Goal: Task Accomplishment & Management: Manage account settings

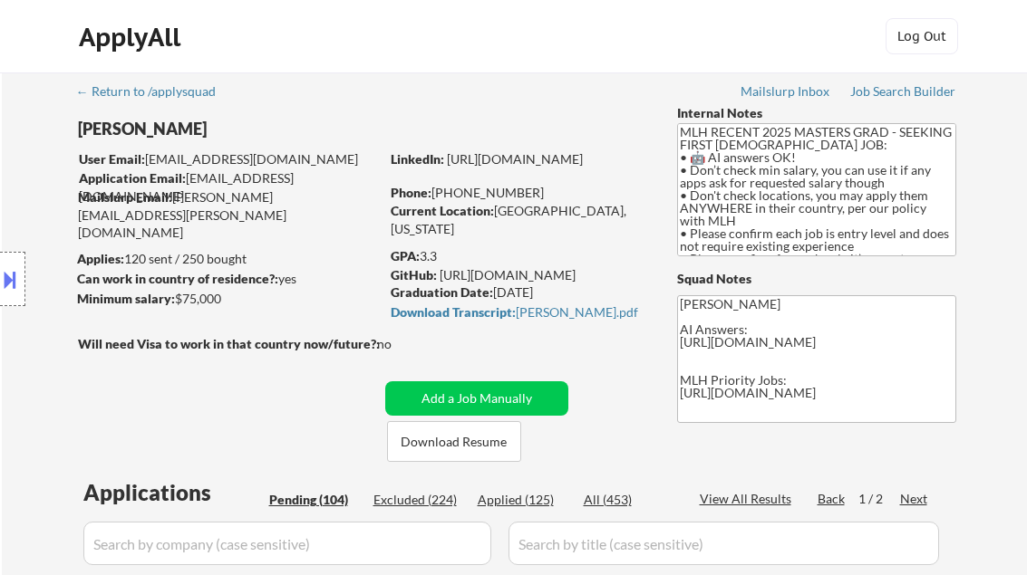
select select ""pending""
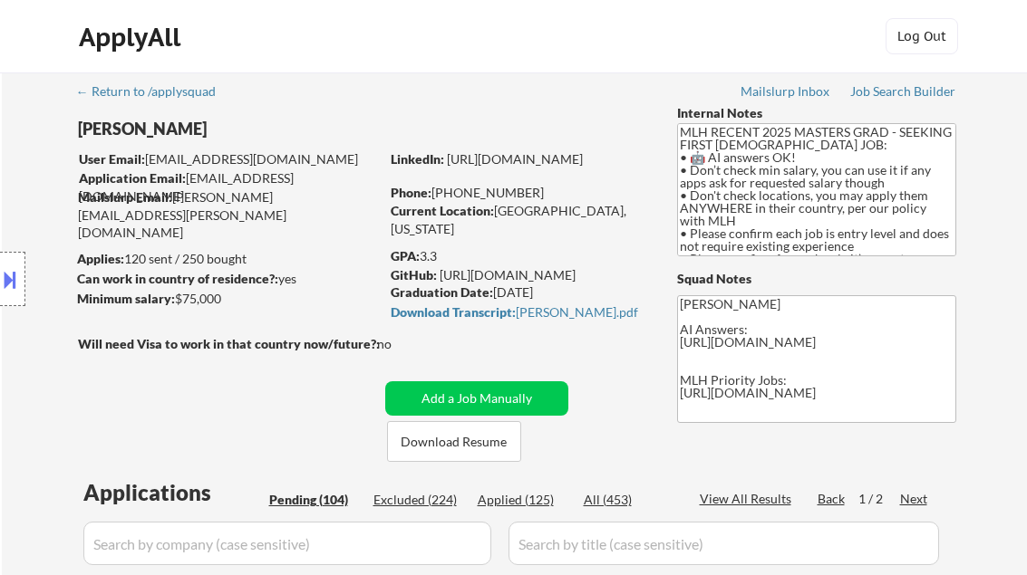
select select ""pending""
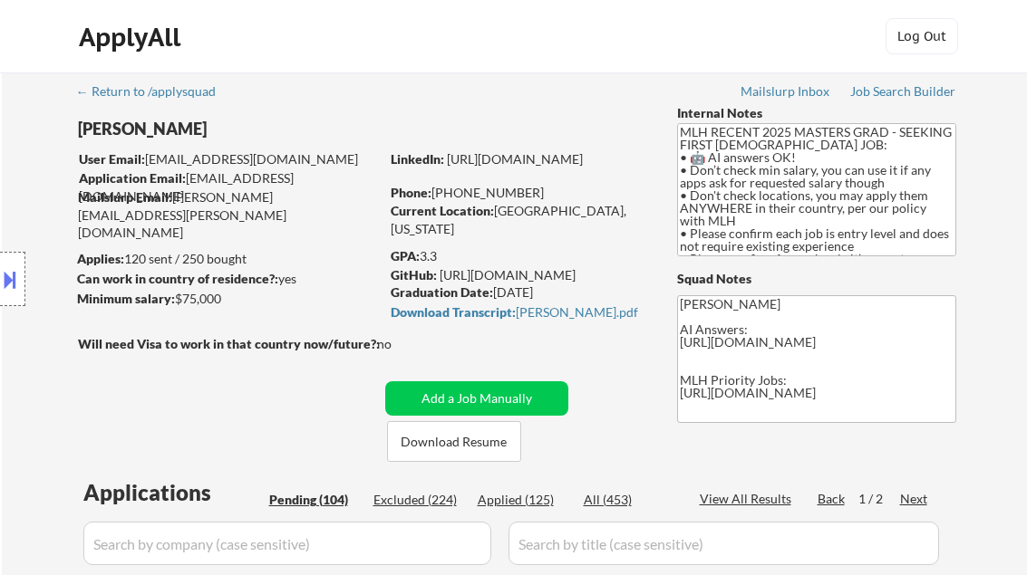
select select ""pending""
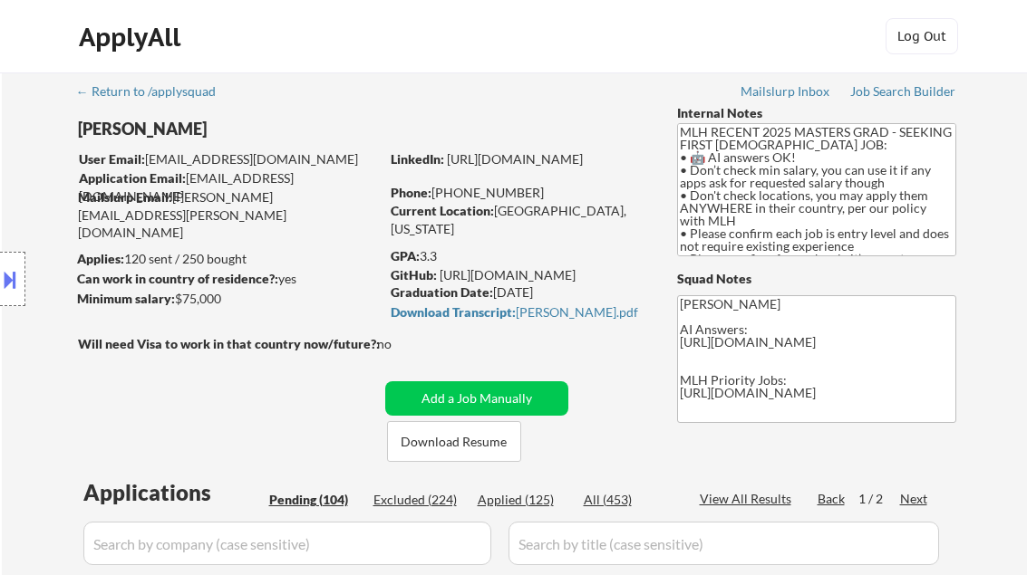
select select ""pending""
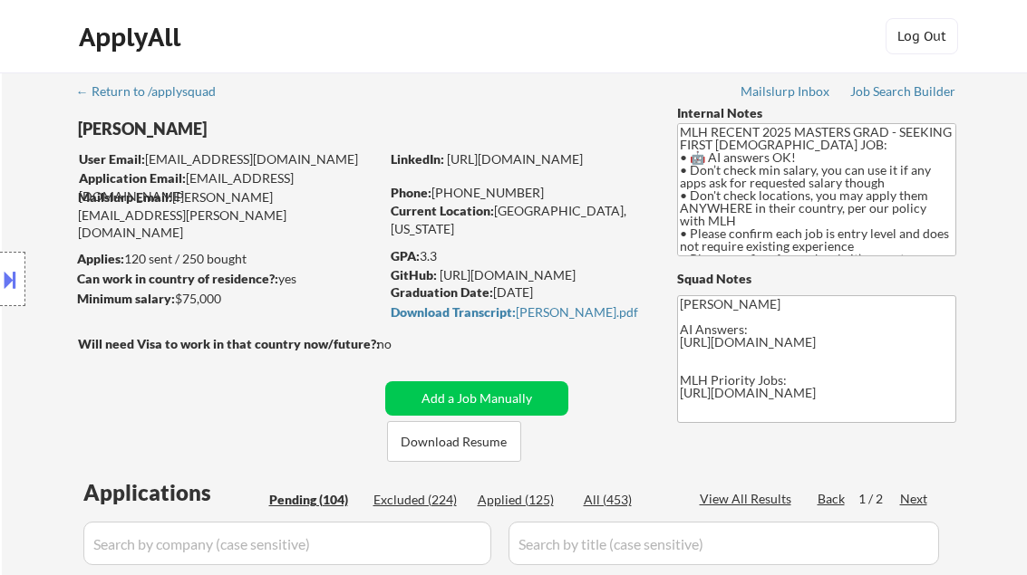
select select ""pending""
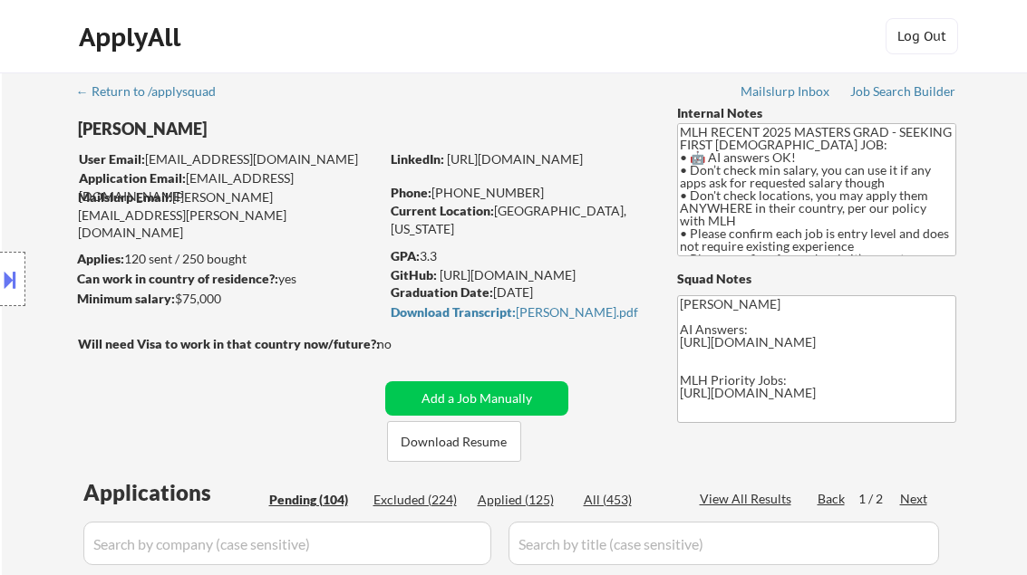
select select ""pending""
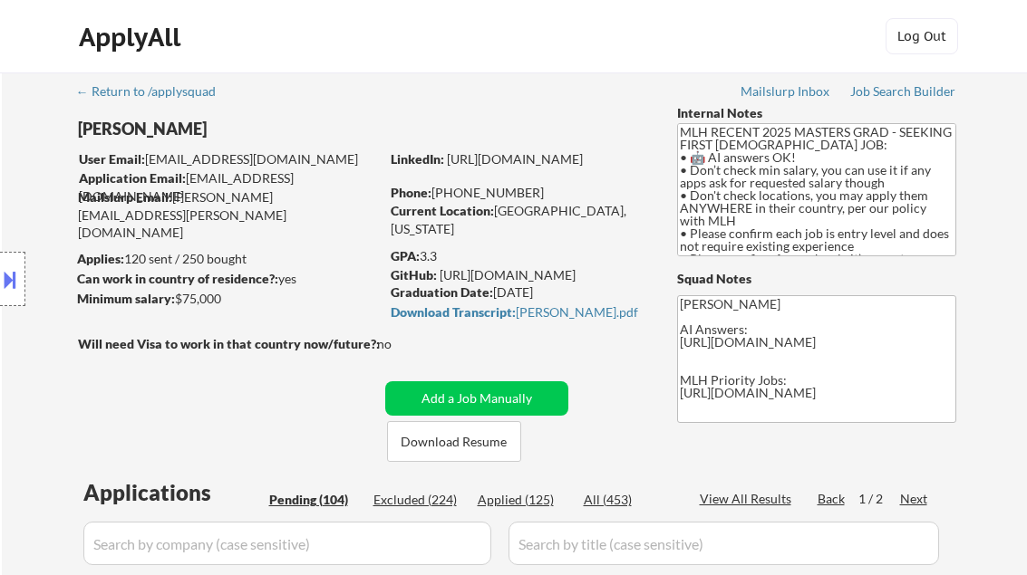
select select ""pending""
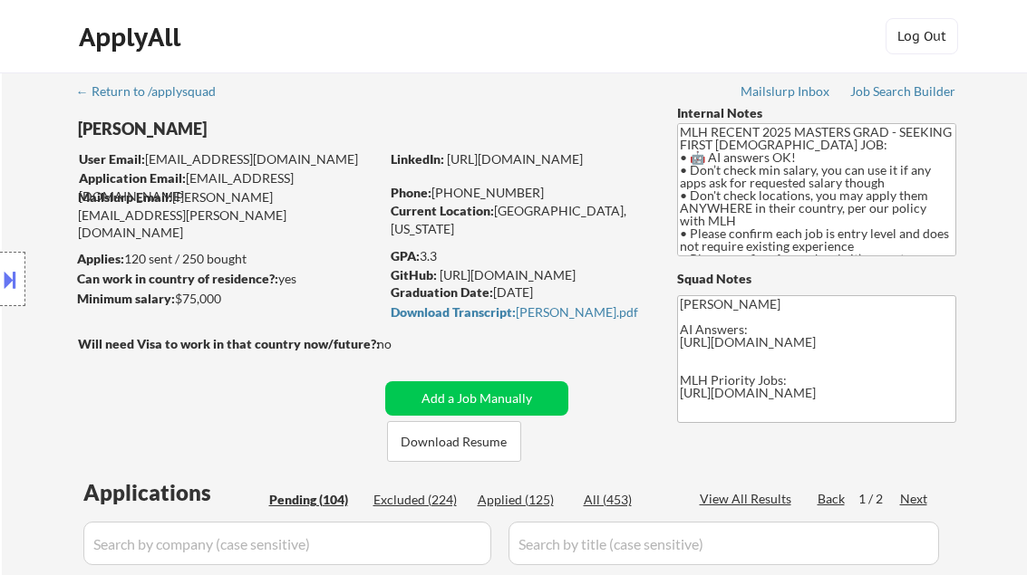
select select ""pending""
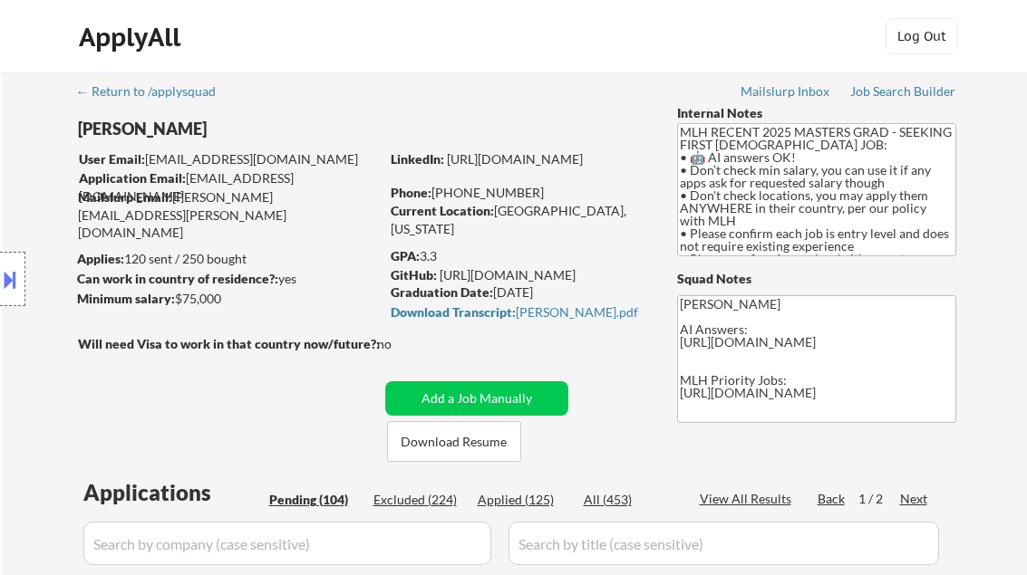
select select ""pending""
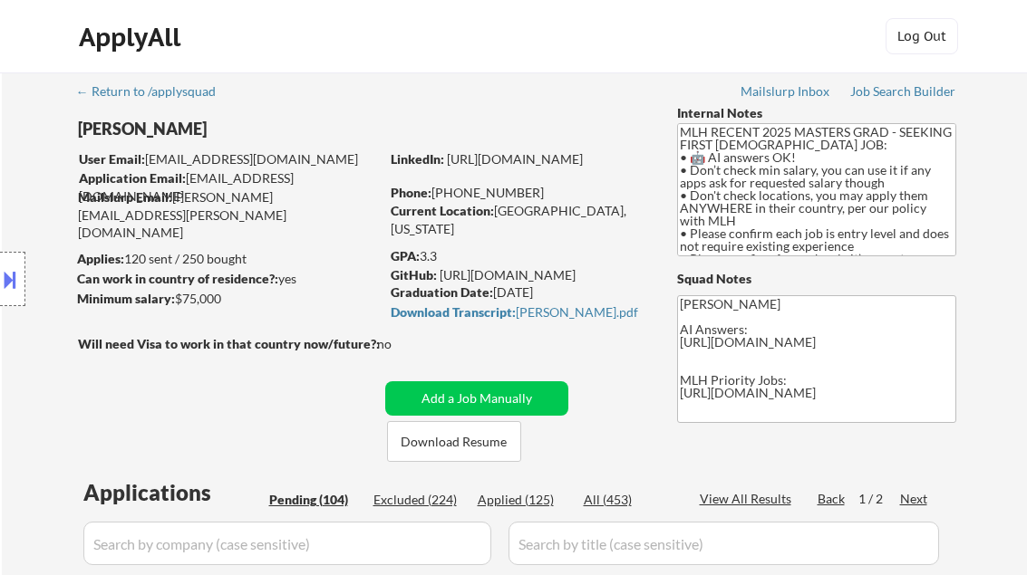
select select ""pending""
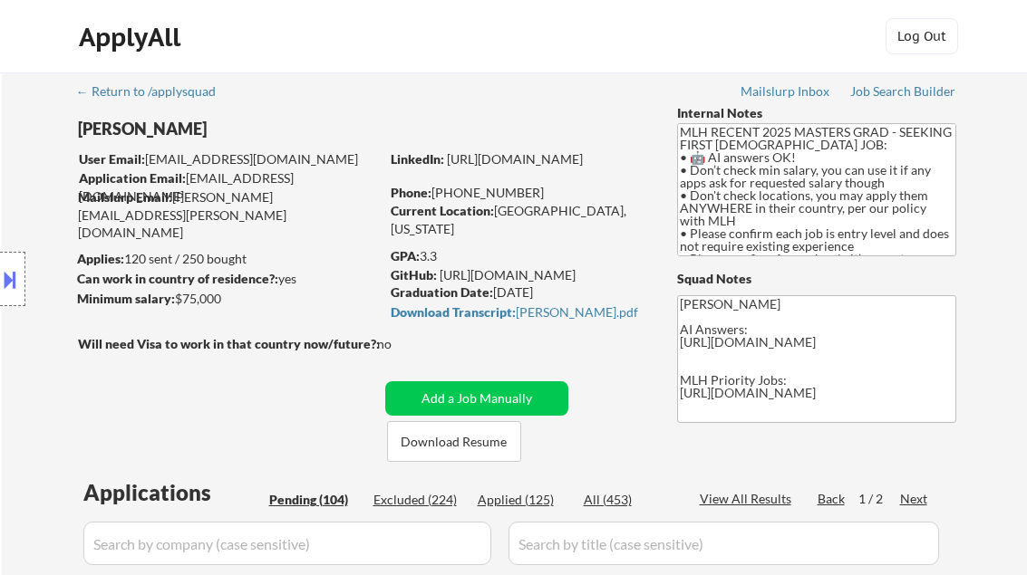
select select ""pending""
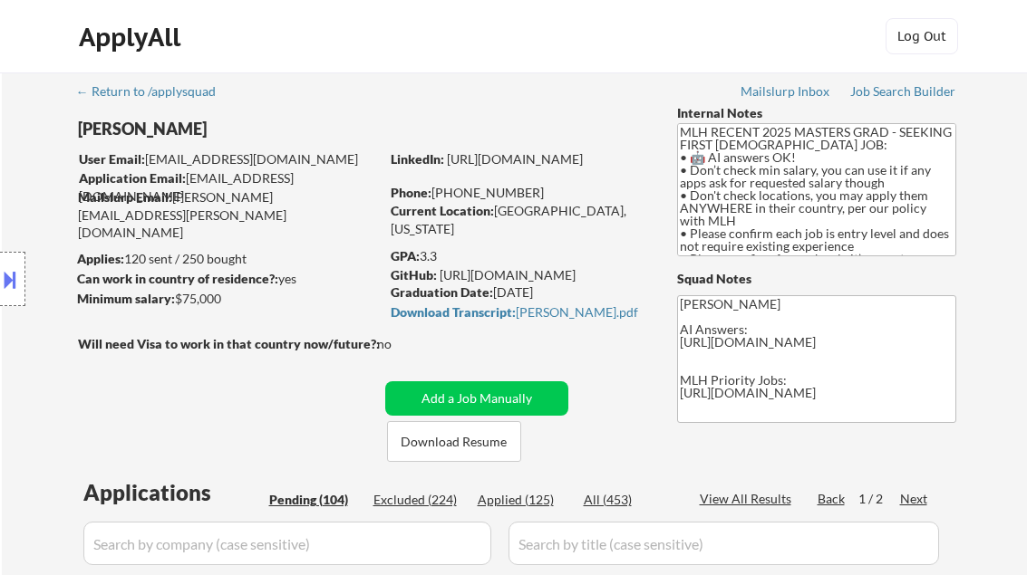
select select ""pending""
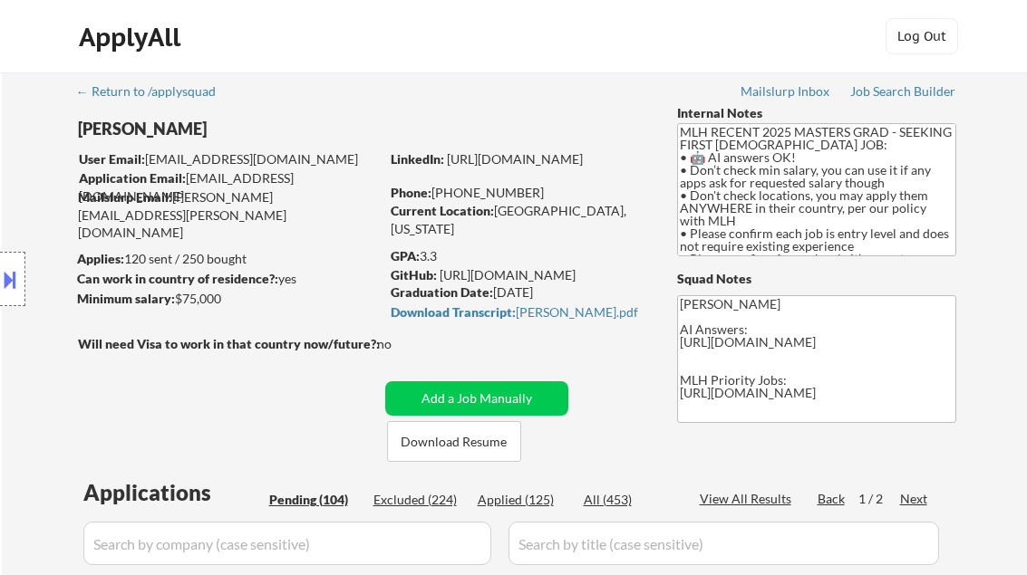
select select ""pending""
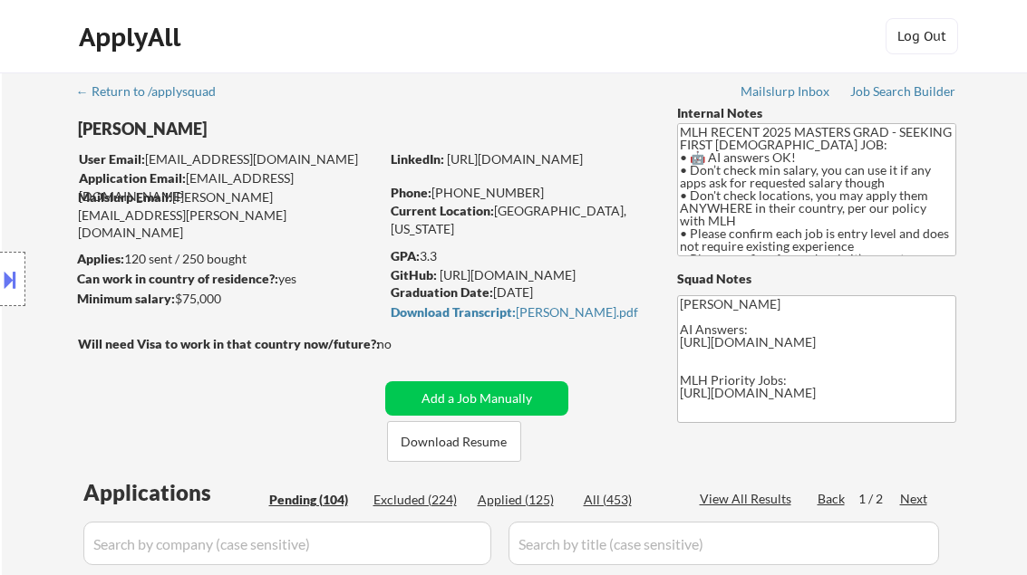
select select ""pending""
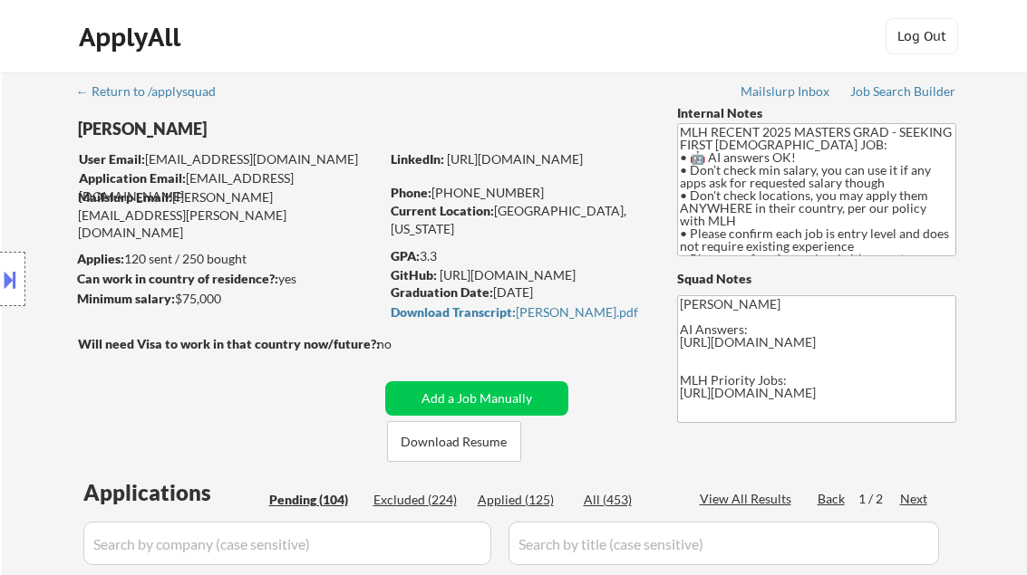
select select ""pending""
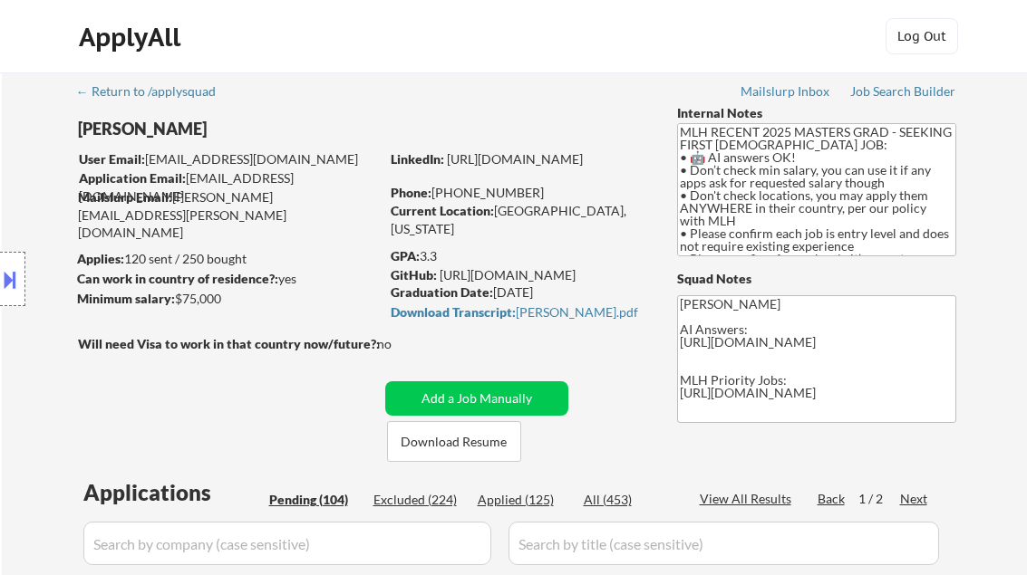
select select ""pending""
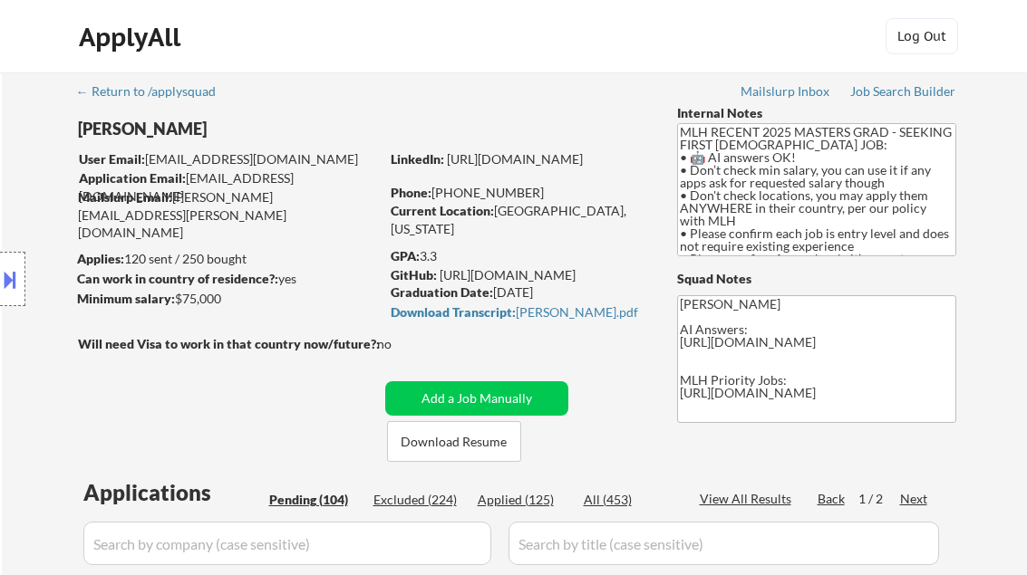
select select ""pending""
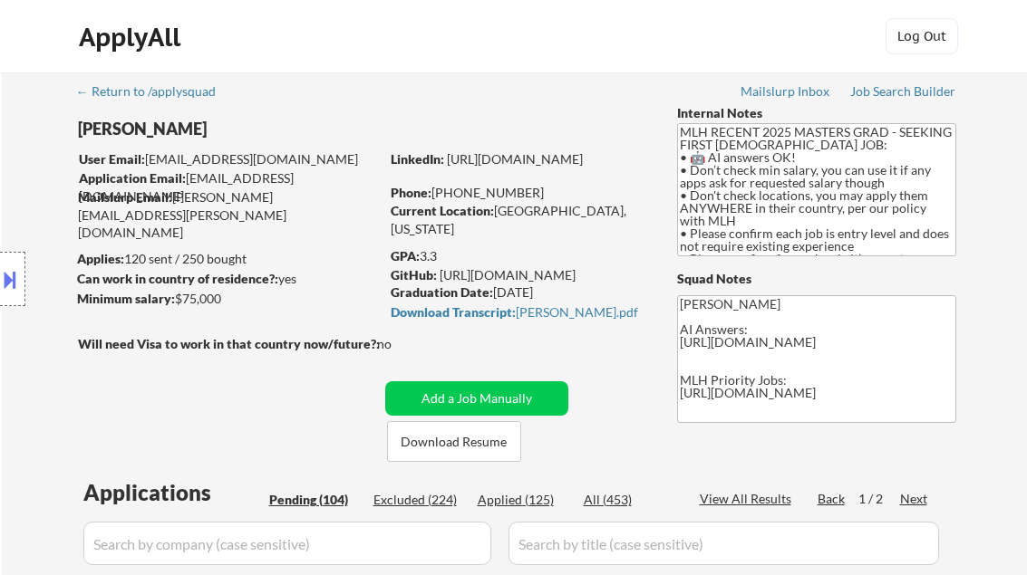
select select ""pending""
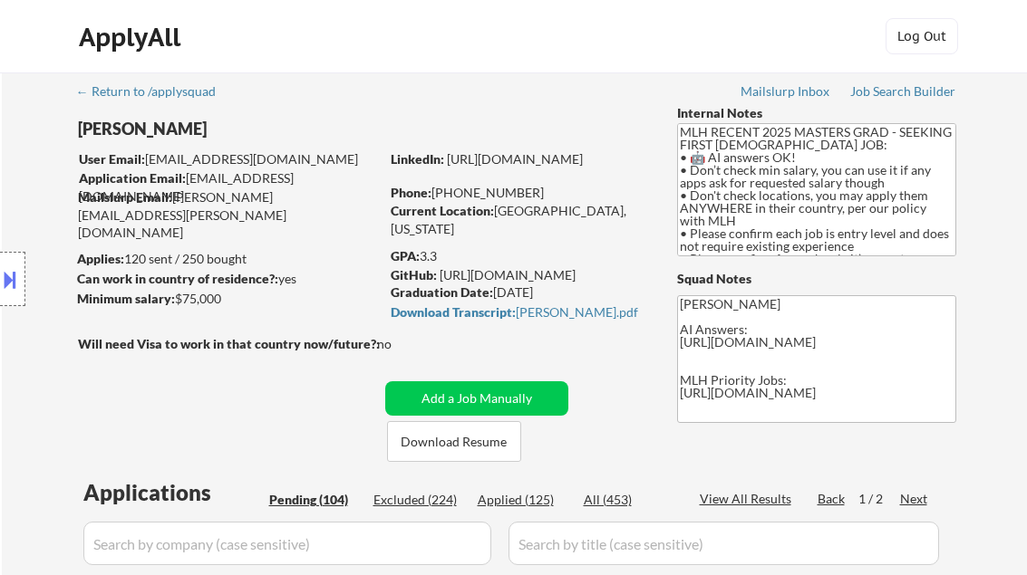
select select ""pending""
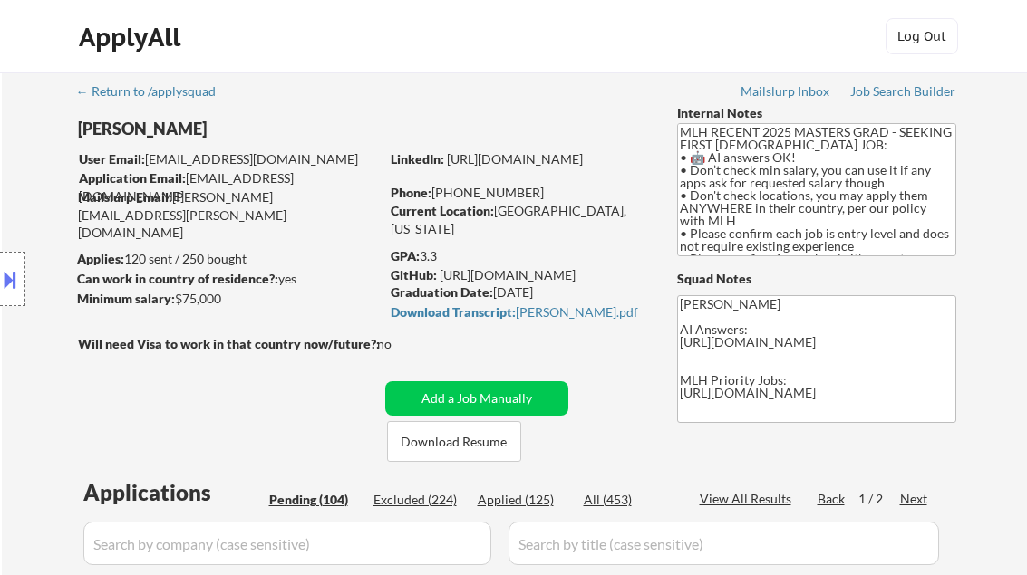
select select ""pending""
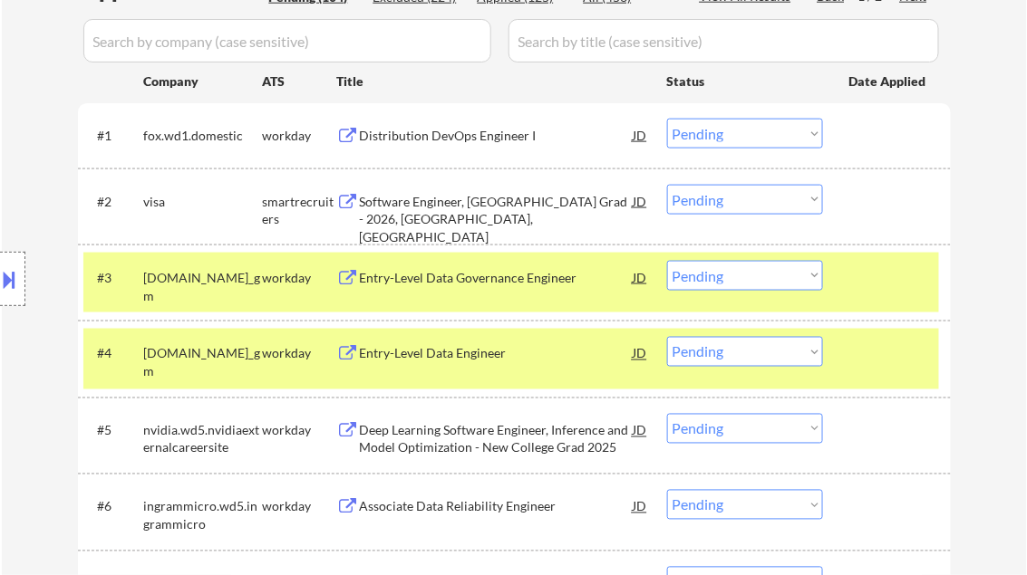
scroll to position [435, 0]
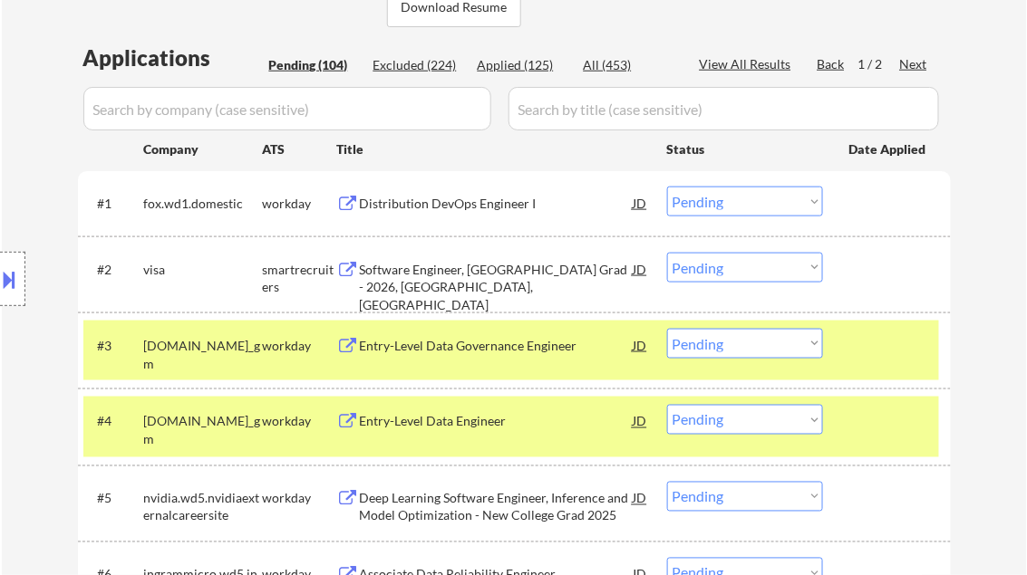
click at [487, 196] on div "Distribution DevOps Engineer I" at bounding box center [497, 204] width 274 height 18
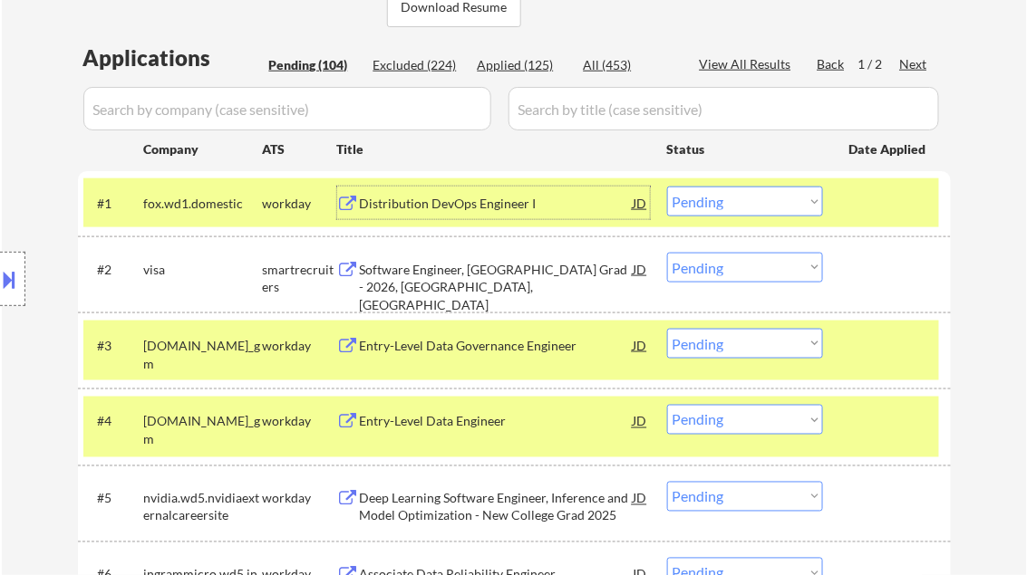
drag, startPoint x: 735, startPoint y: 206, endPoint x: 738, endPoint y: 217, distance: 11.5
click at [735, 206] on select "Choose an option... Pending Applied Excluded (Questions) Excluded (Expired) Exc…" at bounding box center [745, 202] width 156 height 30
click at [667, 187] on select "Choose an option... Pending Applied Excluded (Questions) Excluded (Expired) Exc…" at bounding box center [745, 202] width 156 height 30
select select ""pending""
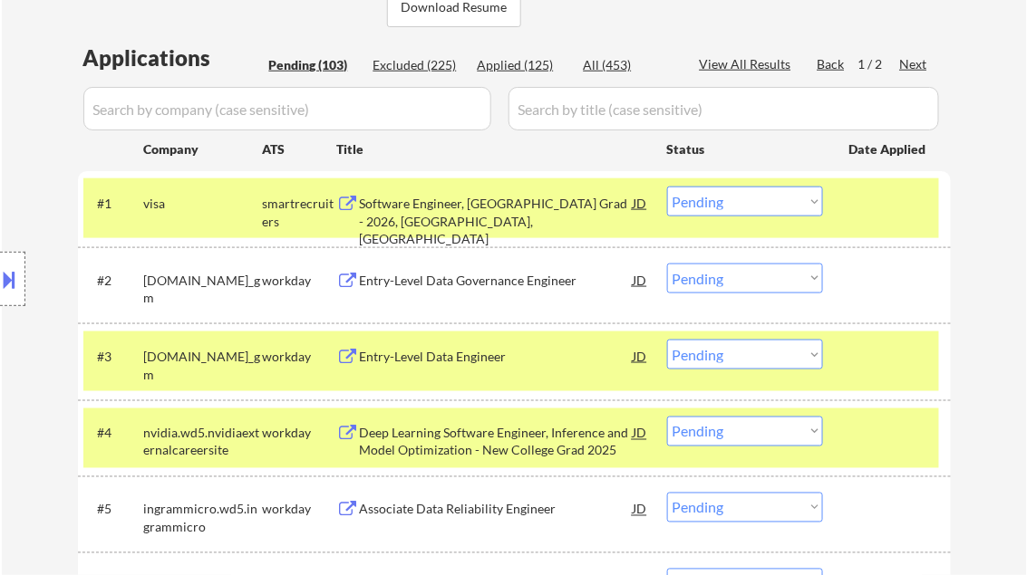
click at [438, 279] on div "Entry-Level Data Governance Engineer" at bounding box center [497, 281] width 274 height 18
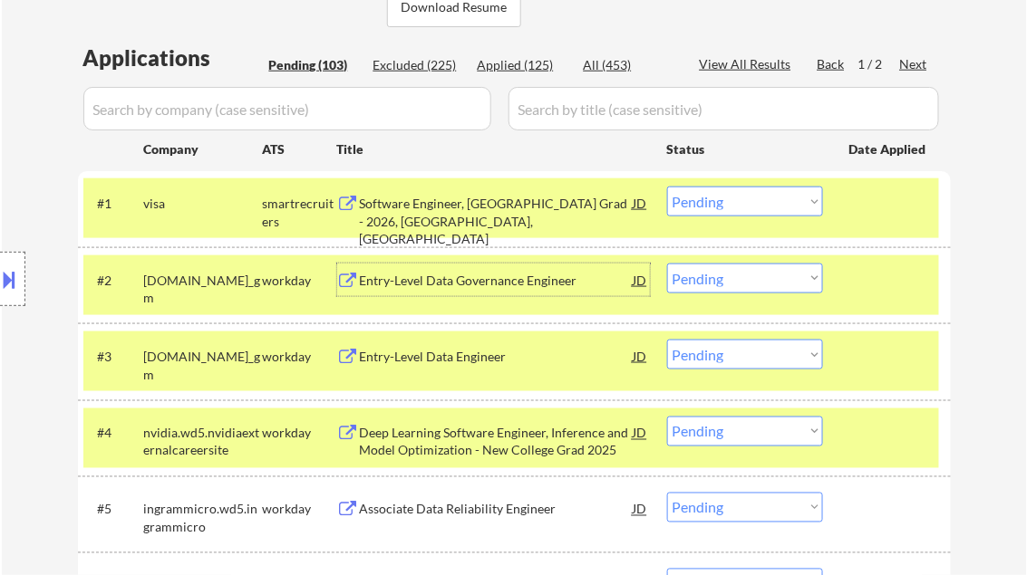
click at [691, 279] on select "Choose an option... Pending Applied Excluded (Questions) Excluded (Expired) Exc…" at bounding box center [745, 279] width 156 height 30
click at [667, 264] on select "Choose an option... Pending Applied Excluded (Questions) Excluded (Expired) Exc…" at bounding box center [745, 279] width 156 height 30
select select ""pending""
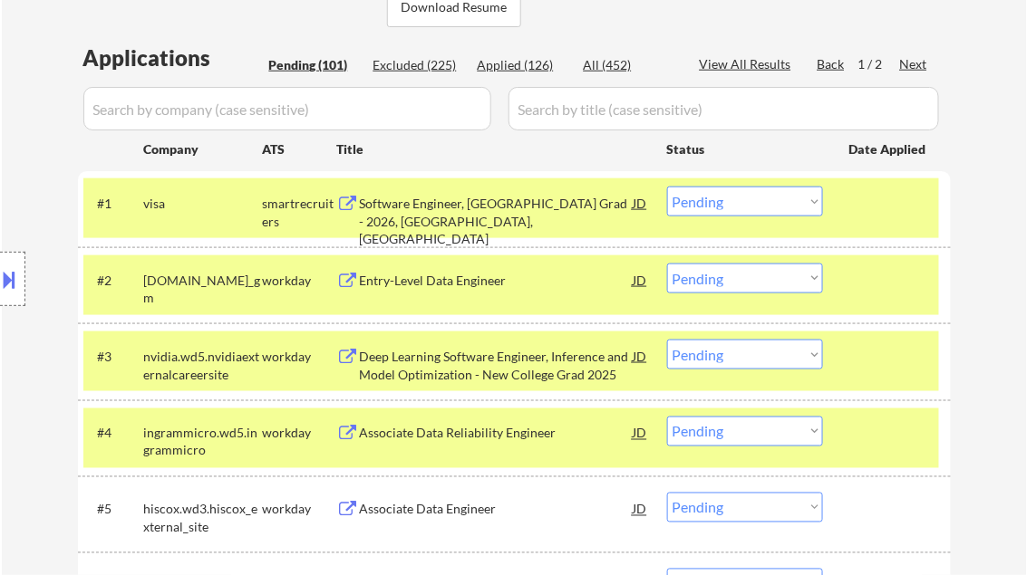
select select ""PLACEHOLDER_1427118222253""
select select ""pending""
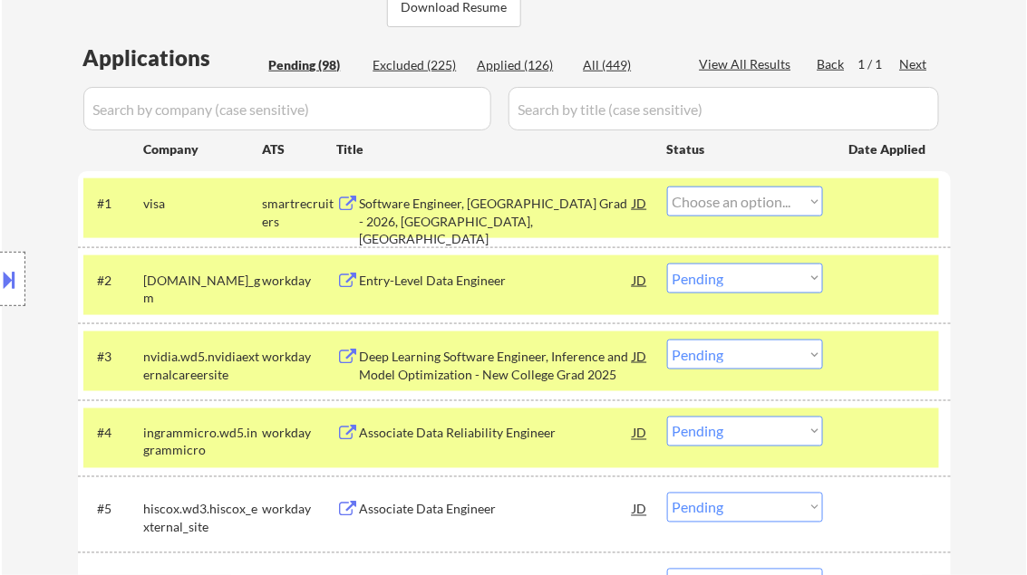
select select ""pending""
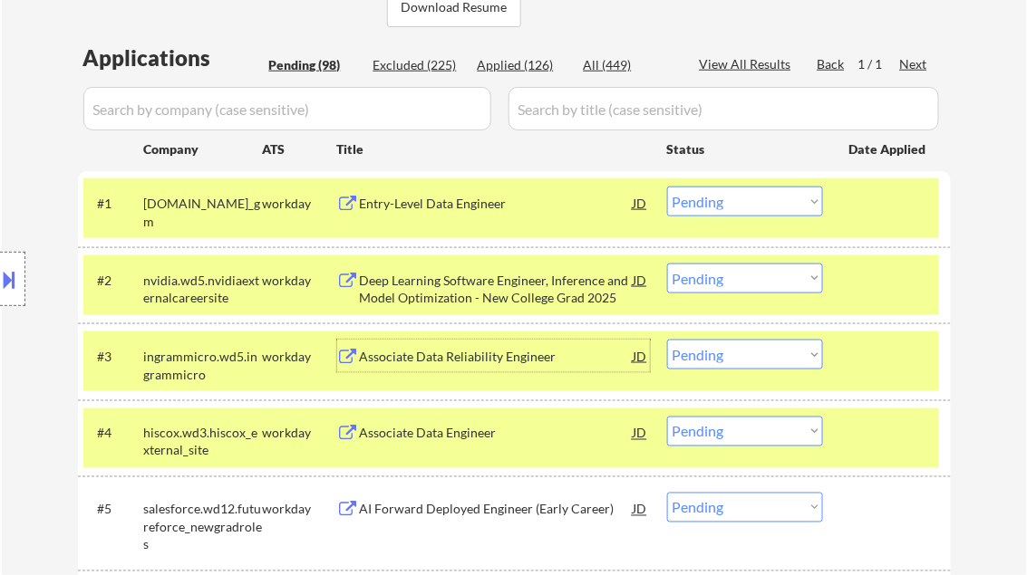
click at [487, 361] on div "Associate Data Reliability Engineer" at bounding box center [497, 357] width 274 height 18
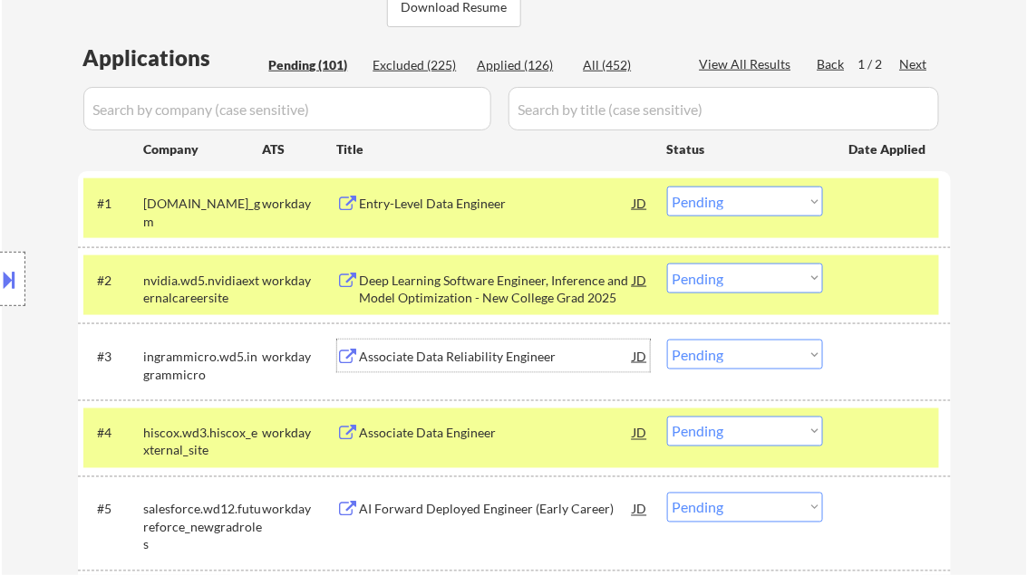
click at [742, 366] on select "Choose an option... Pending Applied Excluded (Questions) Excluded (Expired) Exc…" at bounding box center [745, 355] width 156 height 30
click at [667, 340] on select "Choose an option... Pending Applied Excluded (Questions) Excluded (Expired) Exc…" at bounding box center [745, 355] width 156 height 30
select select ""pending""
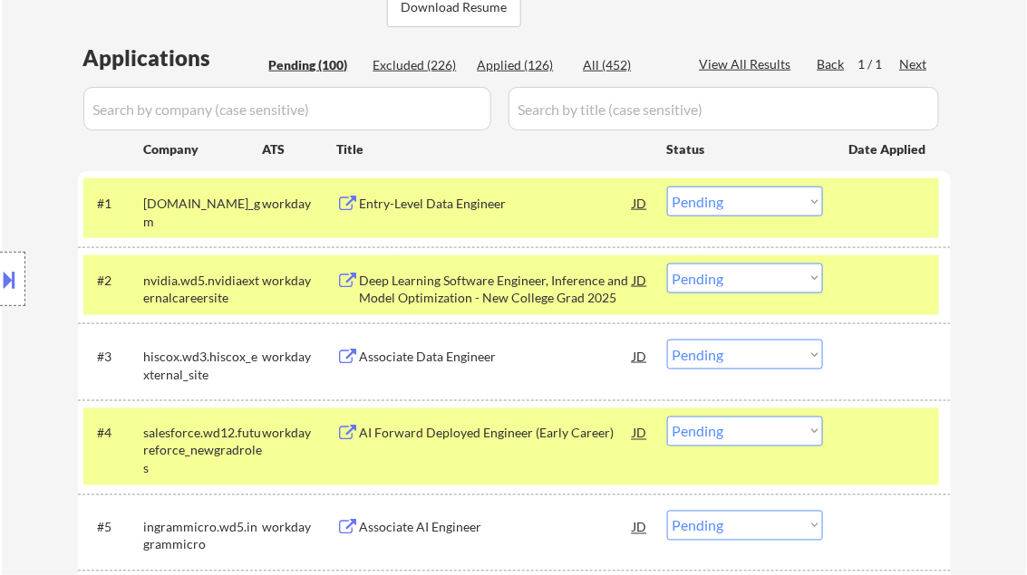
click at [474, 294] on div "Deep Learning Software Engineer, Inference and Model Optimization - New College…" at bounding box center [497, 289] width 274 height 35
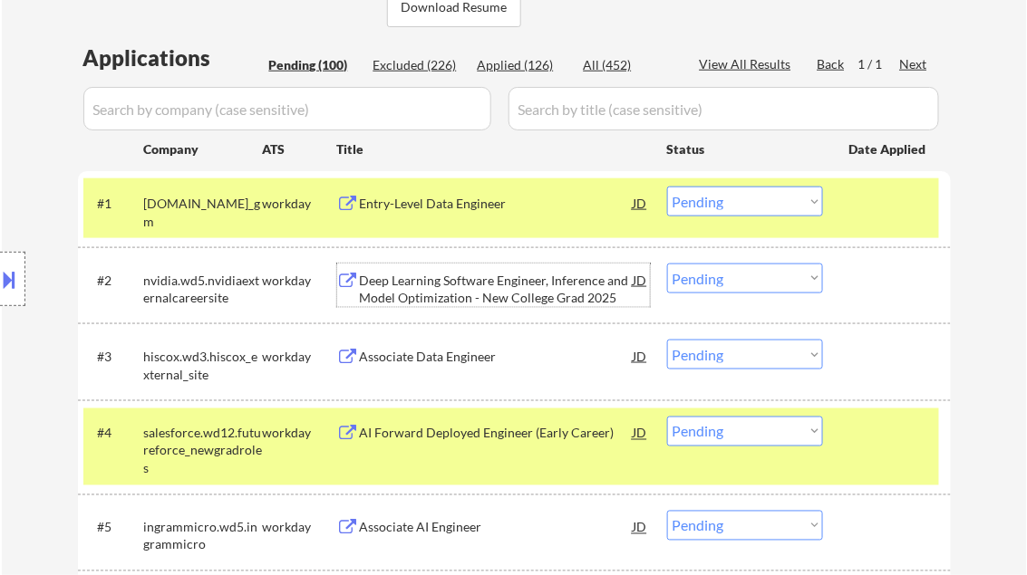
drag, startPoint x: 731, startPoint y: 278, endPoint x: 746, endPoint y: 294, distance: 21.2
click at [731, 278] on select "Choose an option... Pending Applied Excluded (Questions) Excluded (Expired) Exc…" at bounding box center [745, 279] width 156 height 30
click at [667, 264] on select "Choose an option... Pending Applied Excluded (Questions) Excluded (Expired) Exc…" at bounding box center [745, 279] width 156 height 30
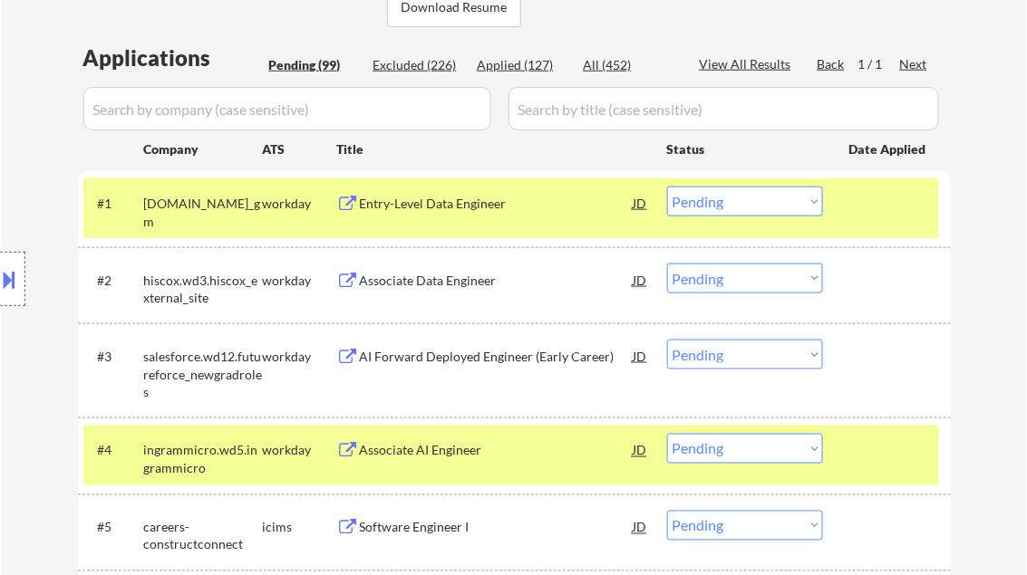
click at [408, 283] on div "Associate Data Engineer" at bounding box center [497, 281] width 274 height 18
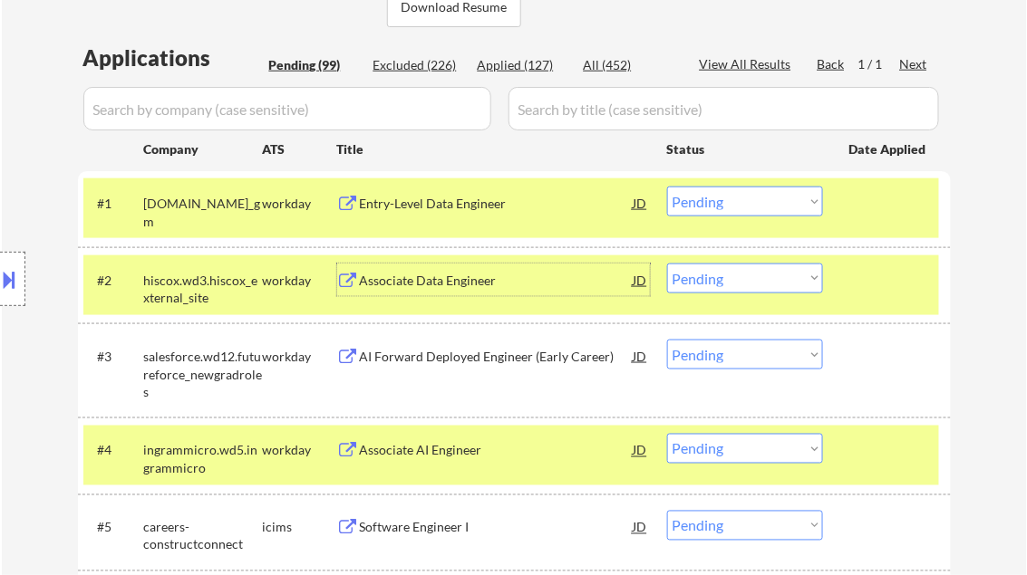
click at [449, 282] on div "Associate Data Engineer" at bounding box center [497, 281] width 274 height 18
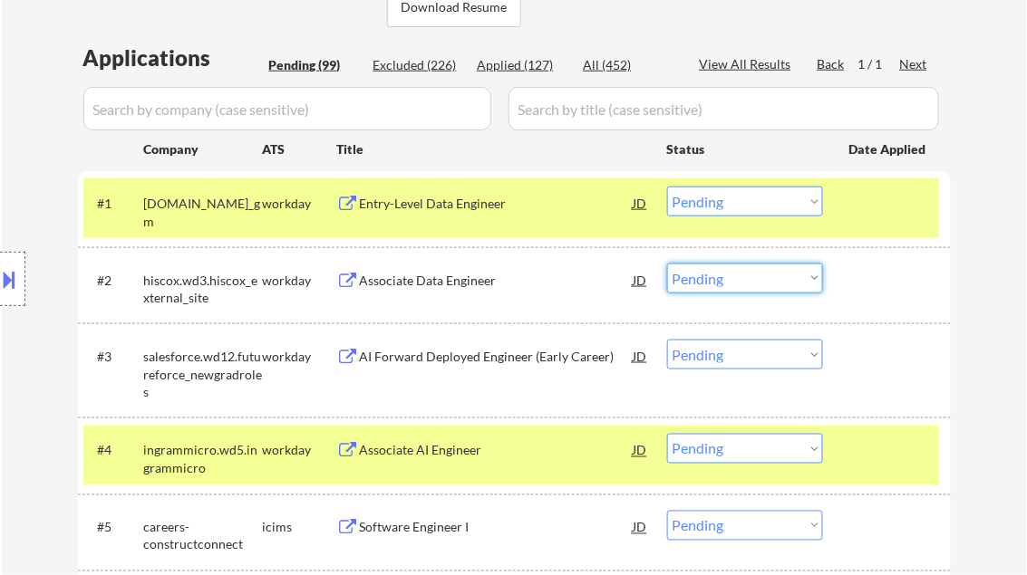
drag, startPoint x: 740, startPoint y: 275, endPoint x: 747, endPoint y: 290, distance: 17.0
click at [740, 275] on select "Choose an option... Pending Applied Excluded (Questions) Excluded (Expired) Exc…" at bounding box center [745, 279] width 156 height 30
click at [667, 264] on select "Choose an option... Pending Applied Excluded (Questions) Excluded (Expired) Exc…" at bounding box center [745, 279] width 156 height 30
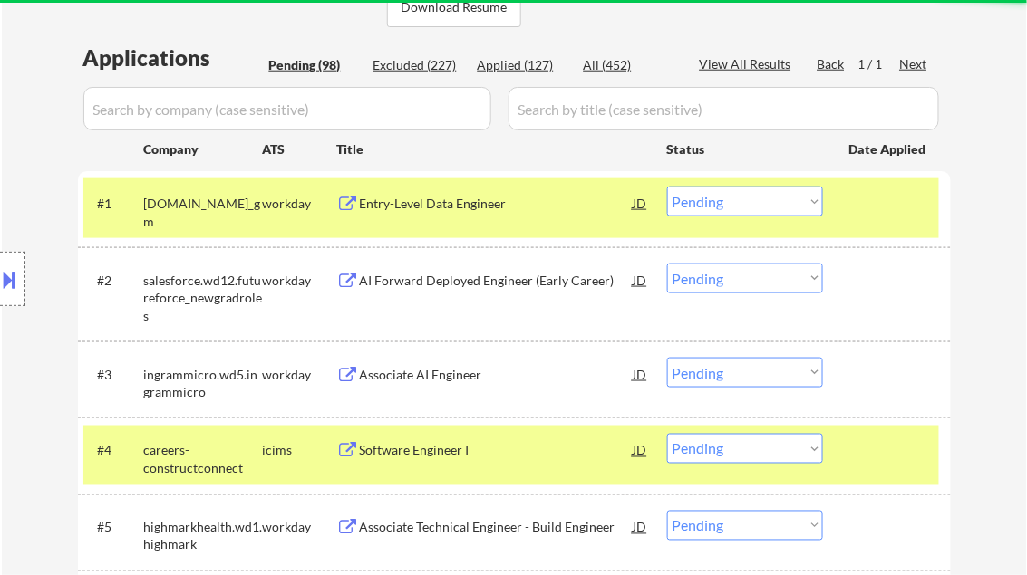
click at [461, 281] on div "AI Forward Deployed Engineer (Early Career)" at bounding box center [497, 281] width 274 height 18
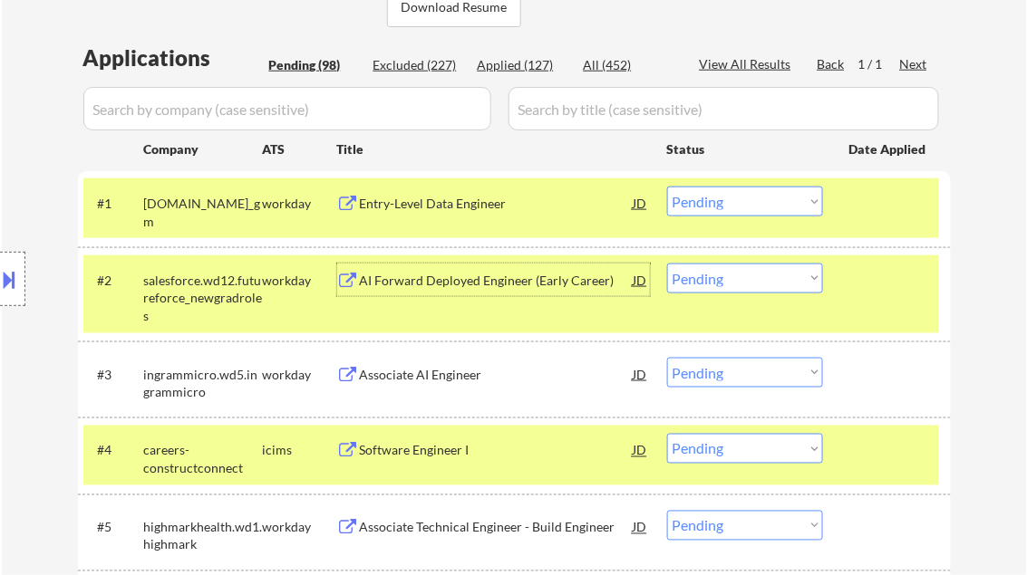
drag, startPoint x: 705, startPoint y: 275, endPoint x: 711, endPoint y: 292, distance: 17.5
click at [705, 275] on select "Choose an option... Pending Applied Excluded (Questions) Excluded (Expired) Exc…" at bounding box center [745, 279] width 156 height 30
click at [667, 264] on select "Choose an option... Pending Applied Excluded (Questions) Excluded (Expired) Exc…" at bounding box center [745, 279] width 156 height 30
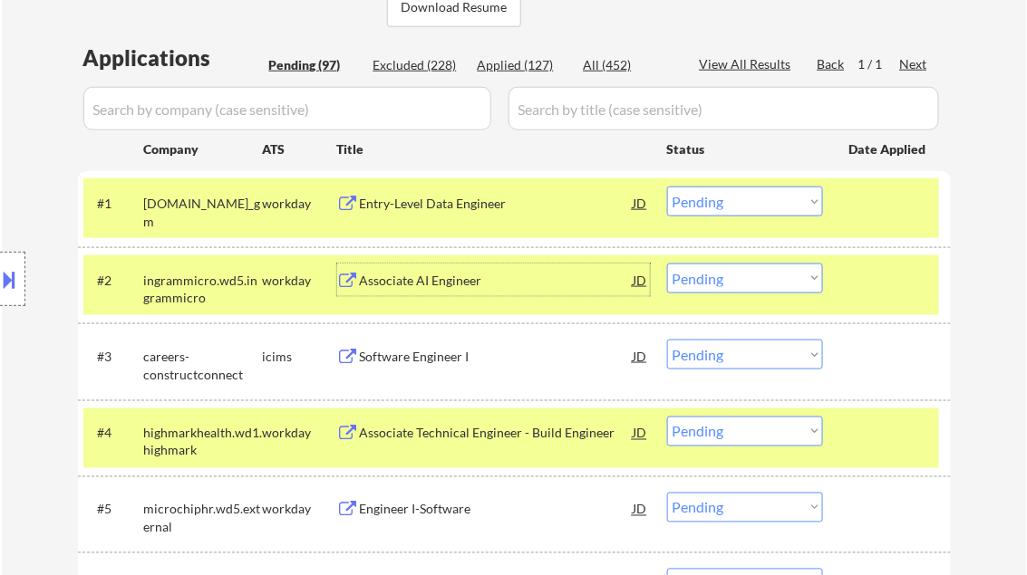
click at [413, 275] on div "Associate AI Engineer" at bounding box center [497, 281] width 274 height 18
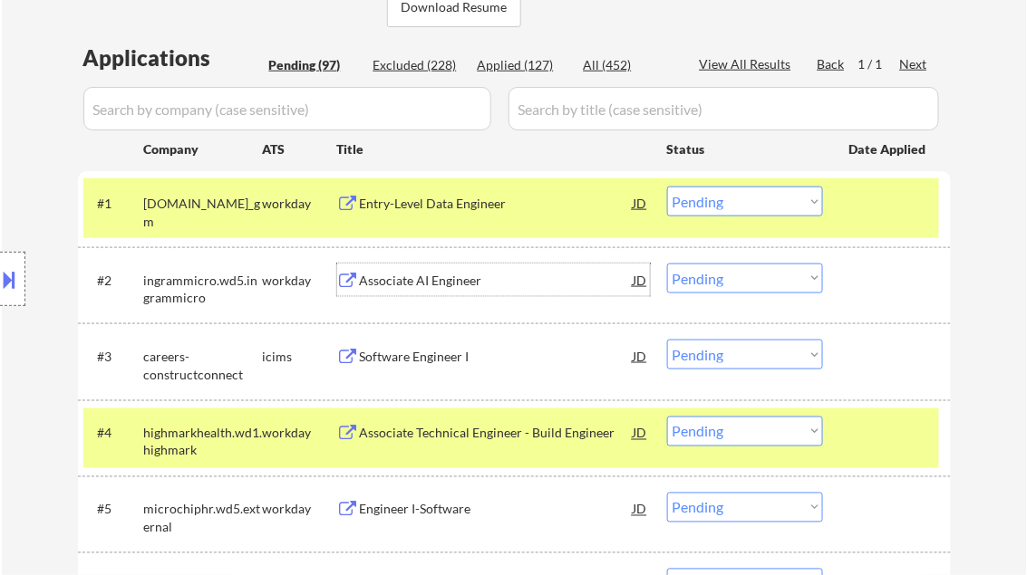
drag, startPoint x: 774, startPoint y: 276, endPoint x: 781, endPoint y: 289, distance: 14.6
click at [774, 276] on select "Choose an option... Pending Applied Excluded (Questions) Excluded (Expired) Exc…" at bounding box center [745, 279] width 156 height 30
click at [667, 264] on select "Choose an option... Pending Applied Excluded (Questions) Excluded (Expired) Exc…" at bounding box center [745, 279] width 156 height 30
click at [429, 280] on div "Associate AI Engineer" at bounding box center [497, 281] width 274 height 18
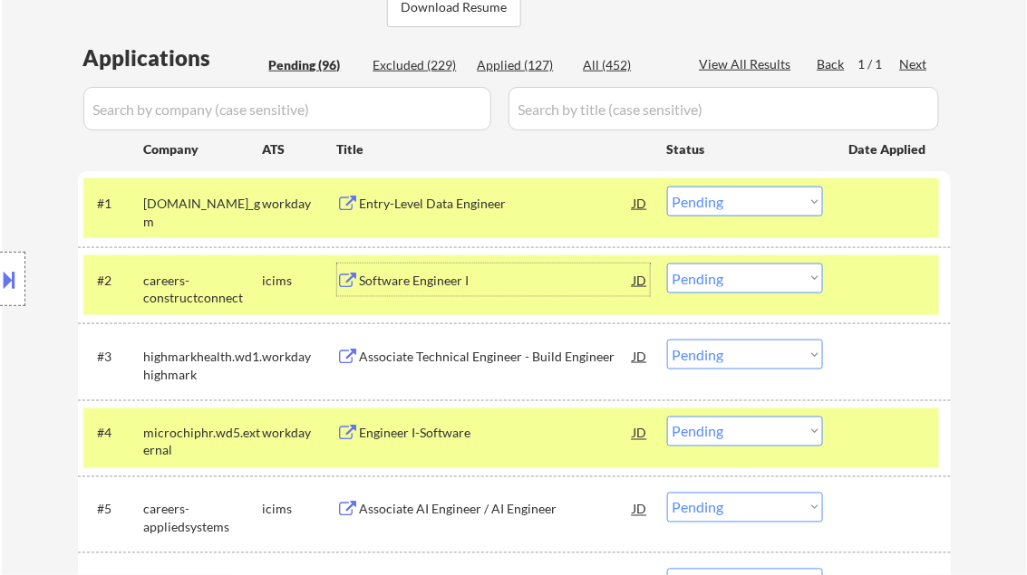
drag, startPoint x: 721, startPoint y: 286, endPoint x: 729, endPoint y: 294, distance: 11.5
click at [721, 286] on select "Choose an option... Pending Applied Excluded (Questions) Excluded (Expired) Exc…" at bounding box center [745, 279] width 156 height 30
click at [667, 264] on select "Choose an option... Pending Applied Excluded (Questions) Excluded (Expired) Exc…" at bounding box center [745, 279] width 156 height 30
click at [457, 352] on div "Associate Technical Engineer - Build Engineer" at bounding box center [497, 357] width 274 height 18
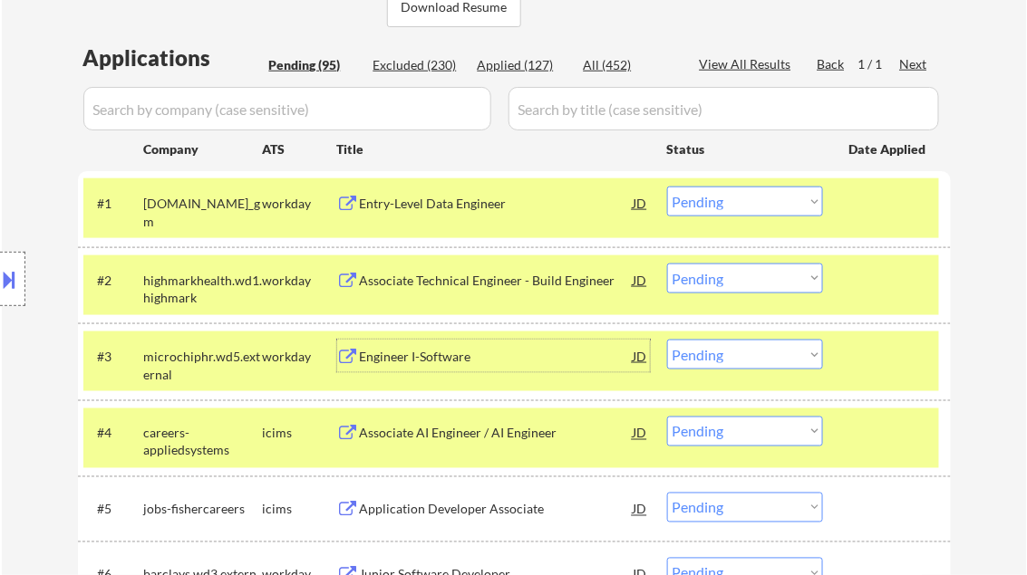
click at [906, 355] on div at bounding box center [889, 356] width 80 height 33
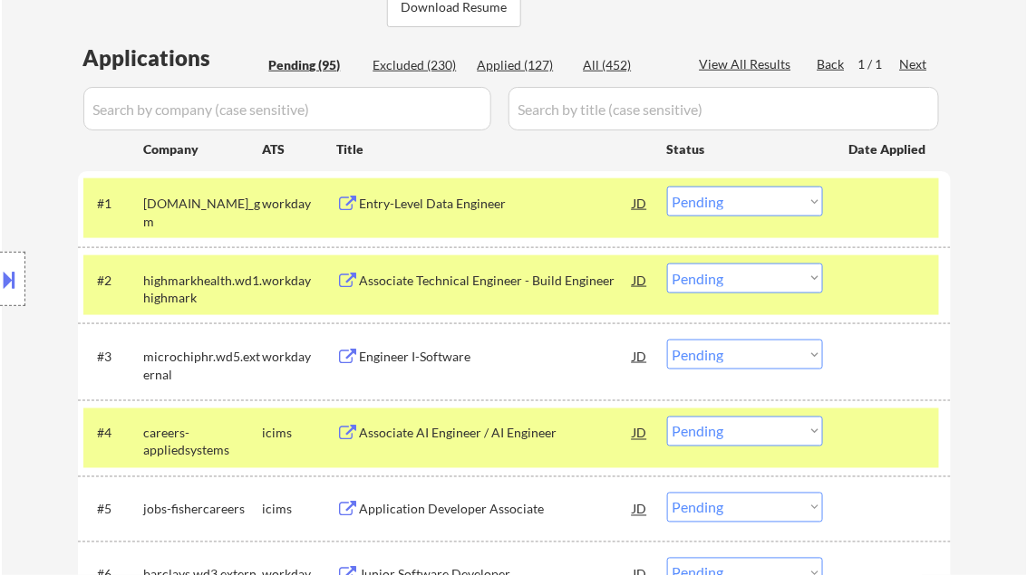
click at [915, 454] on div "#4 careers-appliedsystems icims Associate AI Engineer / AI Engineer JD Choose a…" at bounding box center [510, 439] width 855 height 60
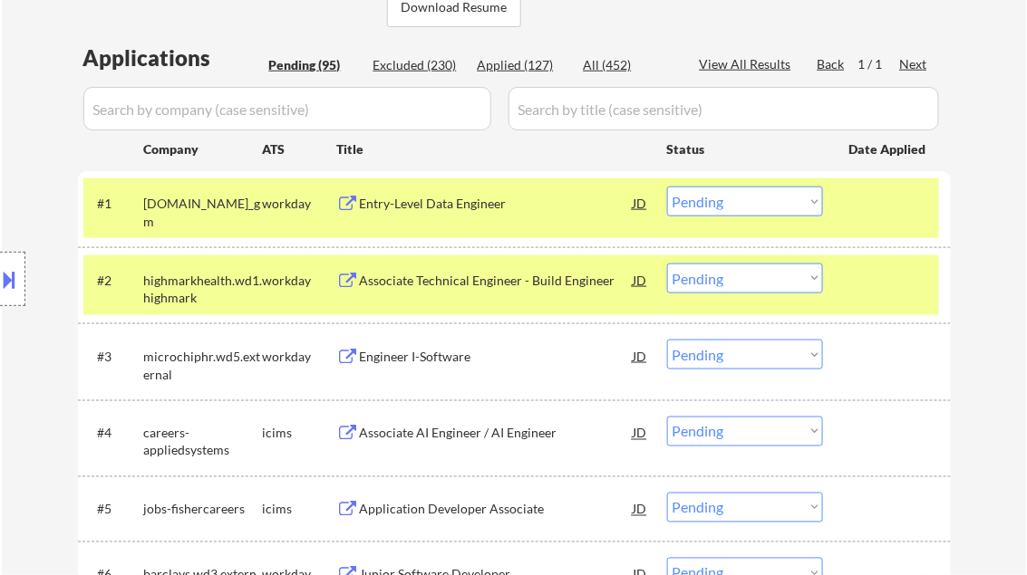
click at [821, 278] on select "Choose an option... Pending Applied Excluded (Questions) Excluded (Expired) Exc…" at bounding box center [745, 279] width 156 height 30
click at [667, 264] on select "Choose an option... Pending Applied Excluded (Questions) Excluded (Expired) Exc…" at bounding box center [745, 279] width 156 height 30
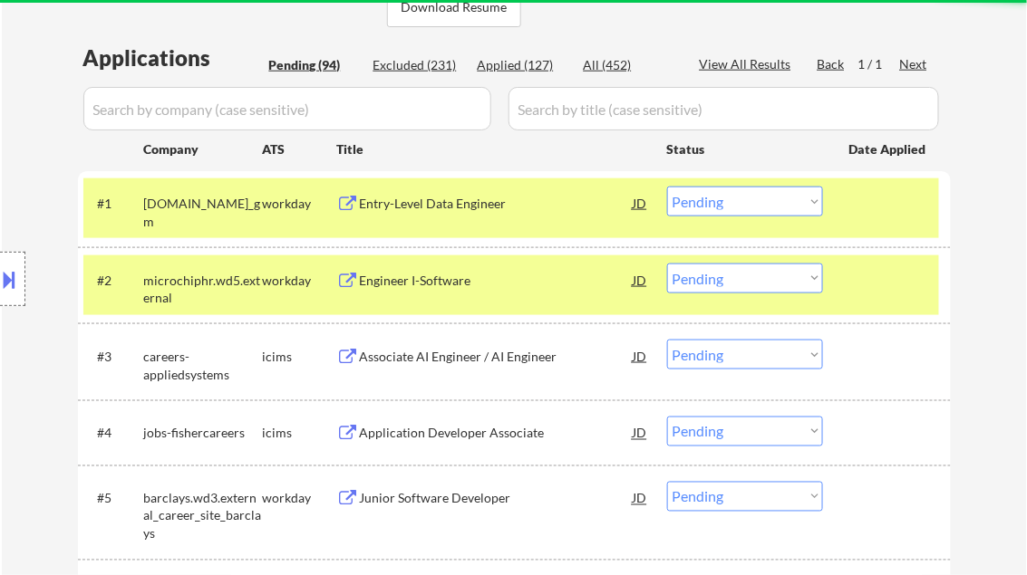
click at [424, 288] on div "Engineer I-Software" at bounding box center [497, 281] width 274 height 18
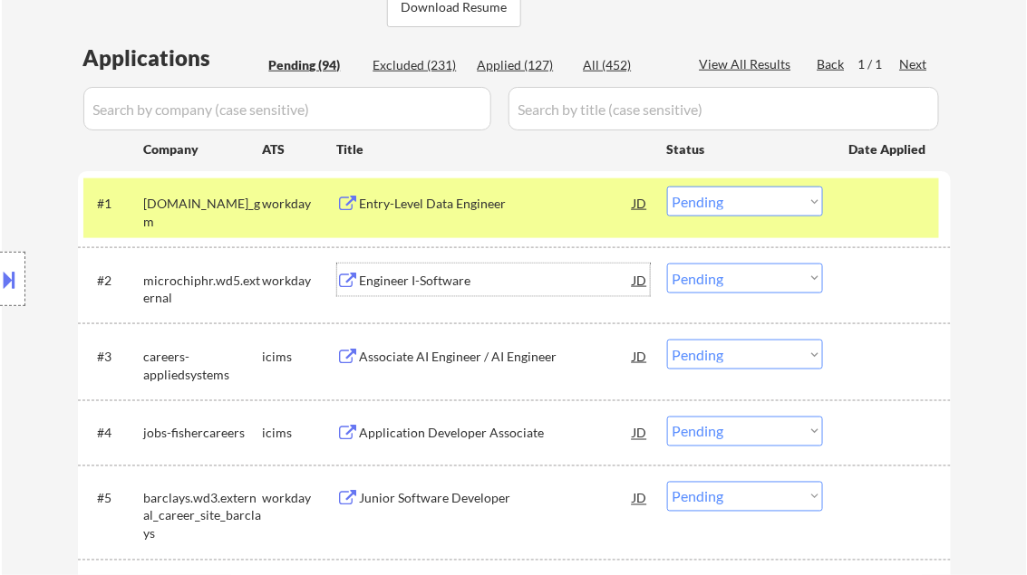
click at [715, 281] on select "Choose an option... Pending Applied Excluded (Questions) Excluded (Expired) Exc…" at bounding box center [745, 279] width 156 height 30
select select ""applied""
click at [667, 264] on select "Choose an option... Pending Applied Excluded (Questions) Excluded (Expired) Exc…" at bounding box center [745, 279] width 156 height 30
click at [421, 332] on div "#3 careers-appliedsystems icims Associate AI Engineer / AI Engineer JD Choose a…" at bounding box center [510, 362] width 855 height 60
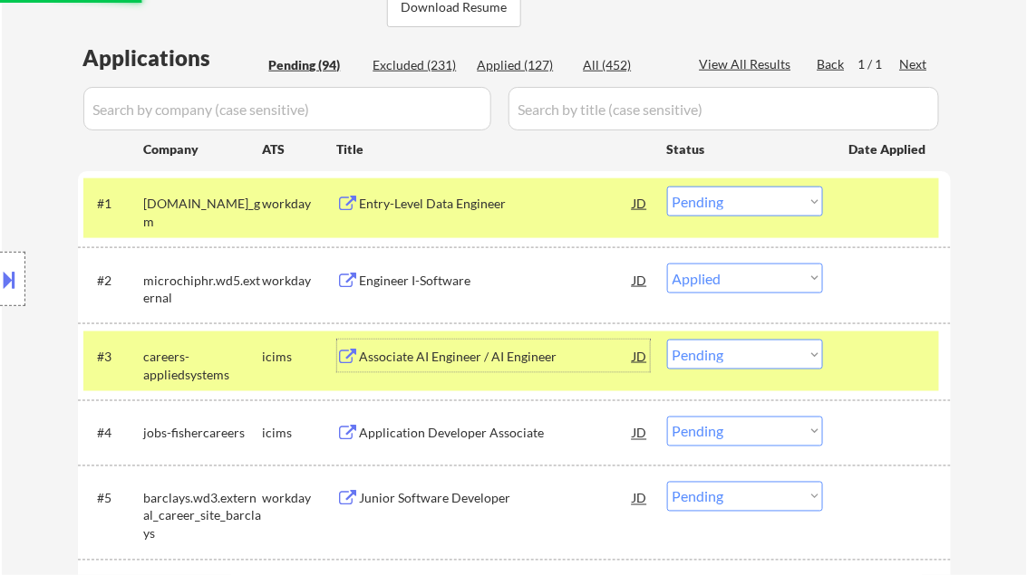
click at [467, 366] on div "Associate AI Engineer / AI Engineer" at bounding box center [497, 356] width 274 height 33
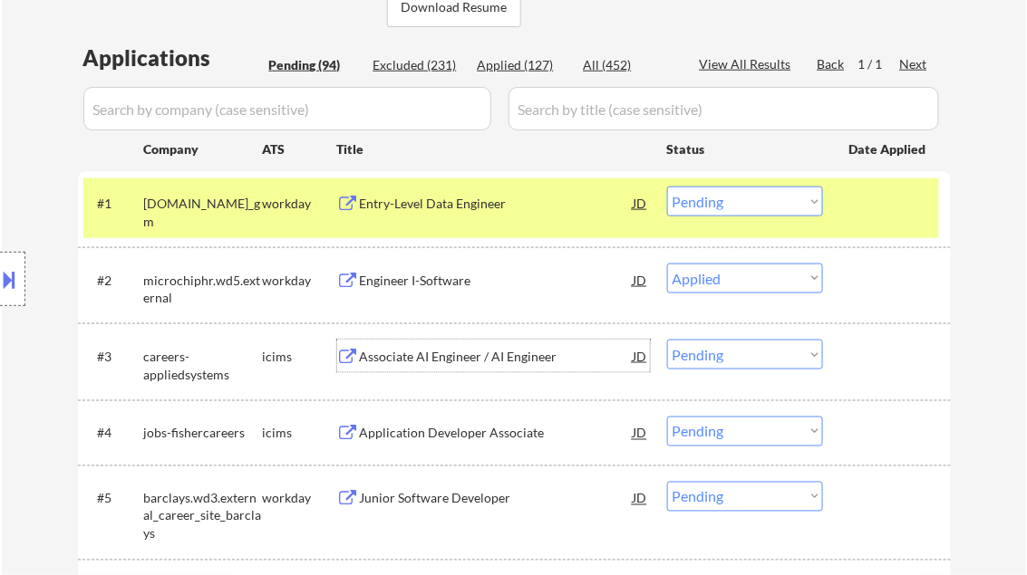
click at [726, 345] on select "Choose an option... Pending Applied Excluded (Questions) Excluded (Expired) Exc…" at bounding box center [745, 355] width 156 height 30
click at [667, 340] on select "Choose an option... Pending Applied Excluded (Questions) Excluded (Expired) Exc…" at bounding box center [745, 355] width 156 height 30
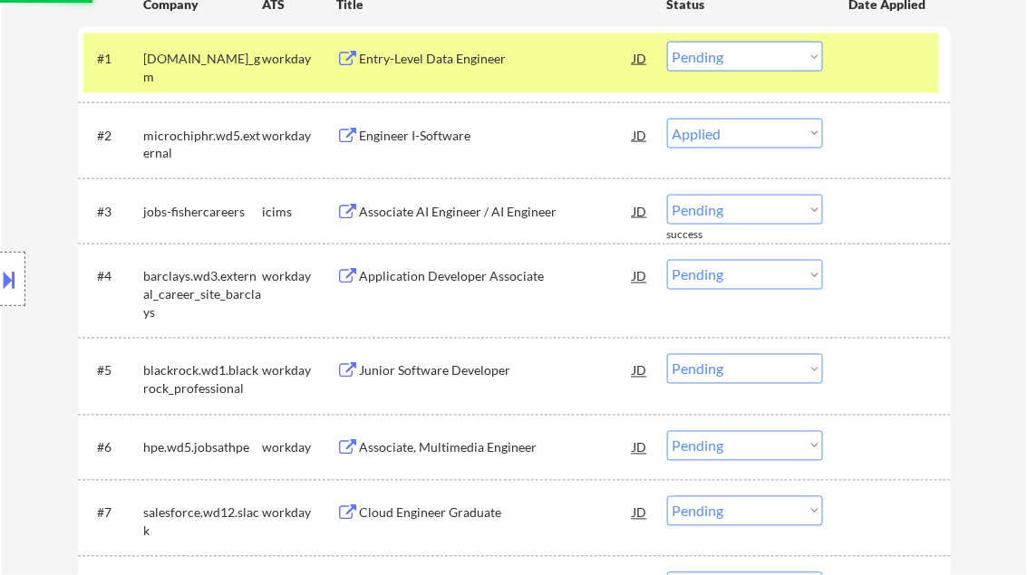
click at [445, 217] on div "Associate AI Engineer / AI Engineer" at bounding box center [497, 212] width 274 height 18
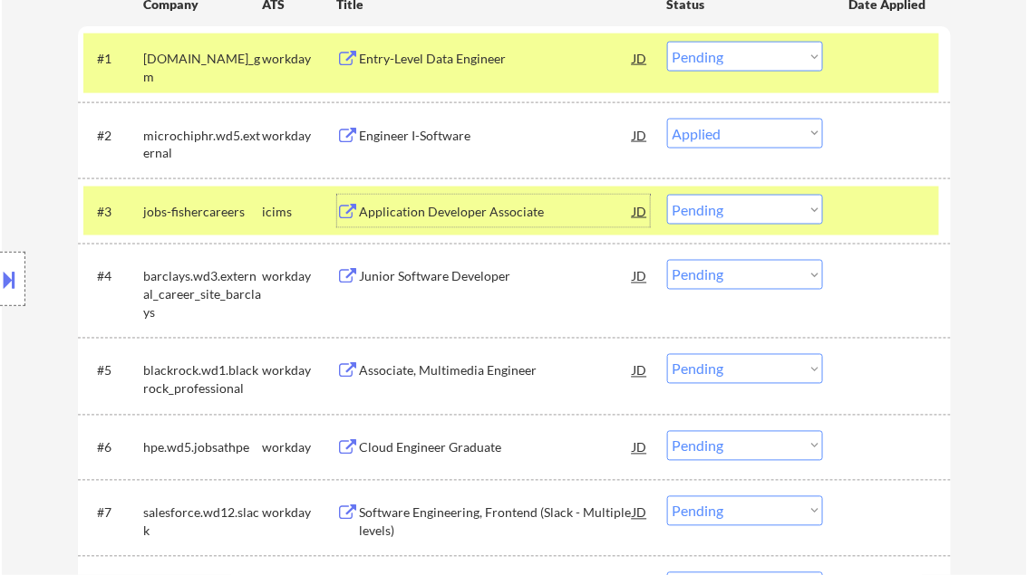
click at [722, 209] on select "Choose an option... Pending Applied Excluded (Questions) Excluded (Expired) Exc…" at bounding box center [745, 210] width 156 height 30
click at [667, 195] on select "Choose an option... Pending Applied Excluded (Questions) Excluded (Expired) Exc…" at bounding box center [745, 210] width 156 height 30
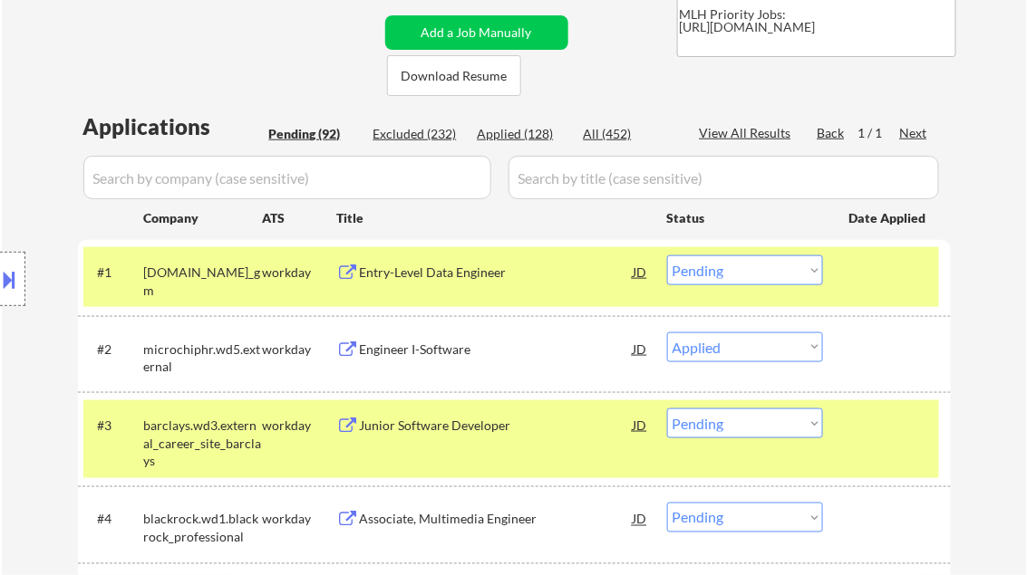
scroll to position [362, 0]
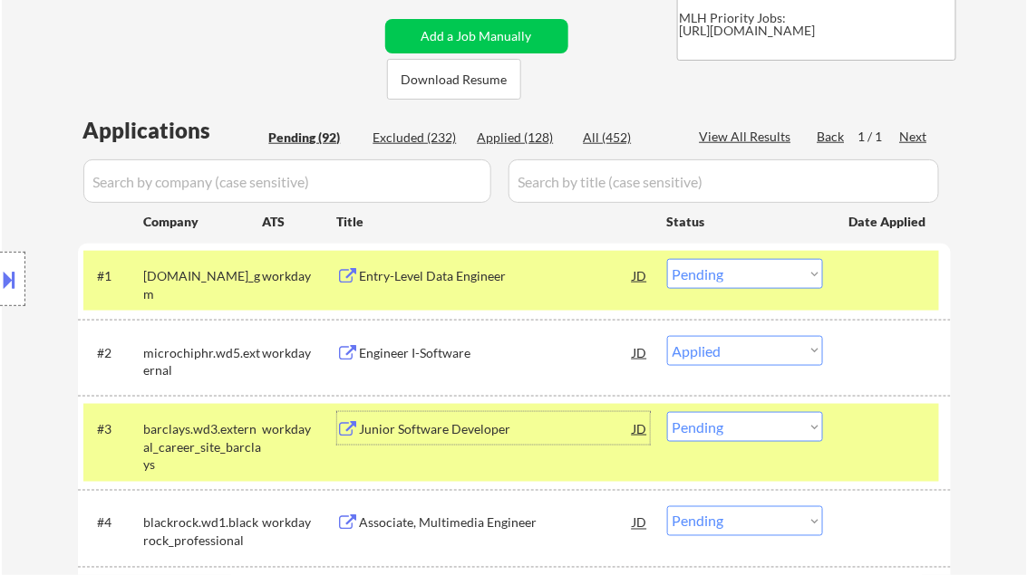
click at [422, 433] on div "Junior Software Developer" at bounding box center [497, 429] width 274 height 18
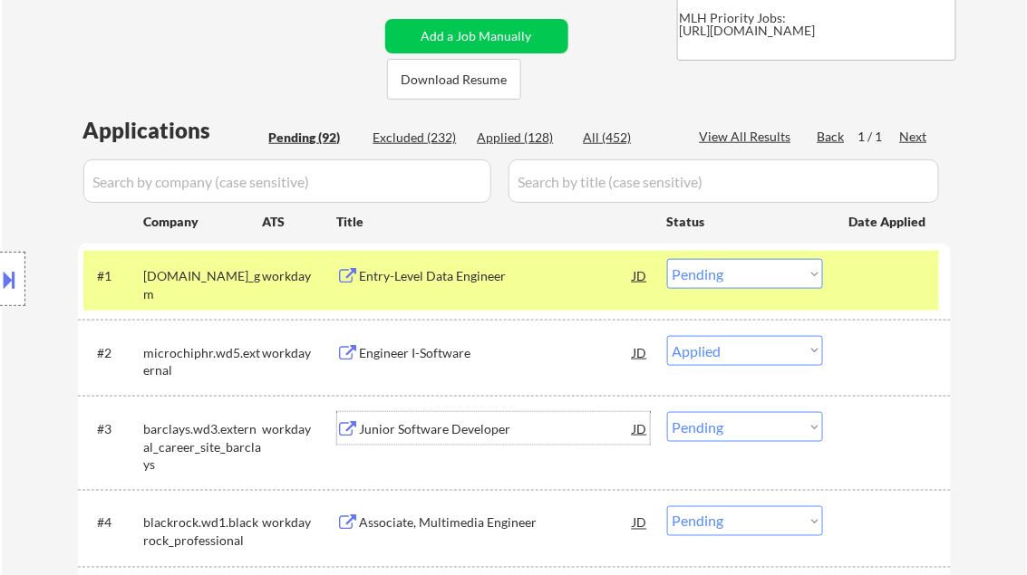
click at [742, 417] on select "Choose an option... Pending Applied Excluded (Questions) Excluded (Expired) Exc…" at bounding box center [745, 427] width 156 height 30
click at [667, 412] on select "Choose an option... Pending Applied Excluded (Questions) Excluded (Expired) Exc…" at bounding box center [745, 427] width 156 height 30
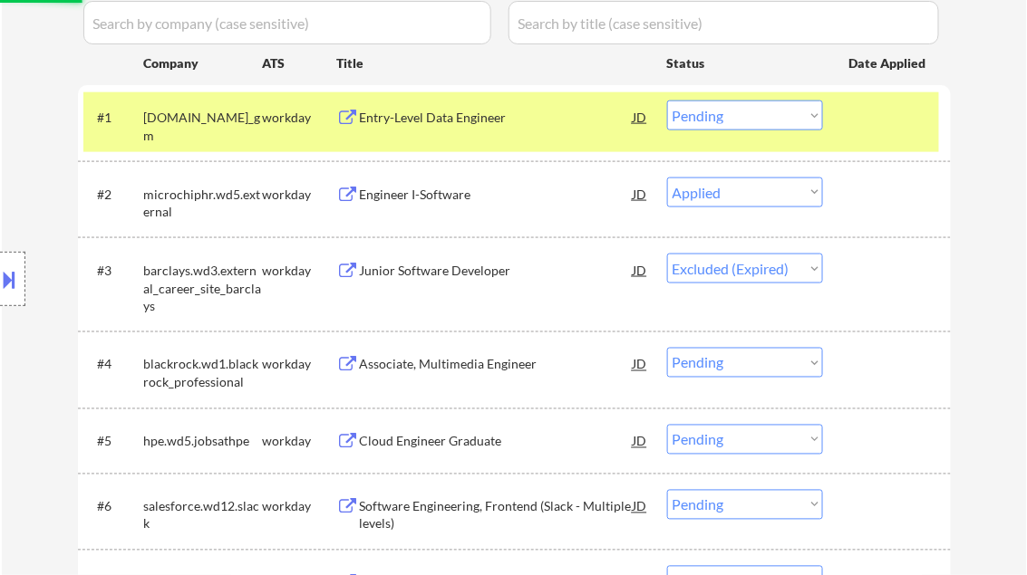
scroll to position [580, 0]
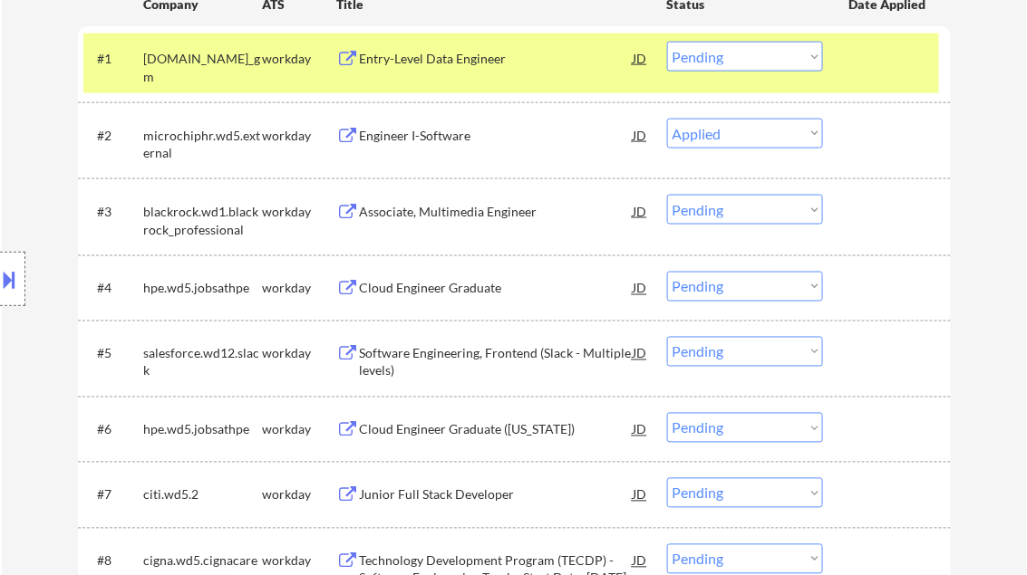
click at [433, 211] on div "Associate, Multimedia Engineer" at bounding box center [497, 212] width 274 height 18
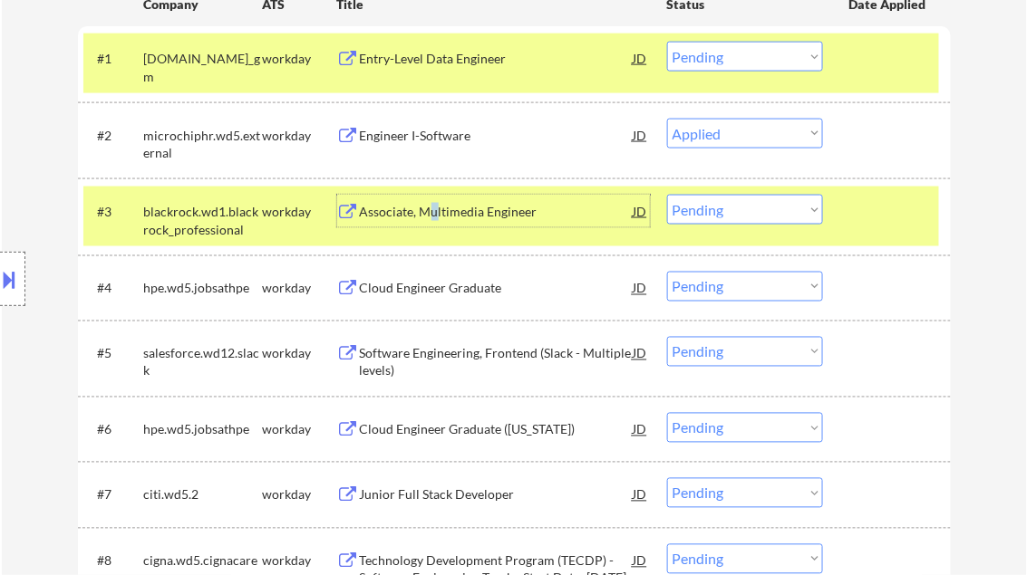
click at [709, 210] on select "Choose an option... Pending Applied Excluded (Questions) Excluded (Expired) Exc…" at bounding box center [745, 210] width 156 height 30
click at [667, 195] on select "Choose an option... Pending Applied Excluded (Questions) Excluded (Expired) Exc…" at bounding box center [745, 210] width 156 height 30
select select ""pending""
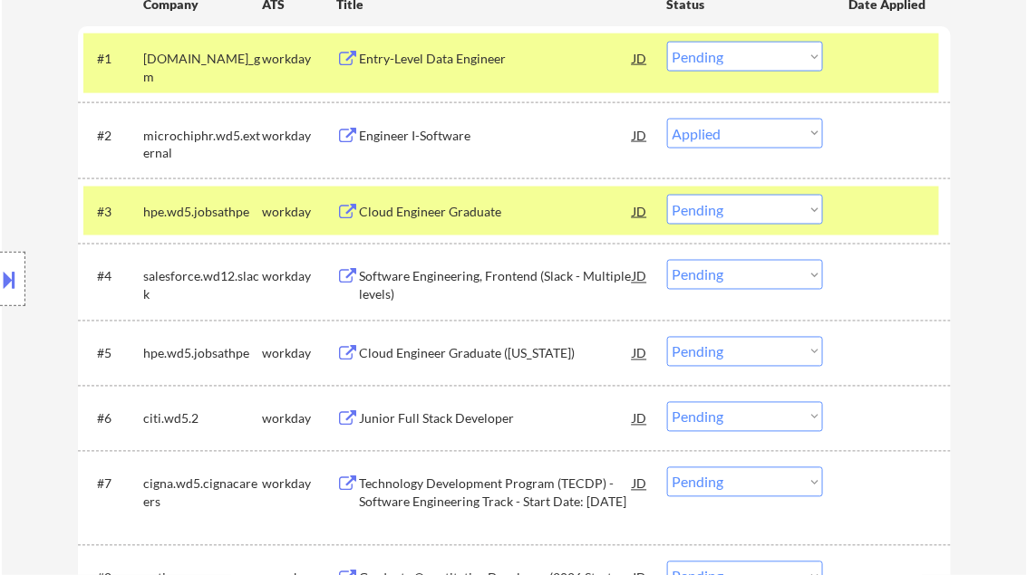
click at [756, 130] on select "Choose an option... Pending Applied Excluded (Questions) Excluded (Expired) Exc…" at bounding box center [745, 134] width 156 height 30
click at [667, 119] on select "Choose an option... Pending Applied Excluded (Questions) Excluded (Expired) Exc…" at bounding box center [745, 134] width 156 height 30
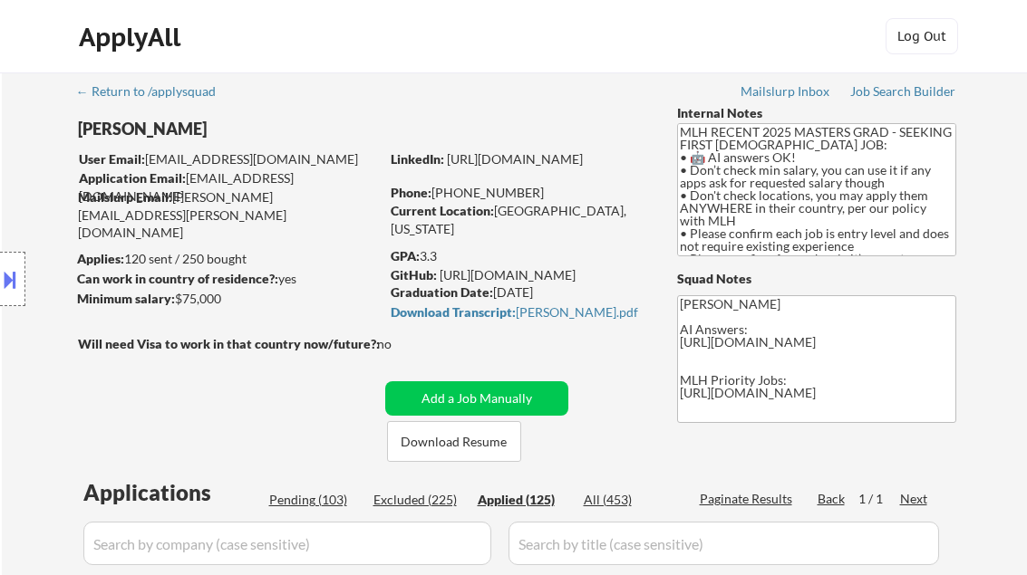
select select ""applied""
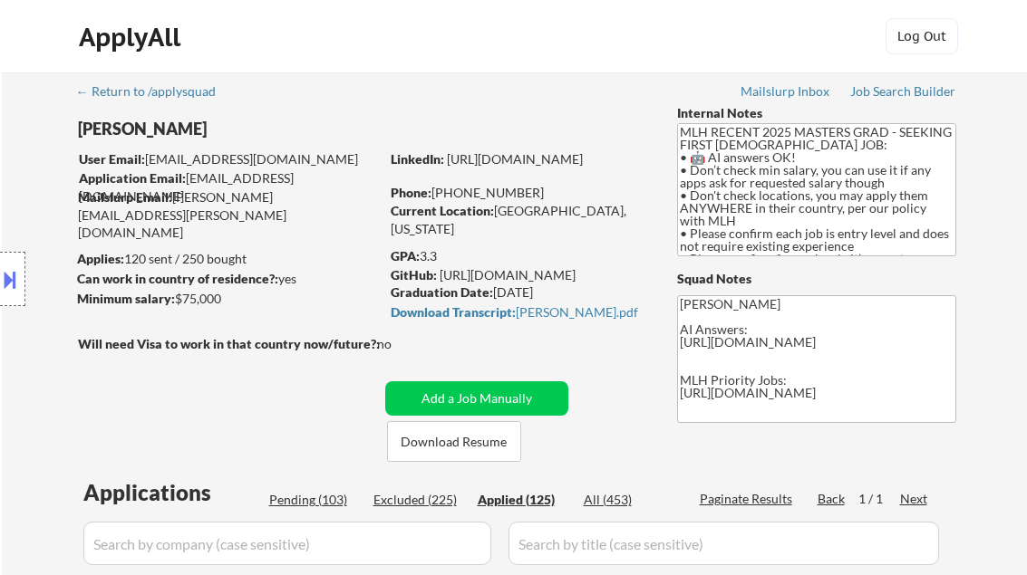
select select ""applied""
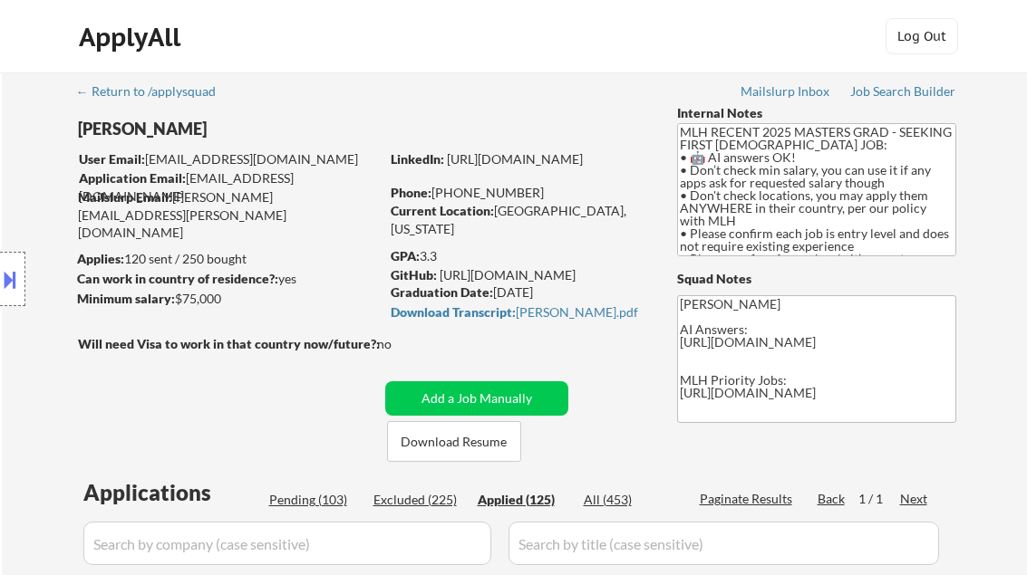
select select ""applied""
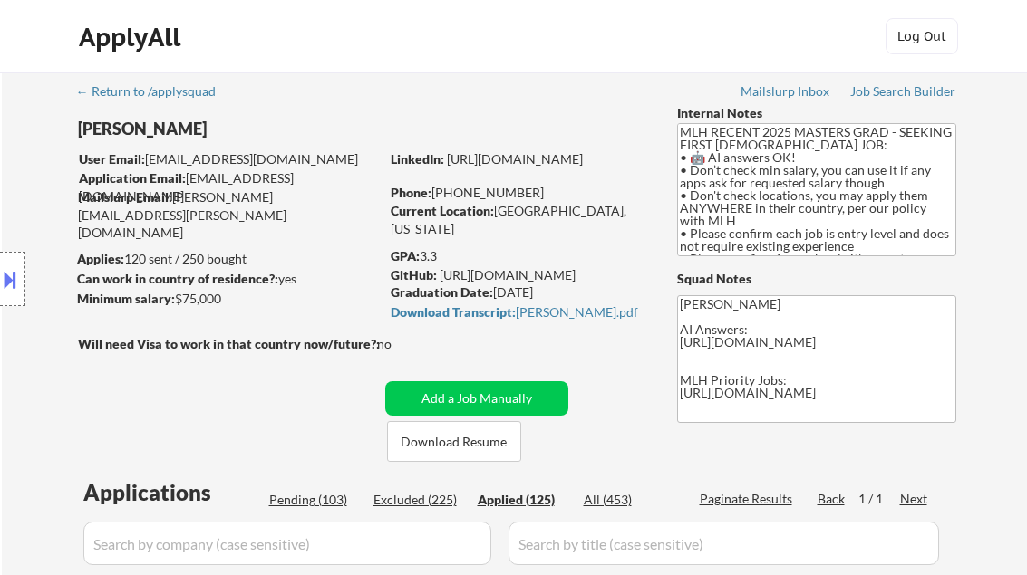
select select ""applied""
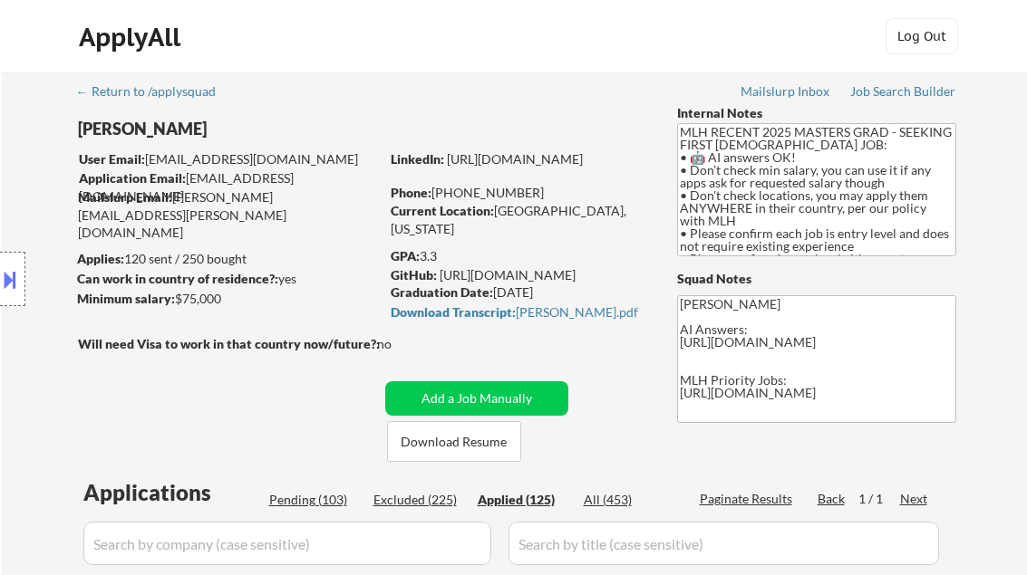
select select ""applied""
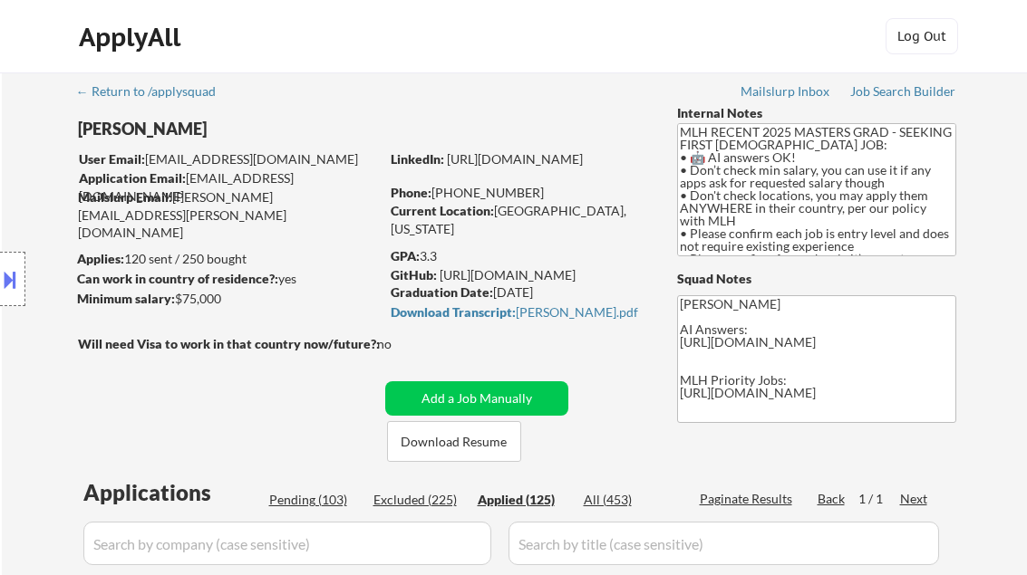
select select ""applied""
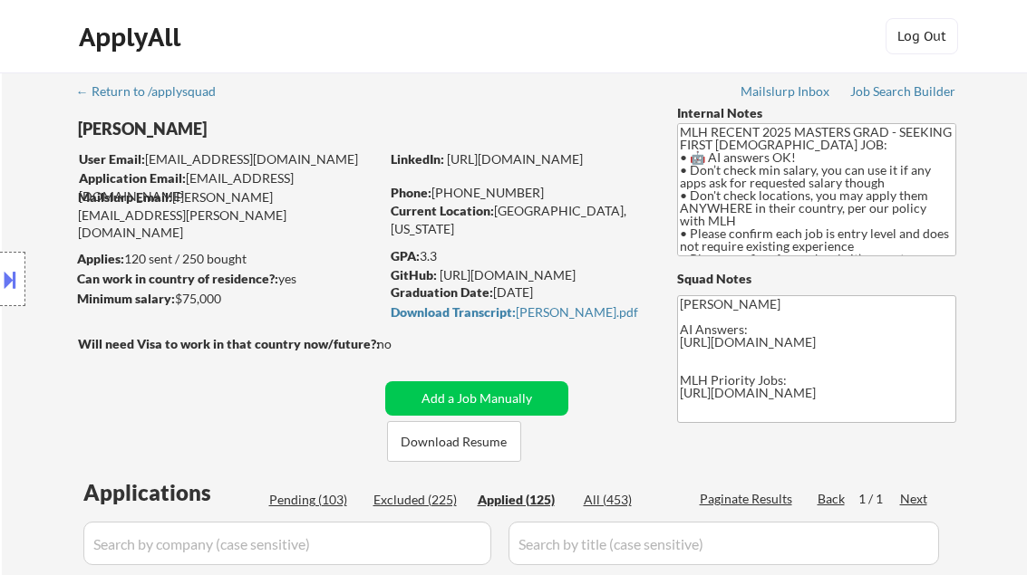
select select ""applied""
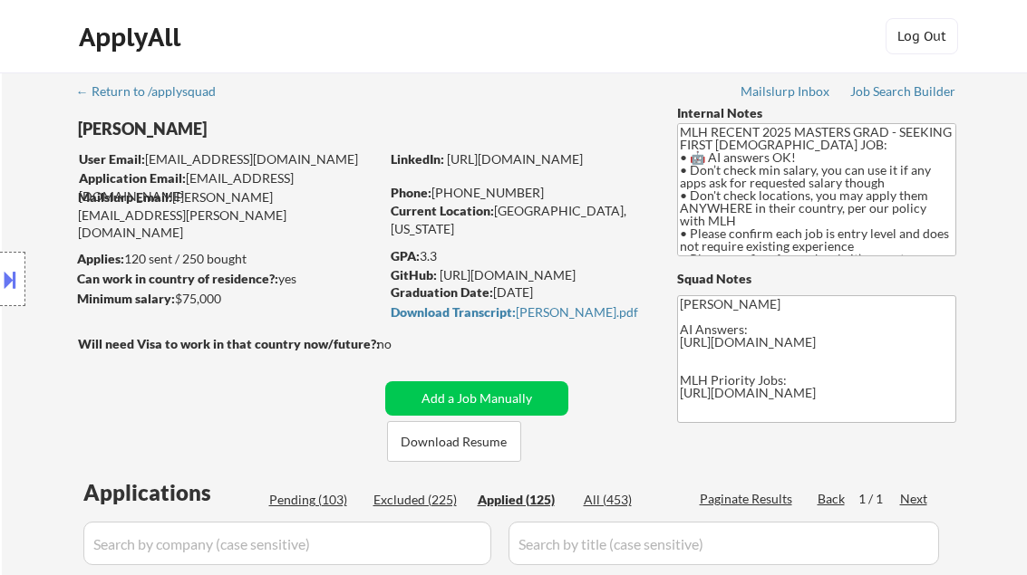
select select ""applied""
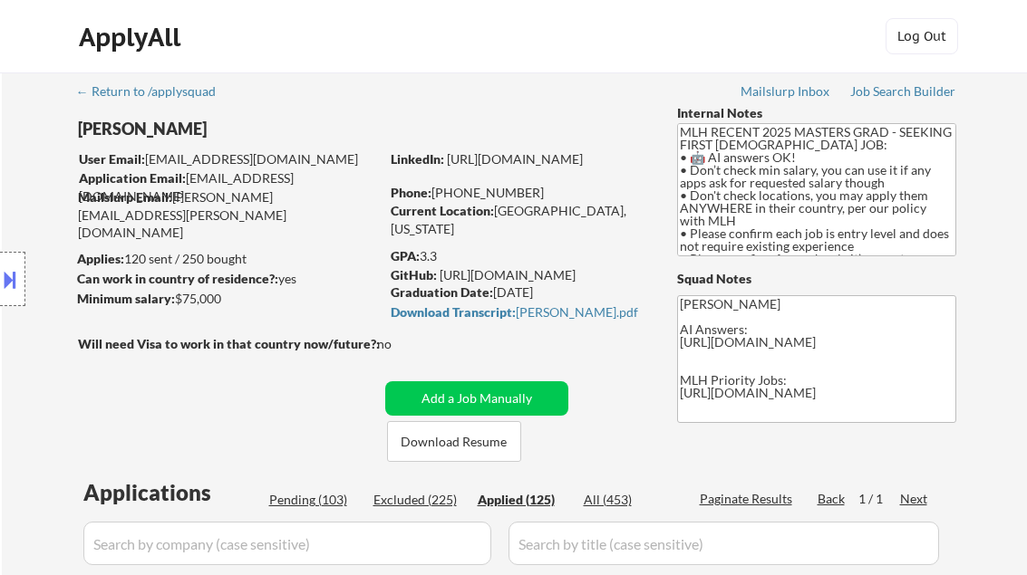
select select ""applied""
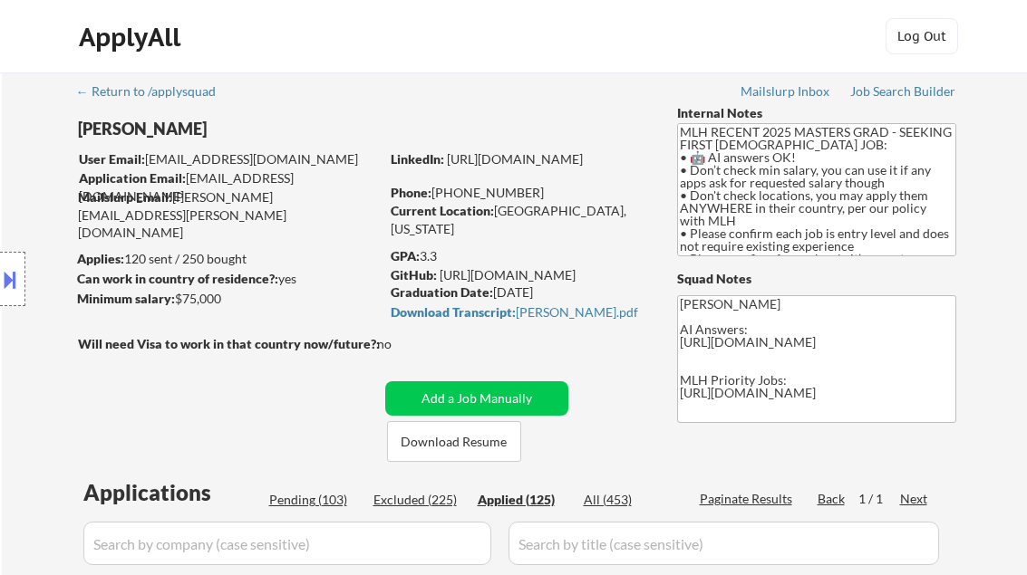
select select ""applied""
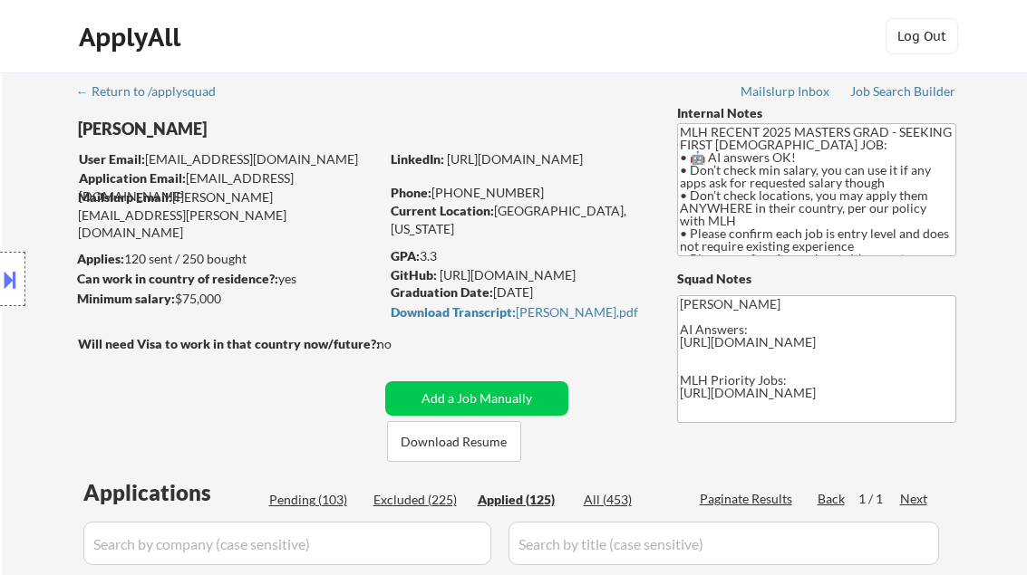
select select ""applied""
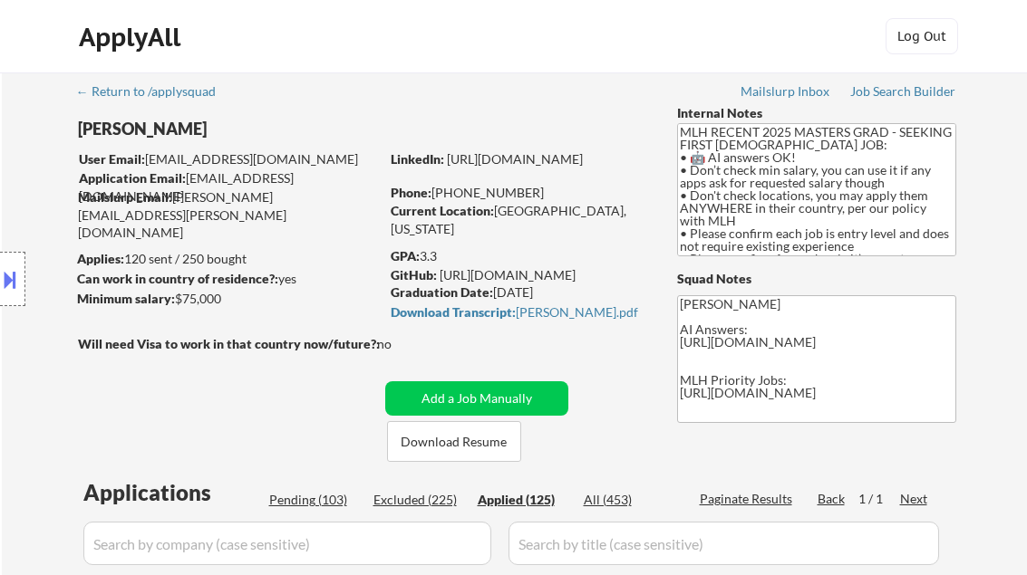
select select ""applied""
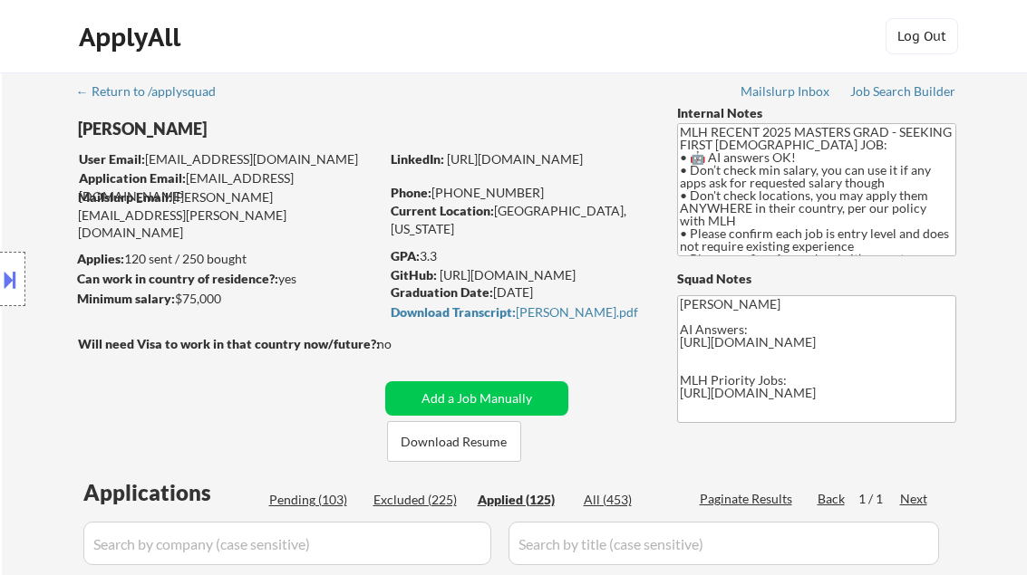
select select ""applied""
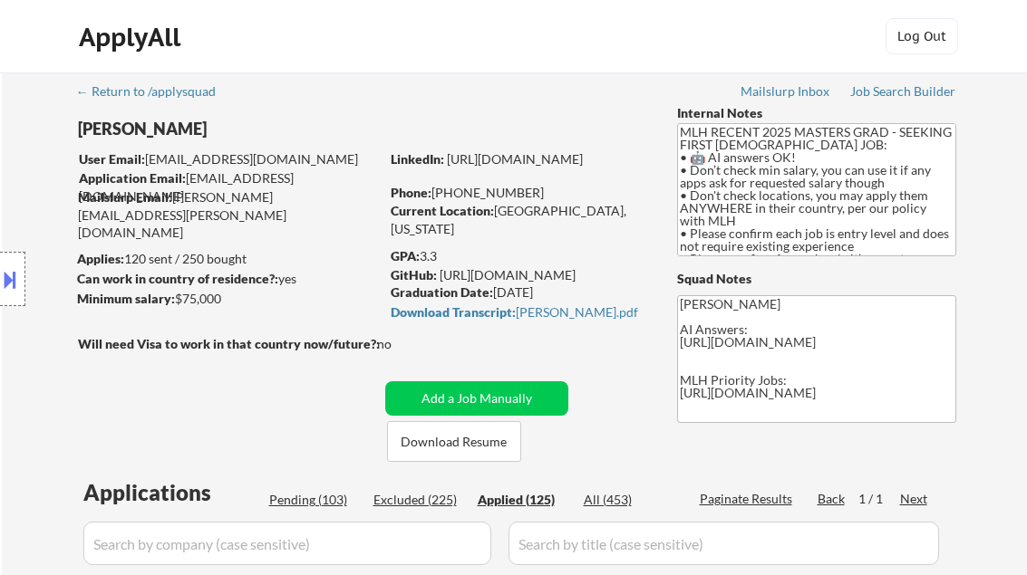
select select ""applied""
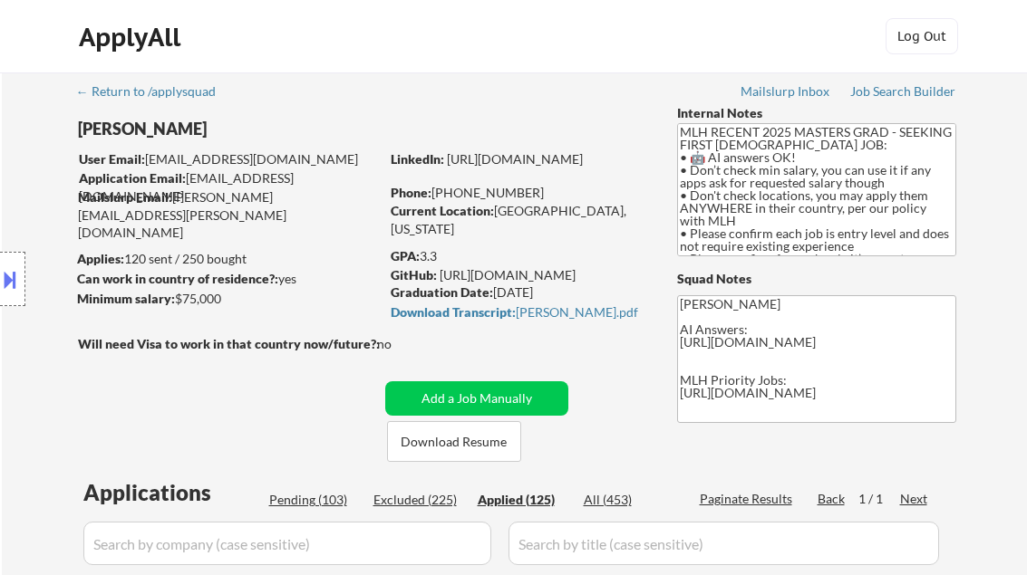
select select ""applied""
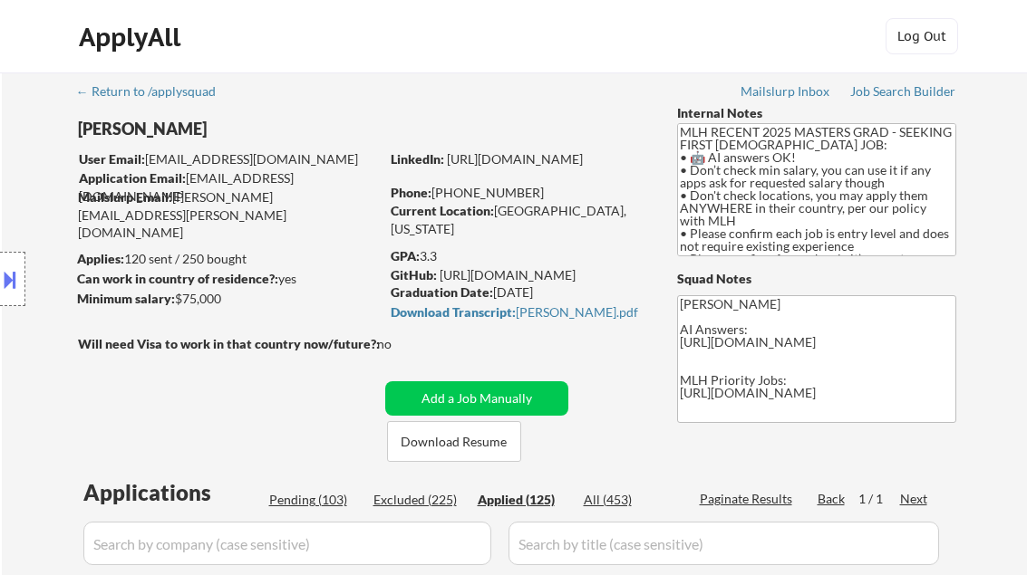
select select ""applied""
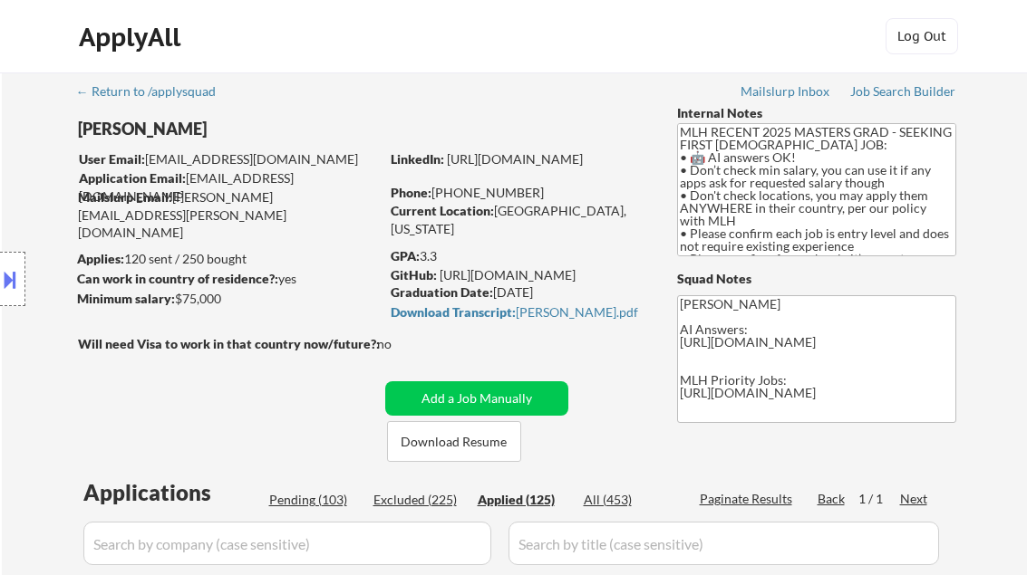
select select ""applied""
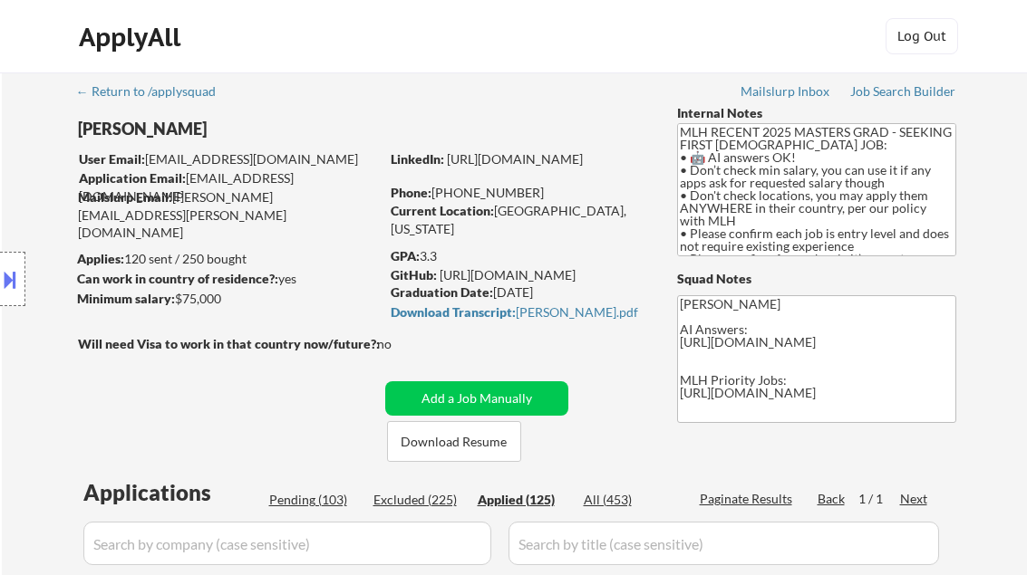
select select ""applied""
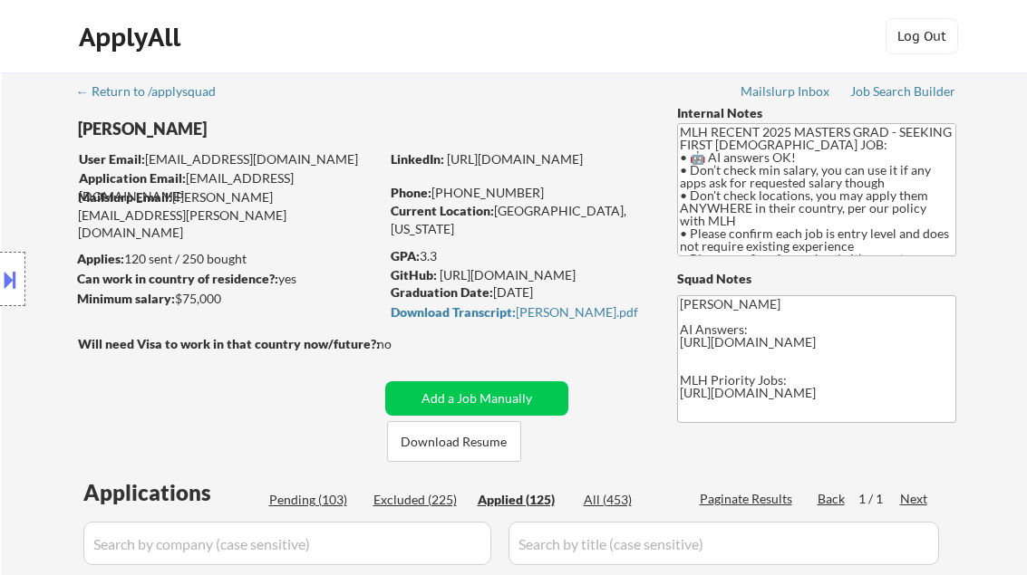
select select ""applied""
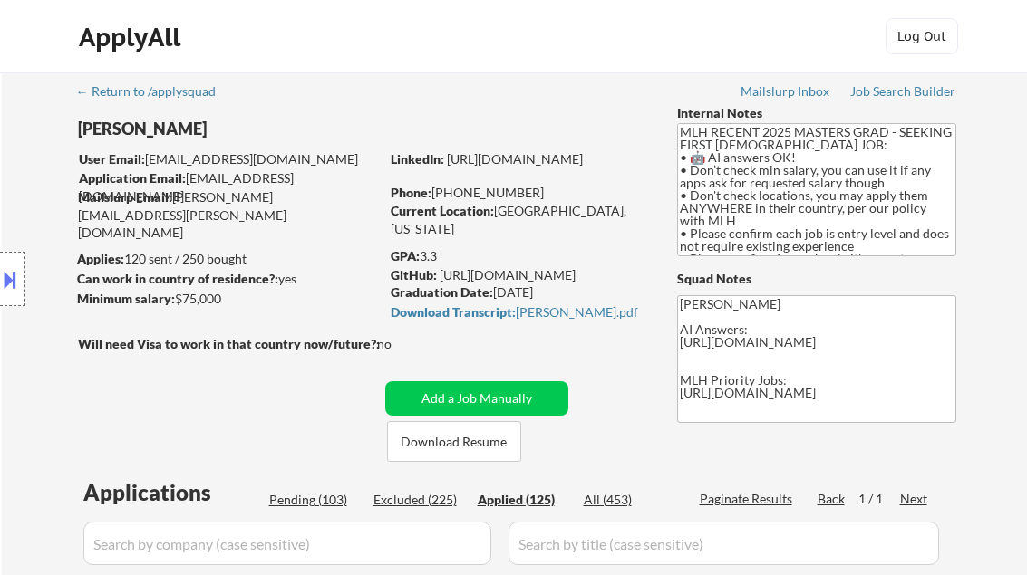
select select ""applied""
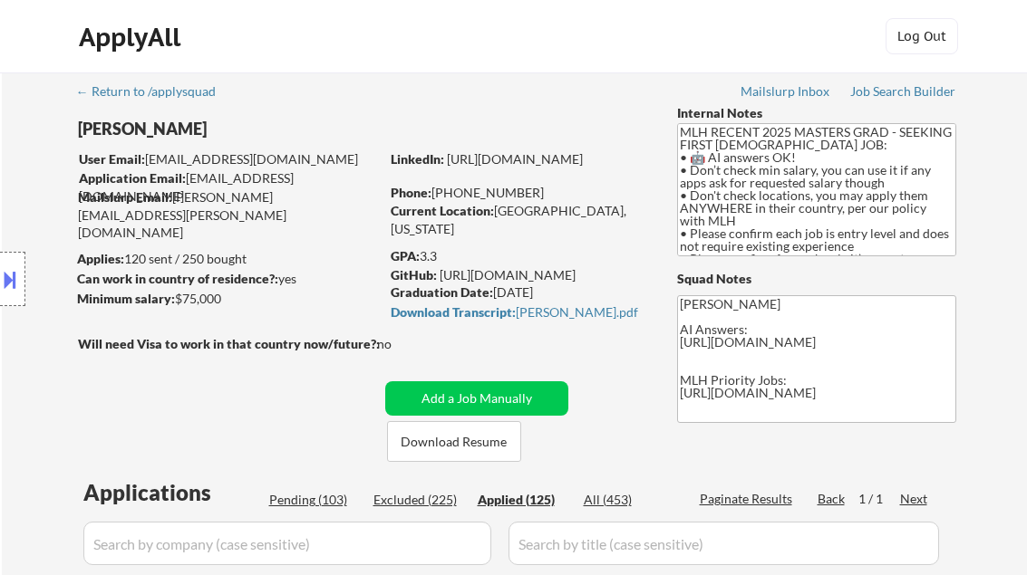
select select ""applied""
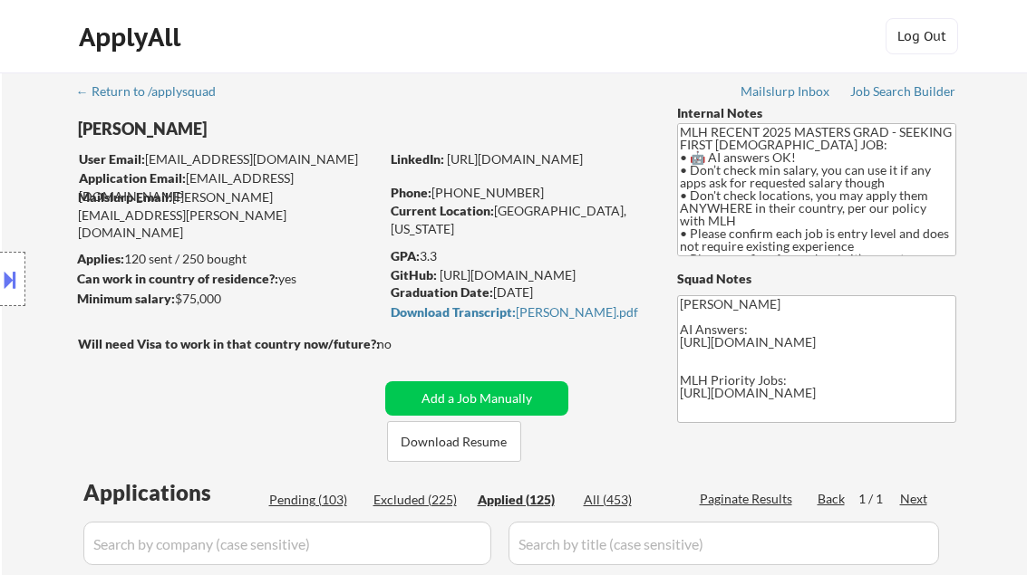
select select ""applied""
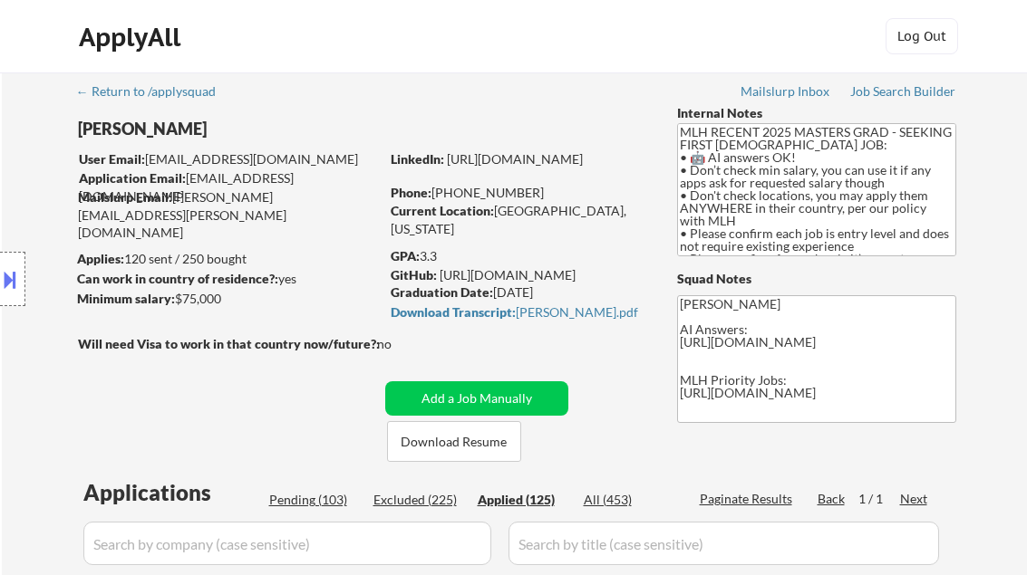
select select ""applied""
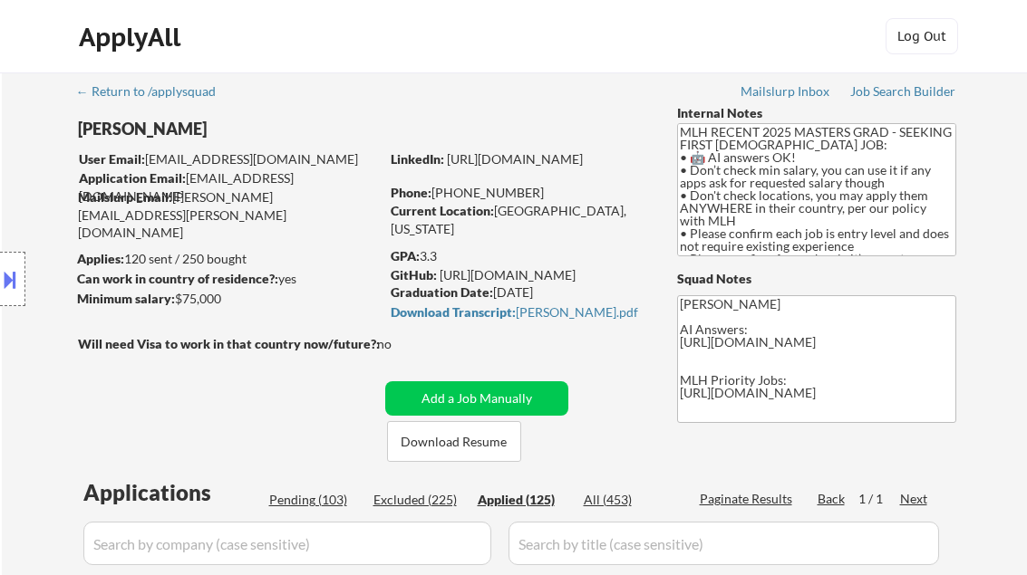
select select ""applied""
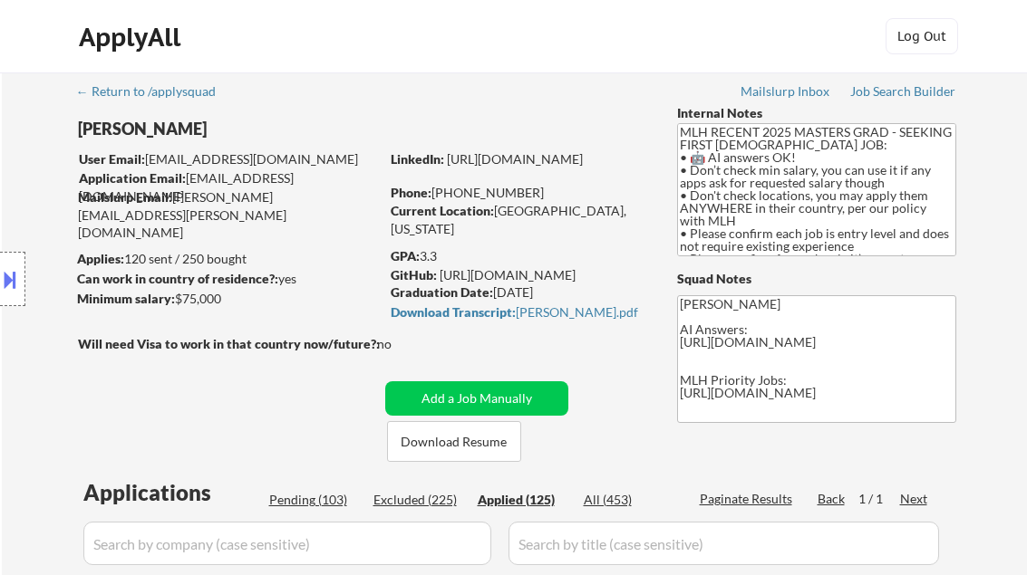
select select ""applied""
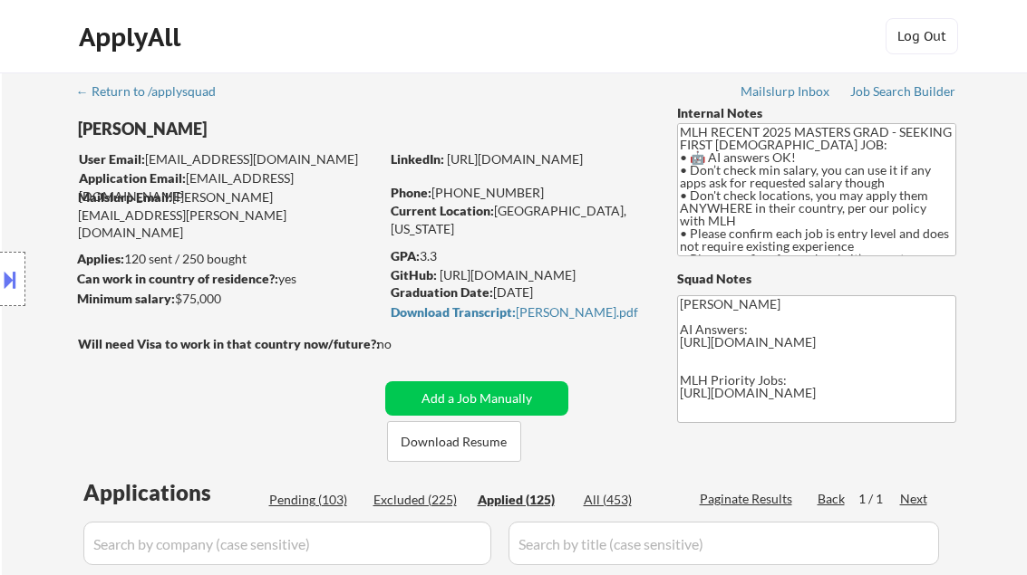
select select ""applied""
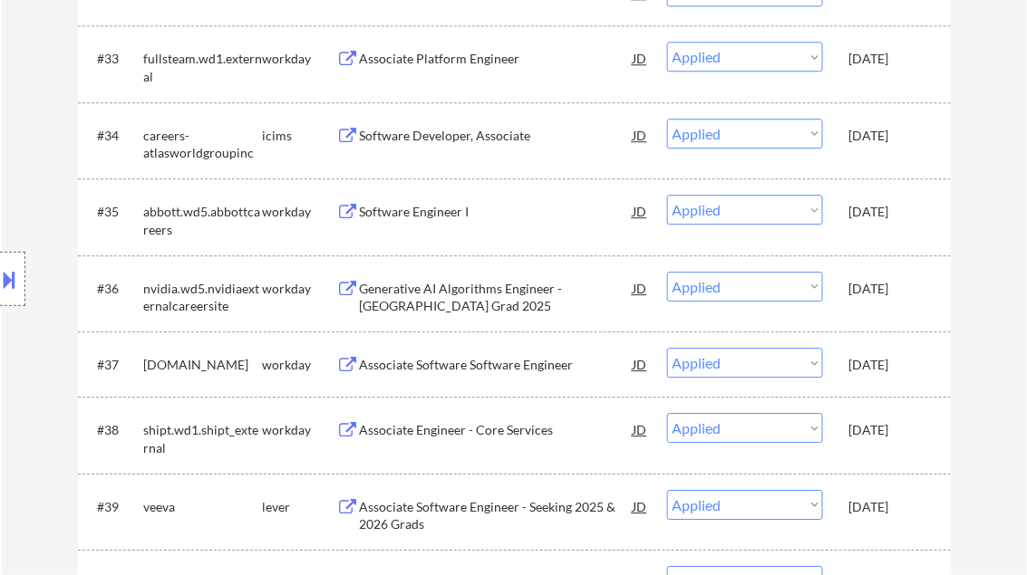
select select ""applied""
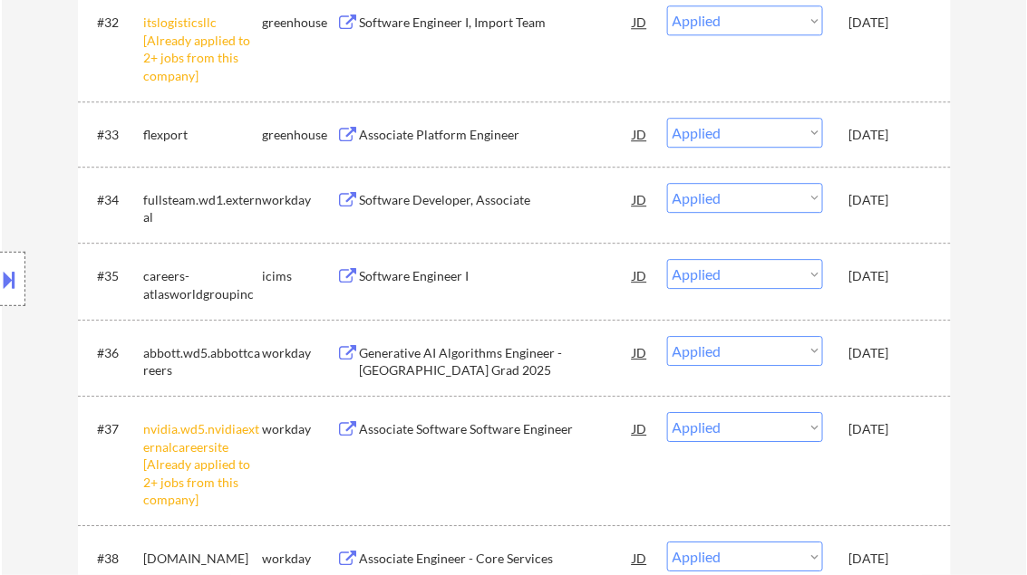
scroll to position [3390, 0]
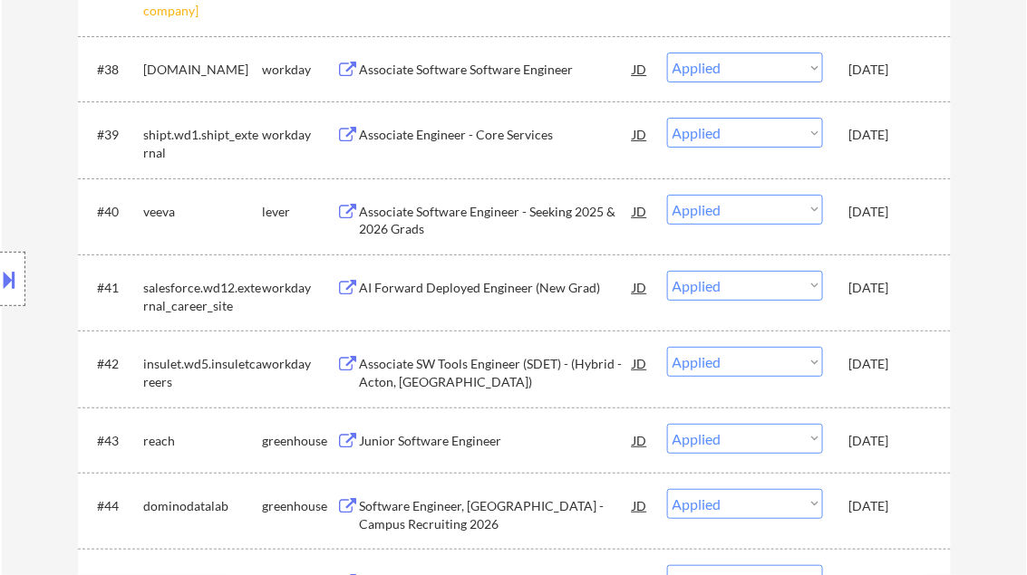
click at [522, 284] on div "AI Forward Deployed Engineer (New Grad)" at bounding box center [497, 288] width 274 height 18
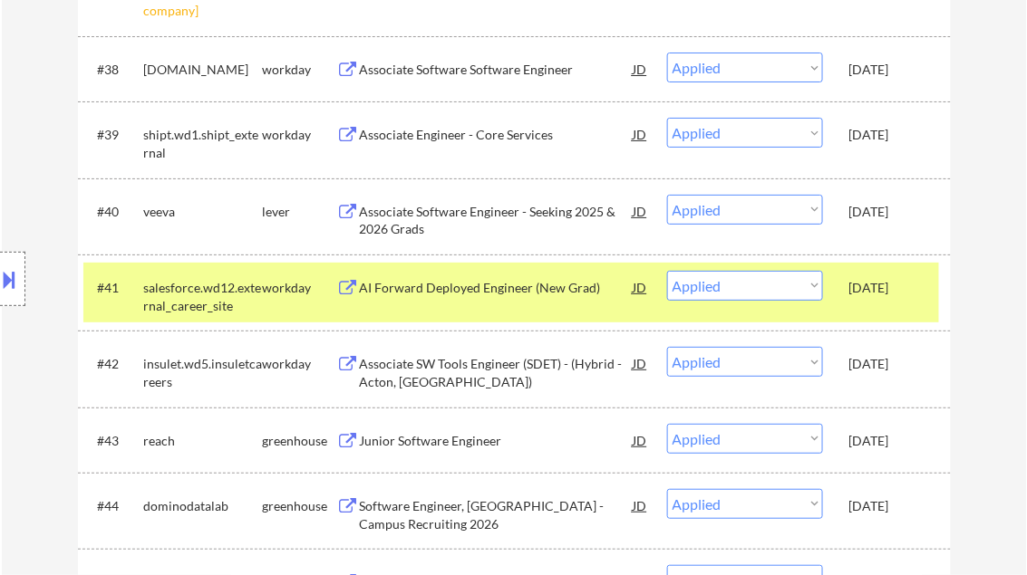
select select ""applied""
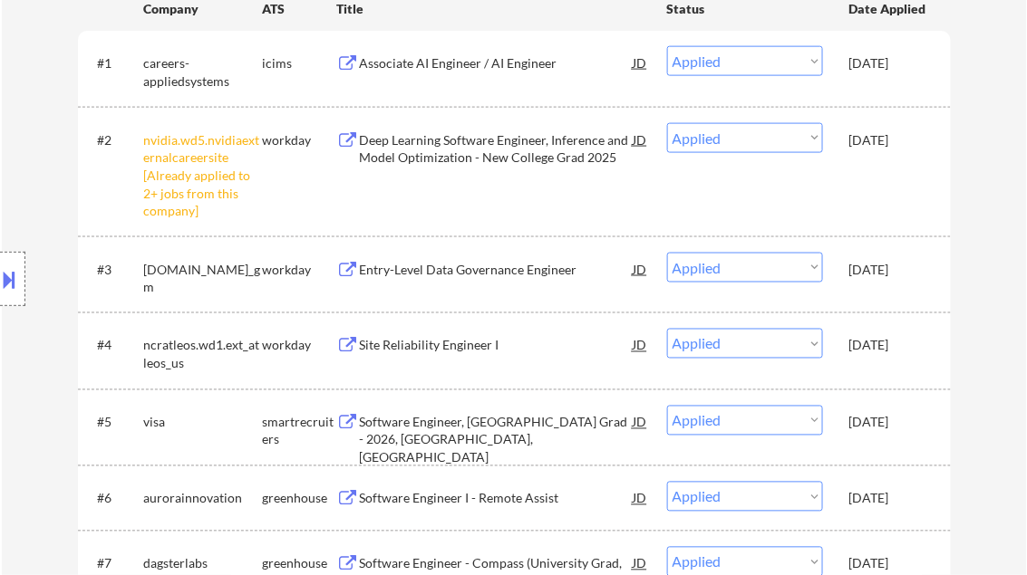
scroll to position [567, 0]
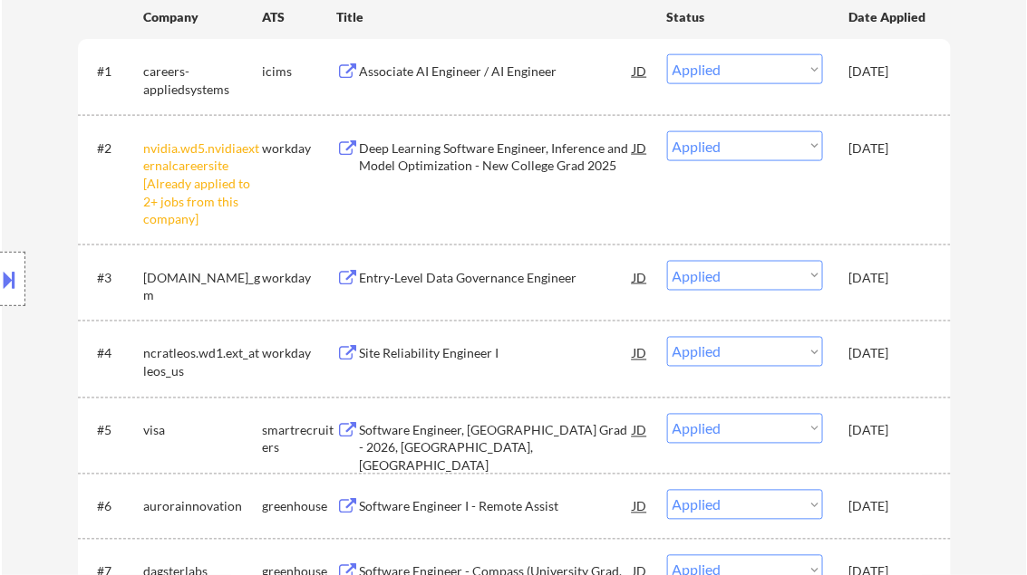
select select ""applied""
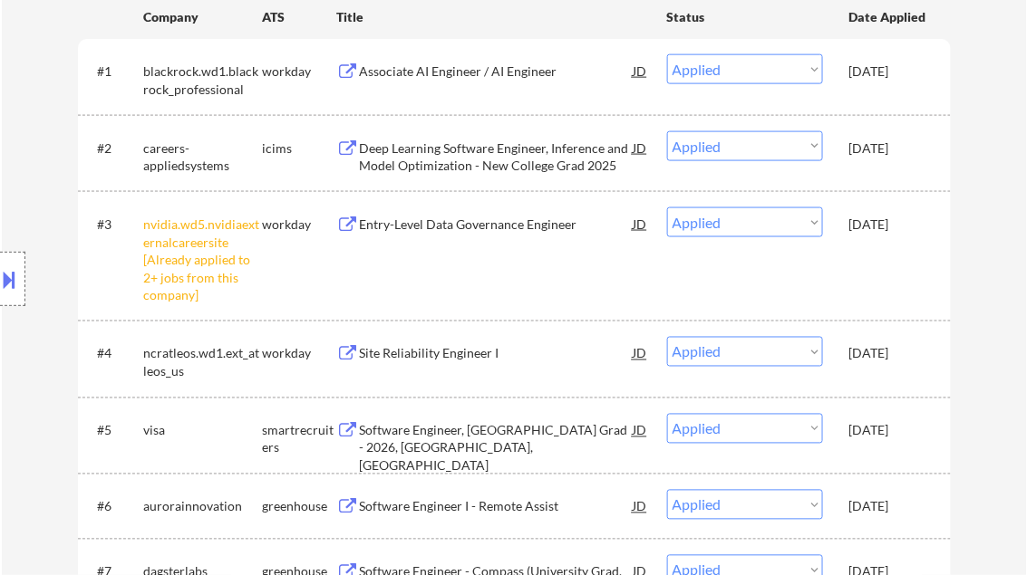
select select ""applied""
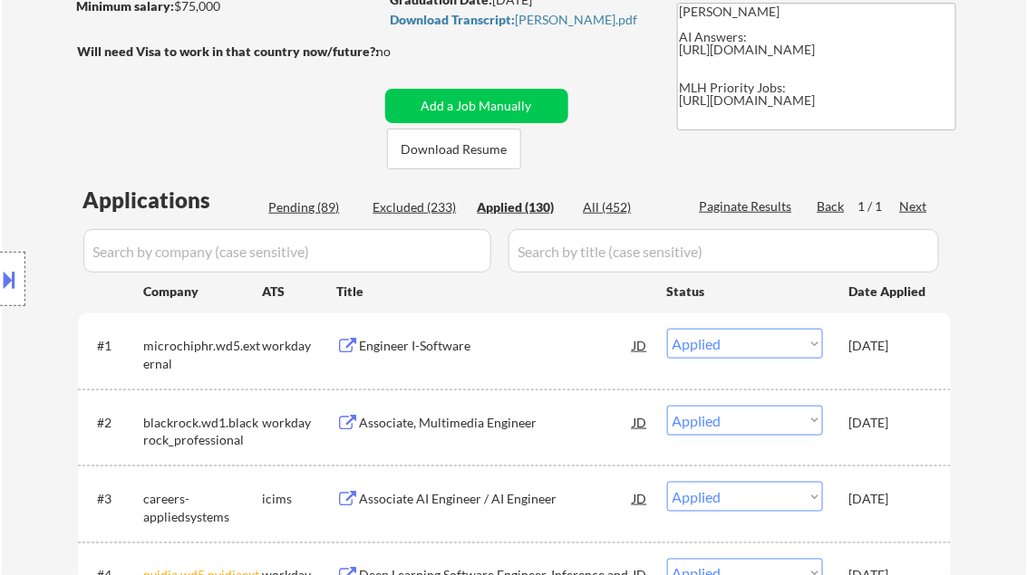
scroll to position [277, 0]
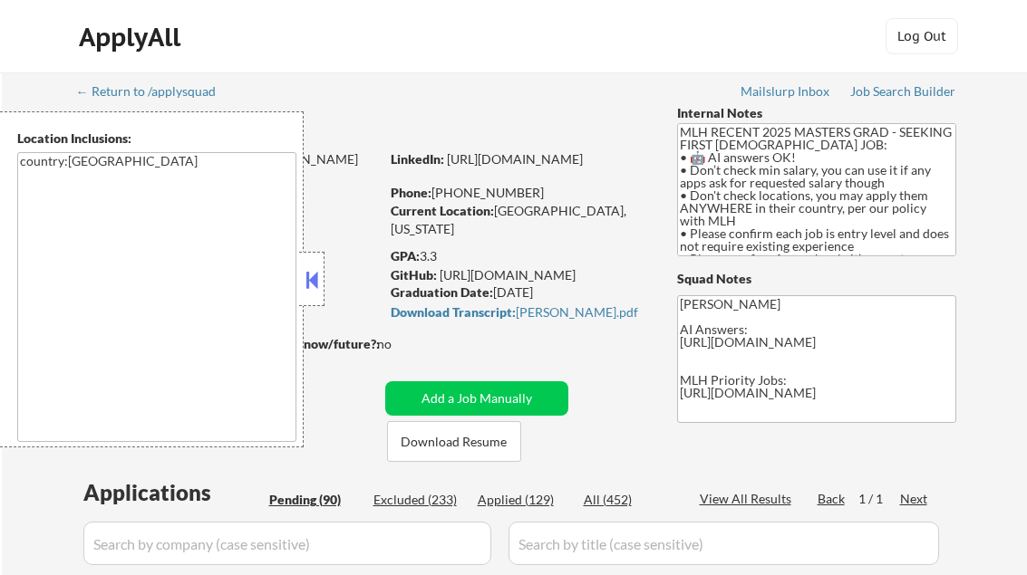
select select ""pending""
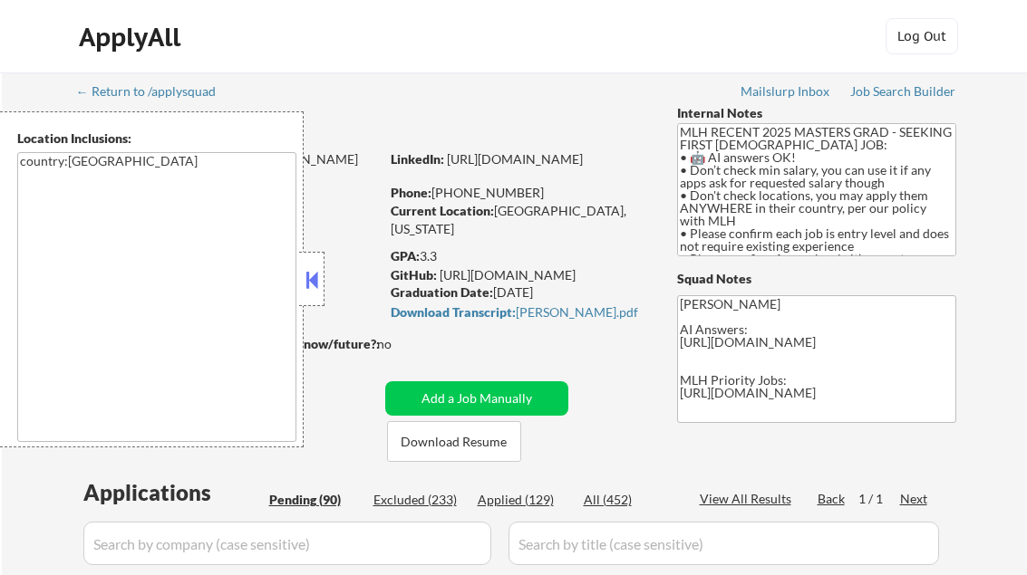
select select ""pending""
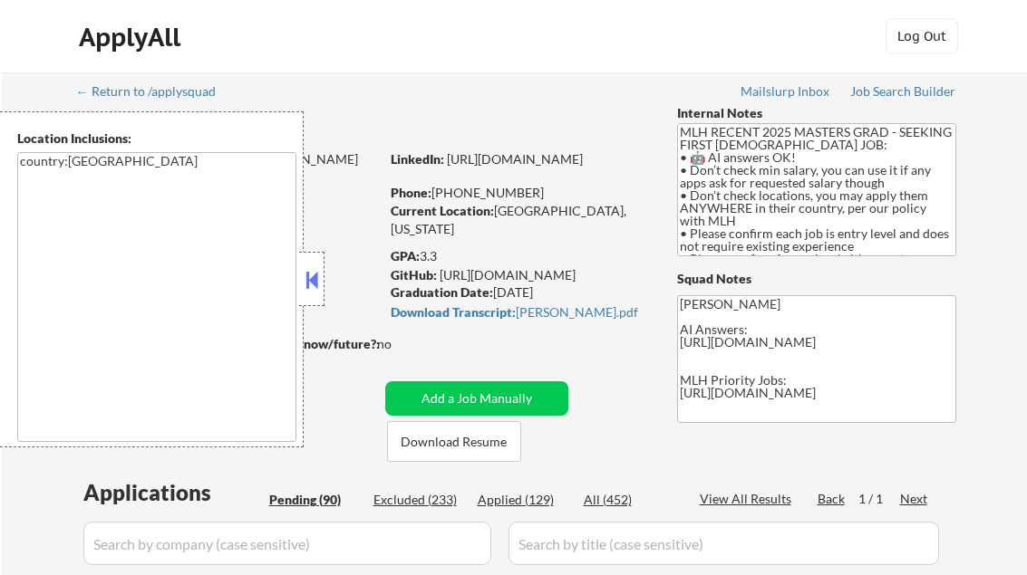
select select ""pending""
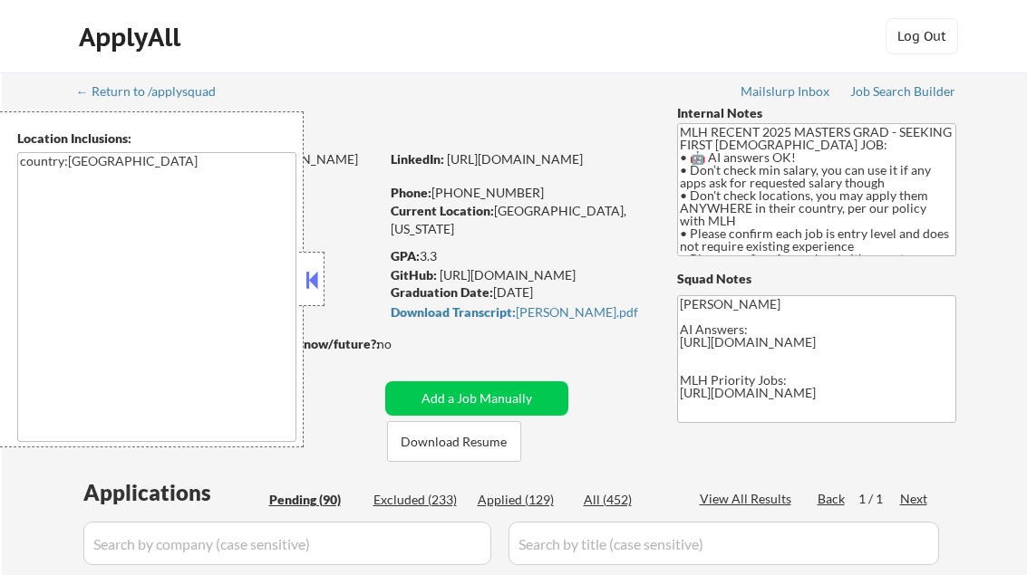
select select ""pending""
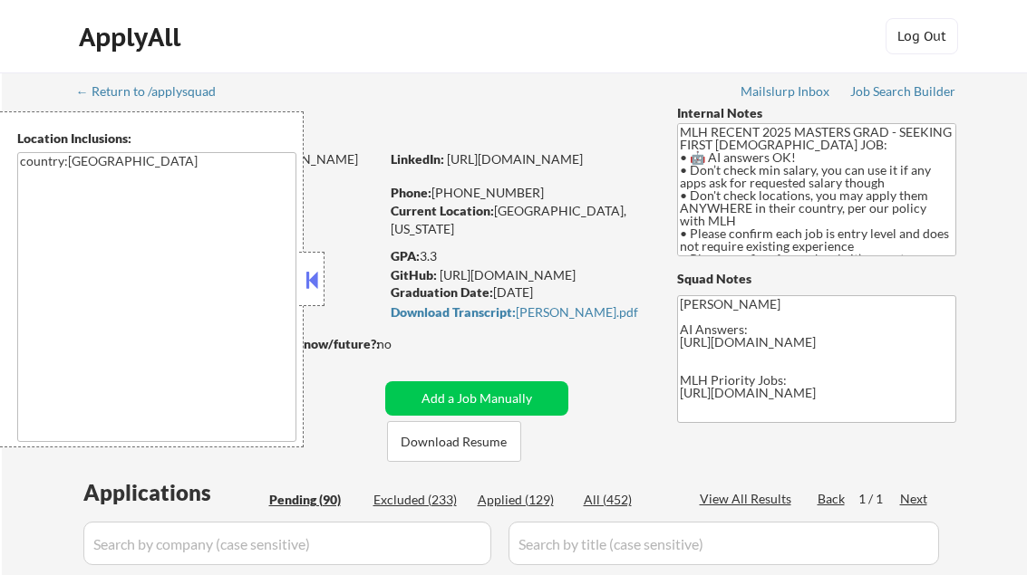
select select ""pending""
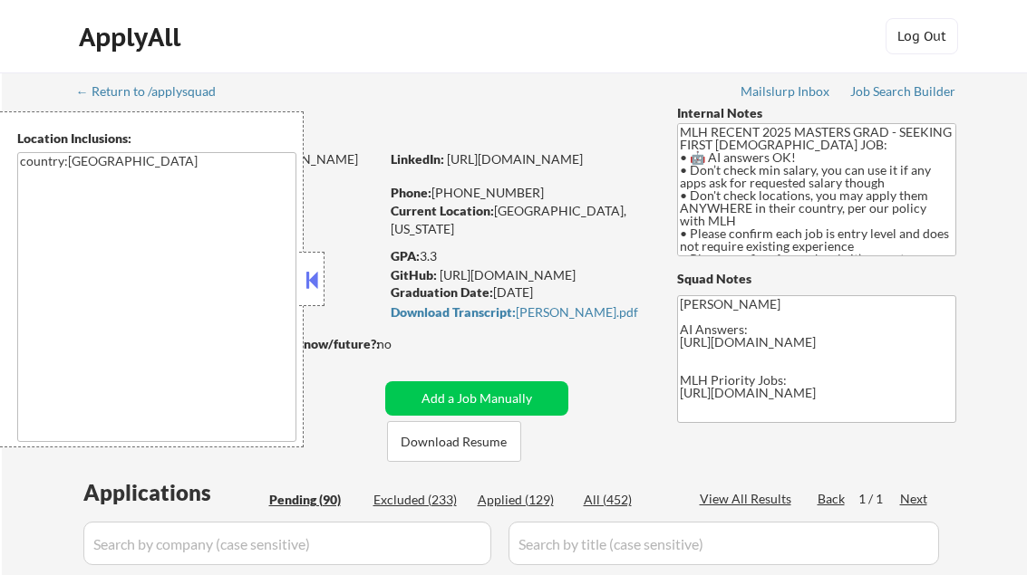
select select ""pending""
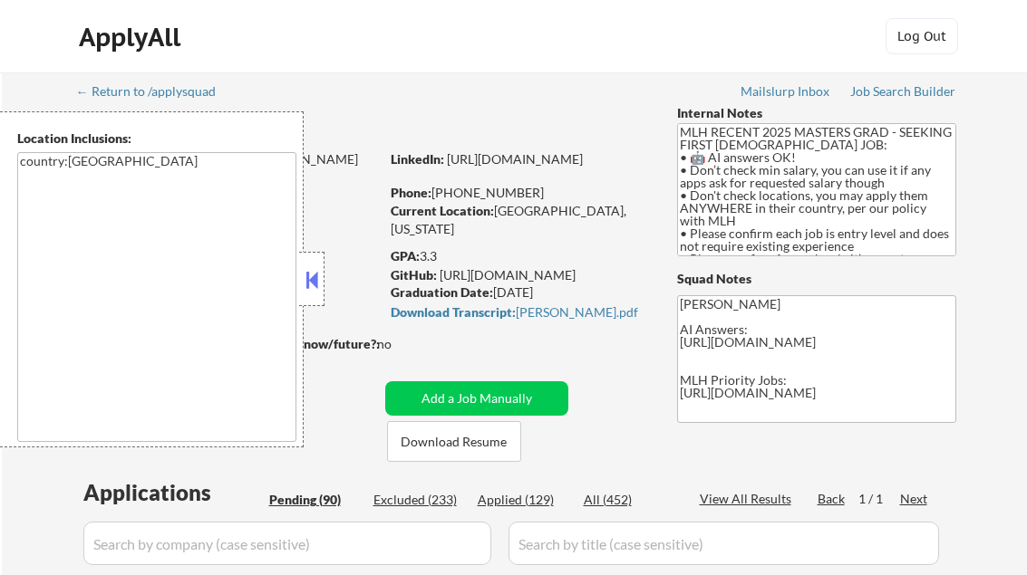
select select ""pending""
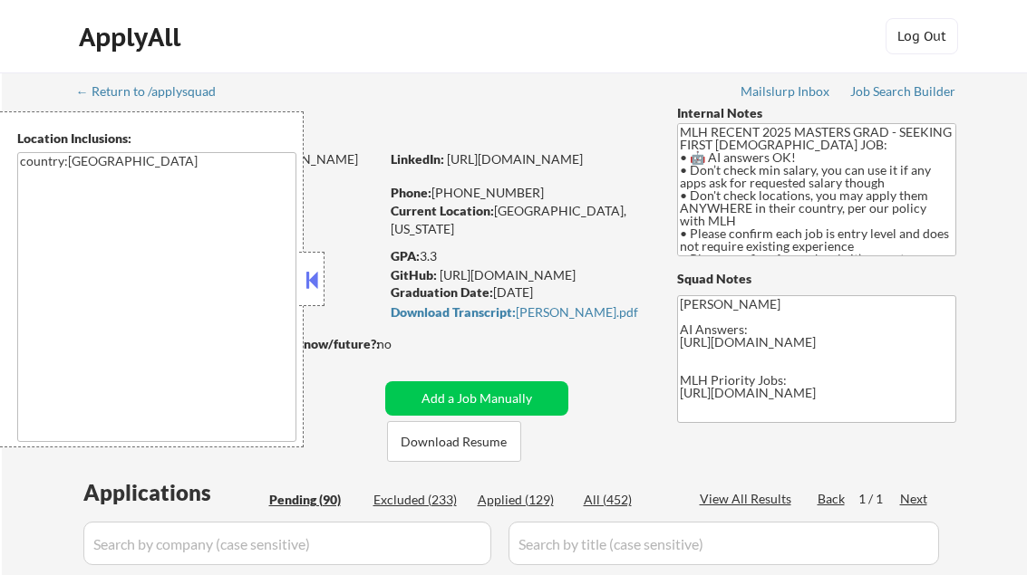
select select ""pending""
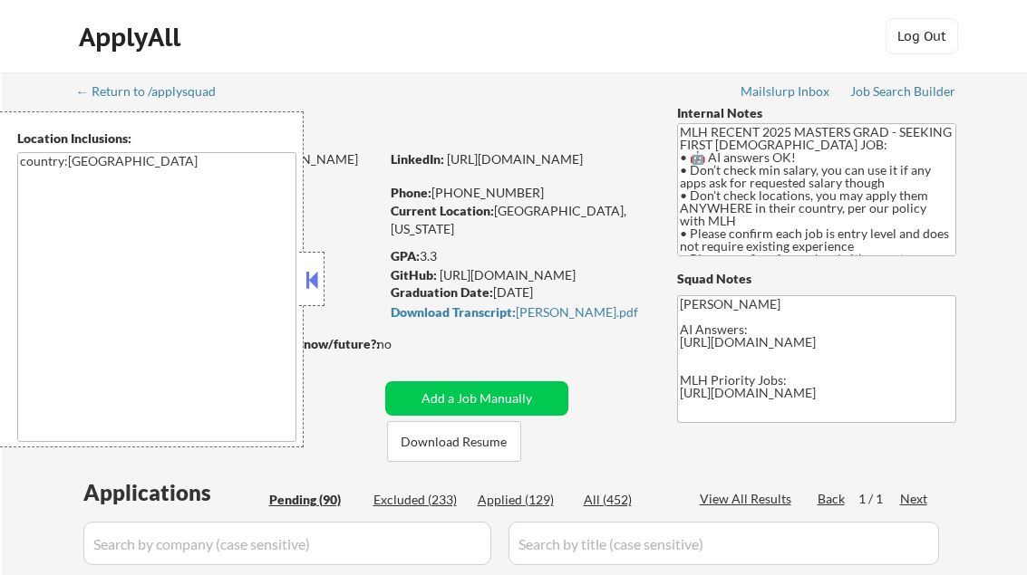
select select ""pending""
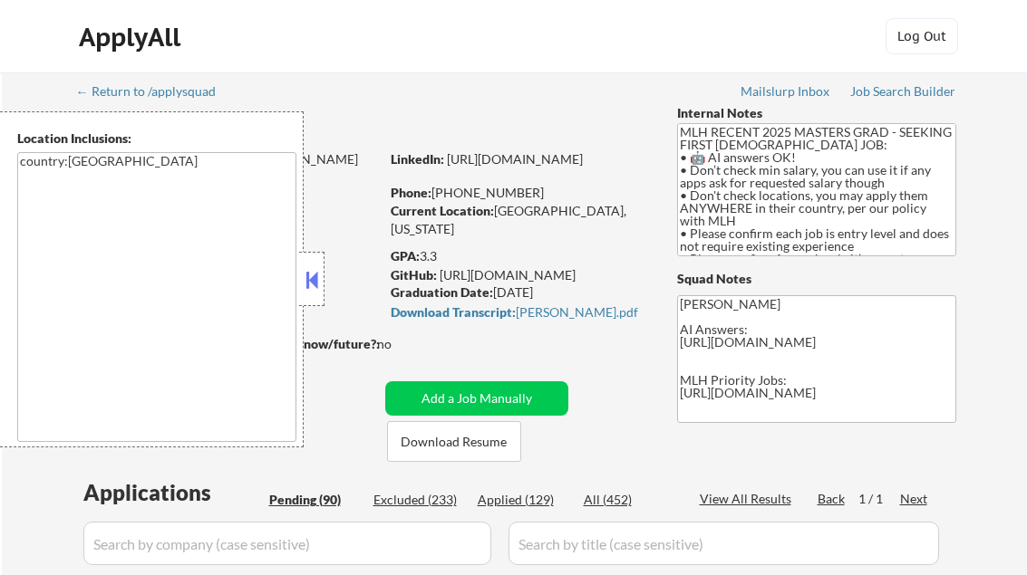
select select ""pending""
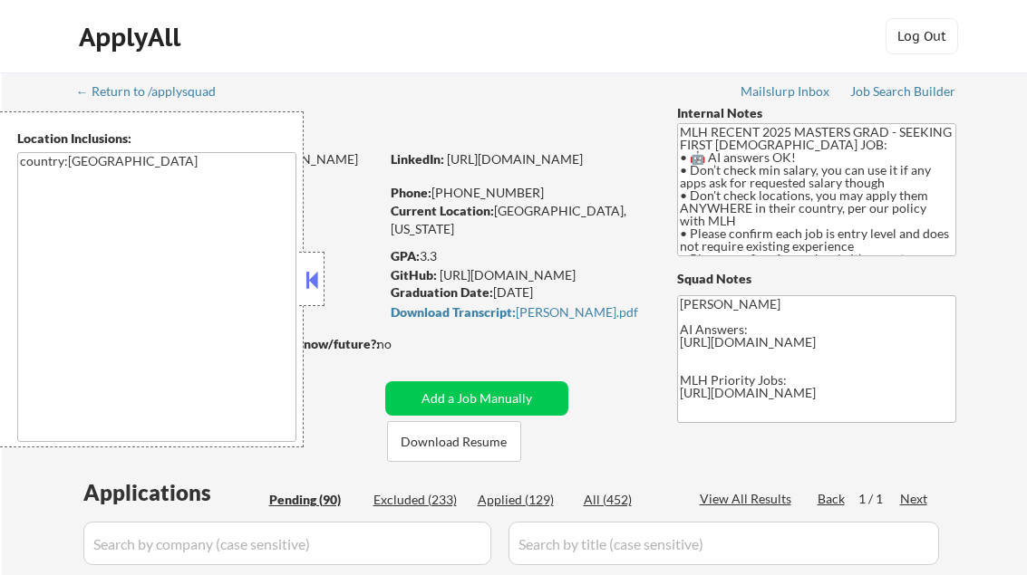
select select ""pending""
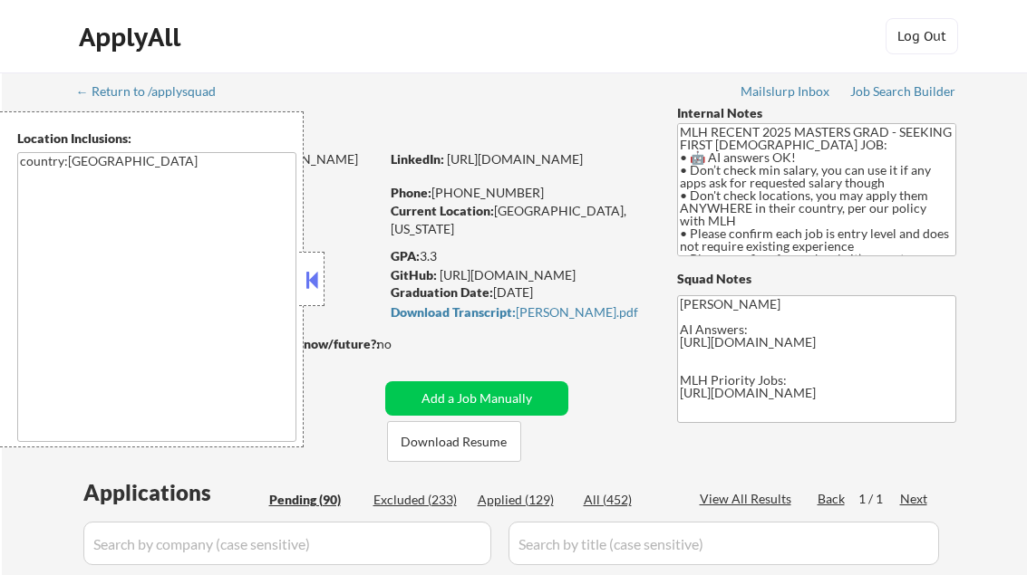
select select ""pending""
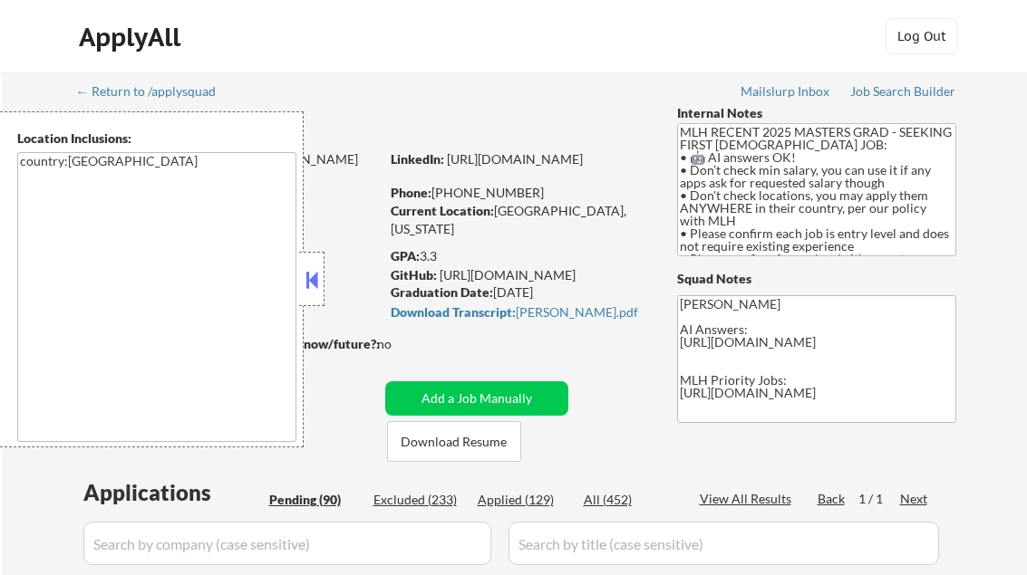
select select ""pending""
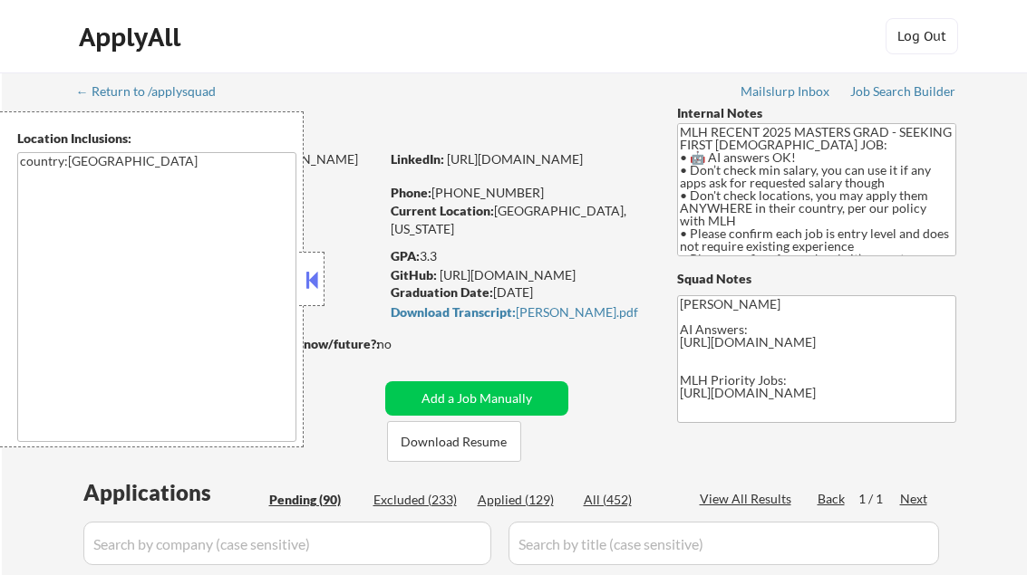
select select ""pending""
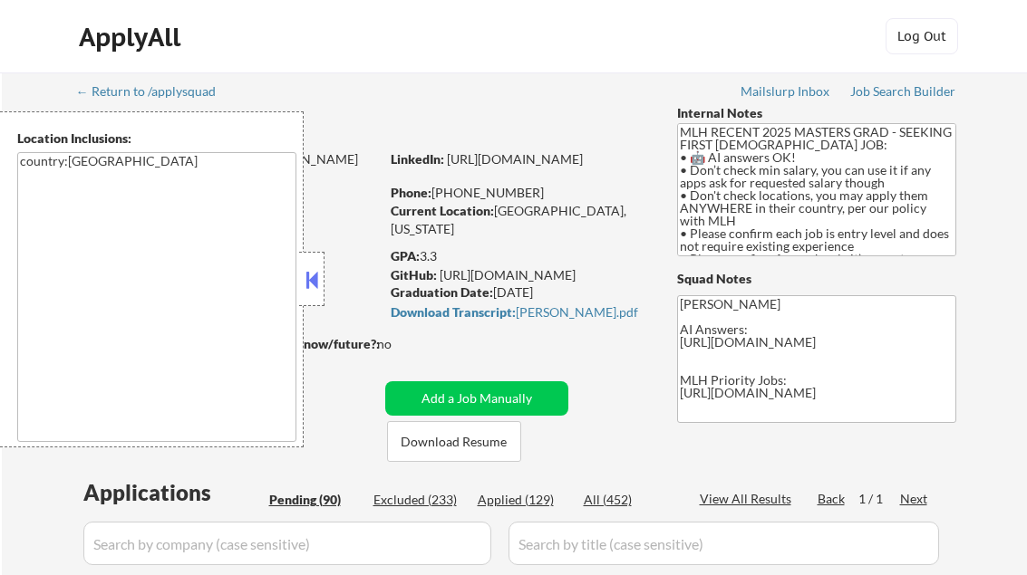
select select ""pending""
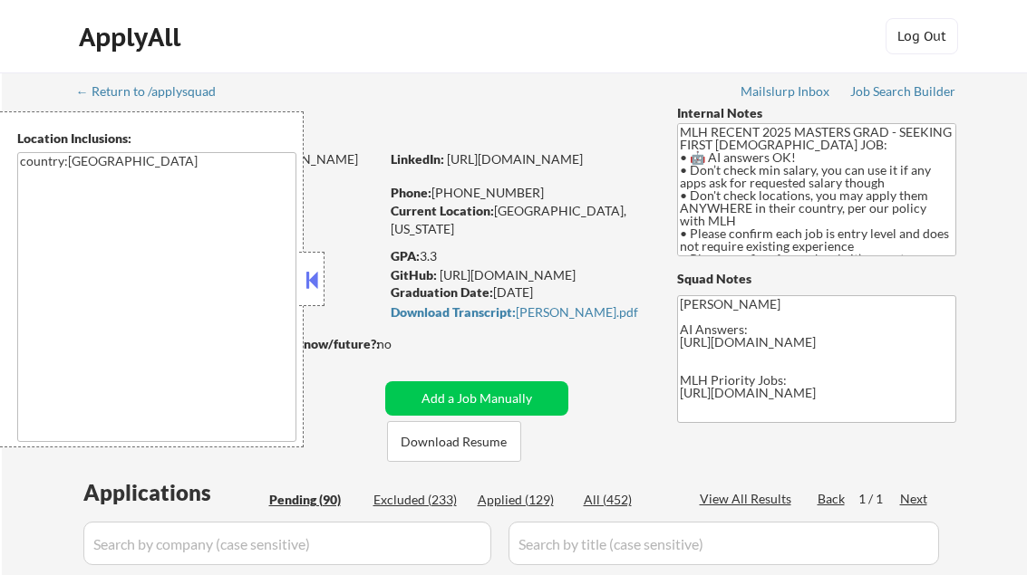
select select ""pending""
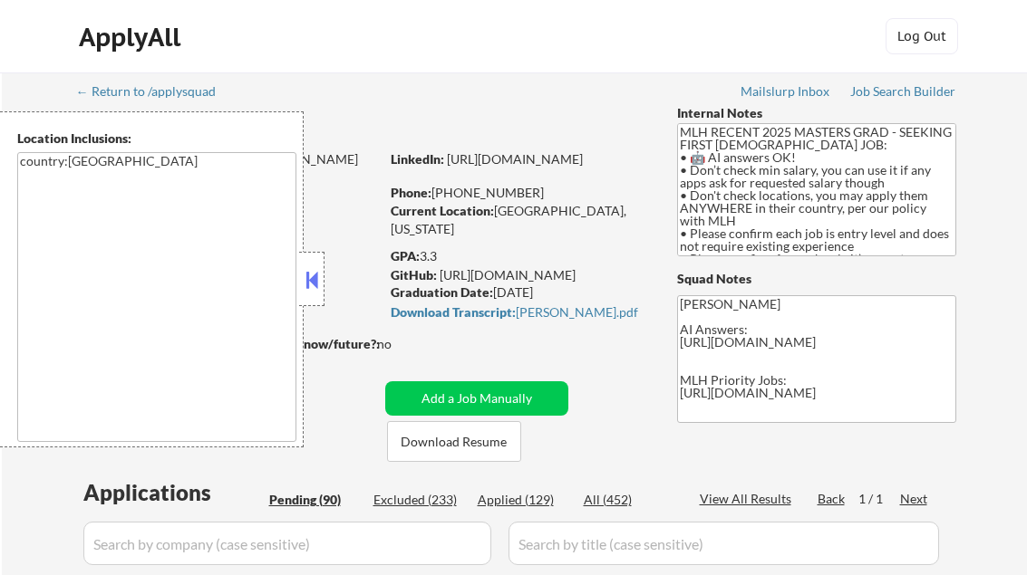
select select ""pending""
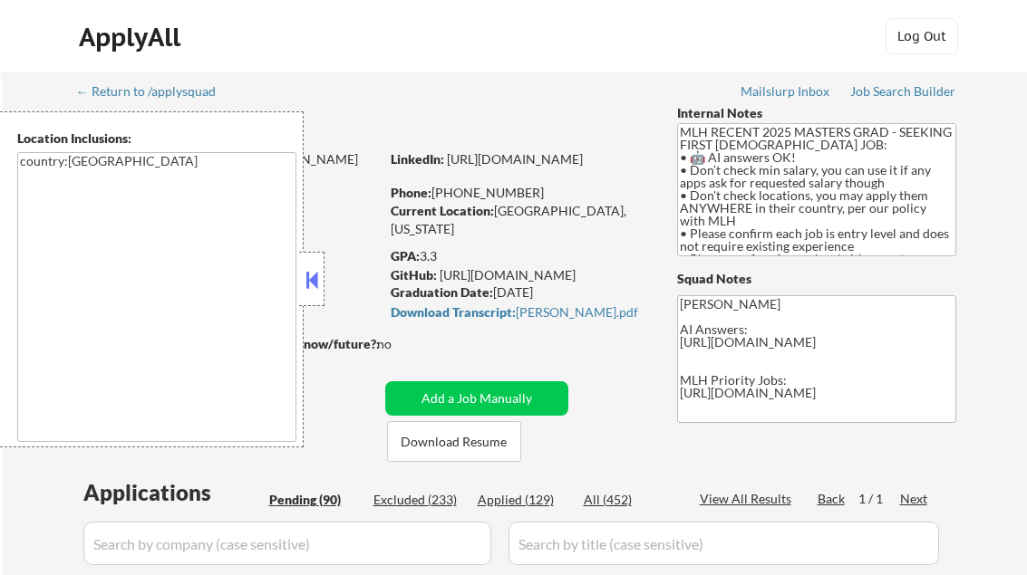
select select ""pending""
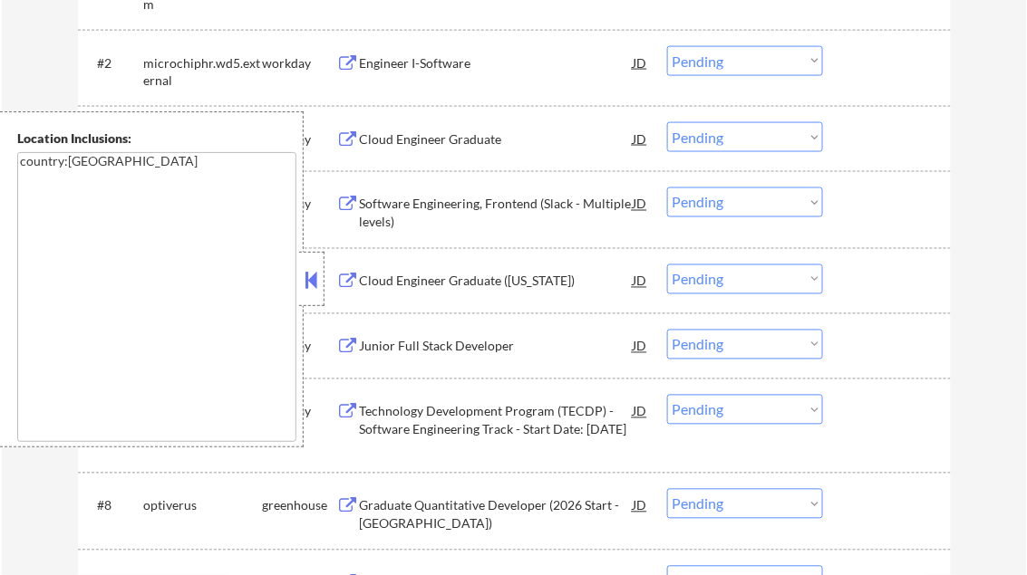
scroll to position [580, 0]
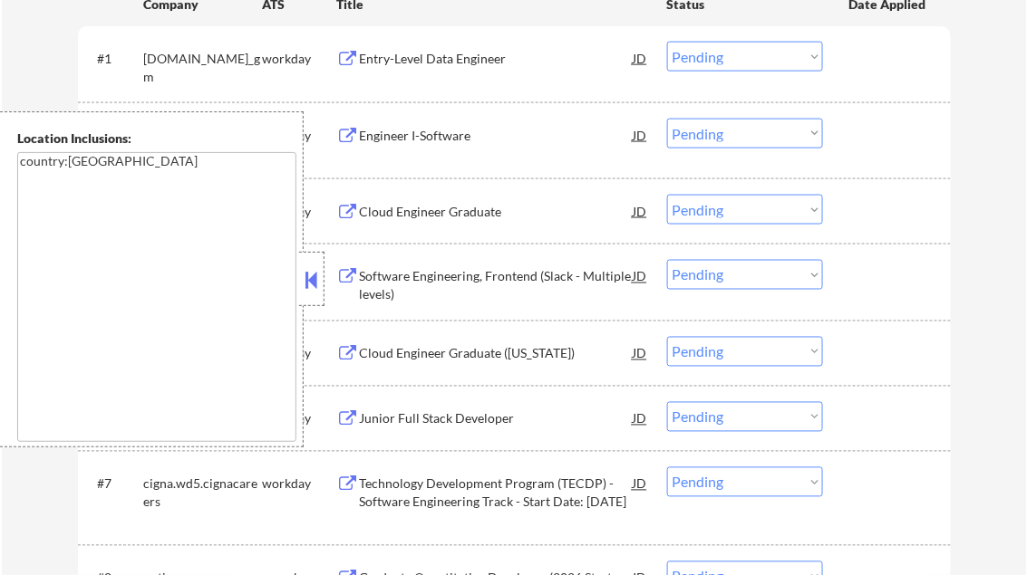
click at [315, 280] on button at bounding box center [312, 279] width 20 height 27
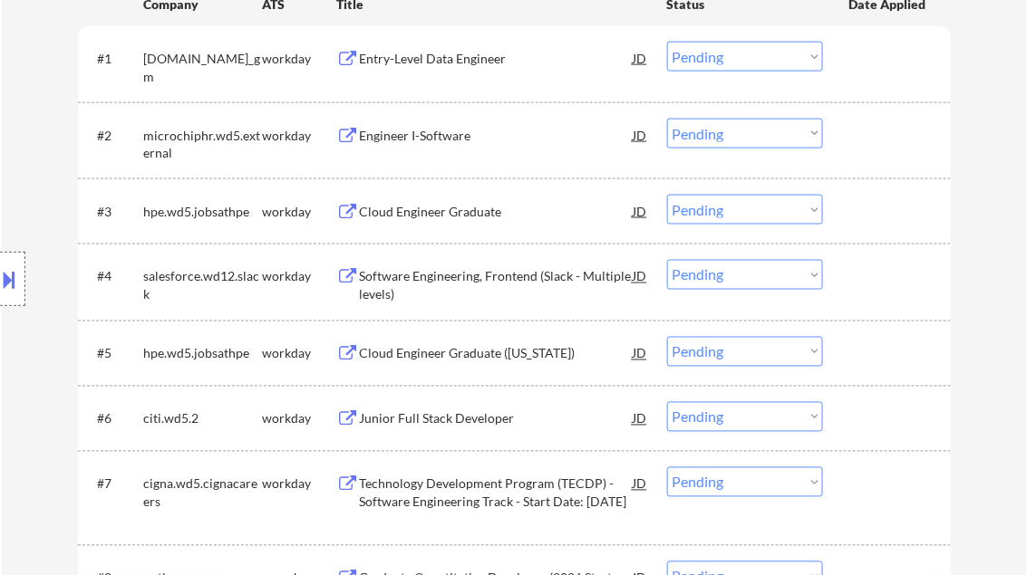
drag, startPoint x: 706, startPoint y: 130, endPoint x: 718, endPoint y: 150, distance: 23.2
click at [706, 130] on select "Choose an option... Pending Applied Excluded (Questions) Excluded (Expired) Exc…" at bounding box center [745, 134] width 156 height 30
click at [667, 119] on select "Choose an option... Pending Applied Excluded (Questions) Excluded (Expired) Exc…" at bounding box center [745, 134] width 156 height 30
select select ""pending""
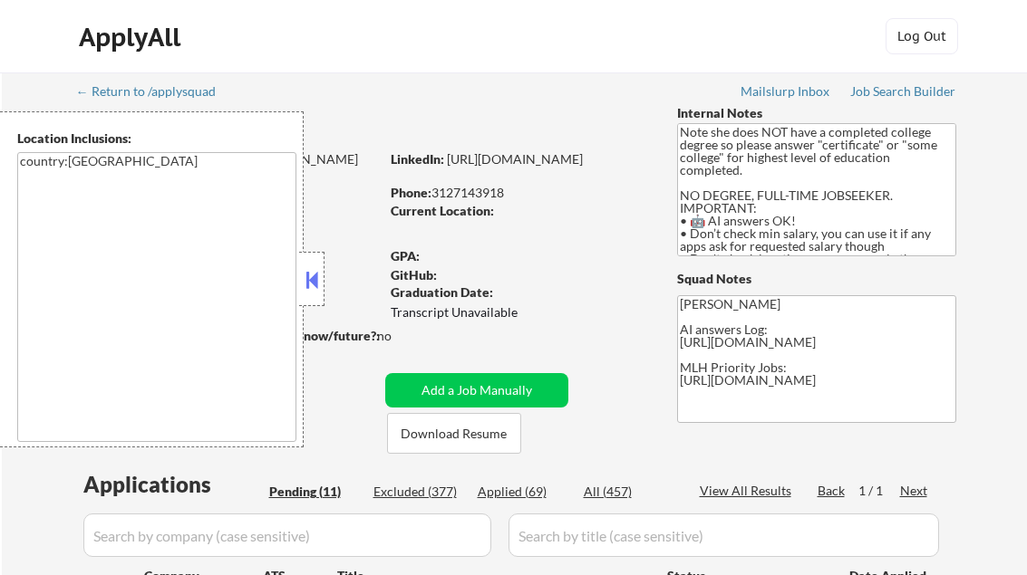
select select ""pending""
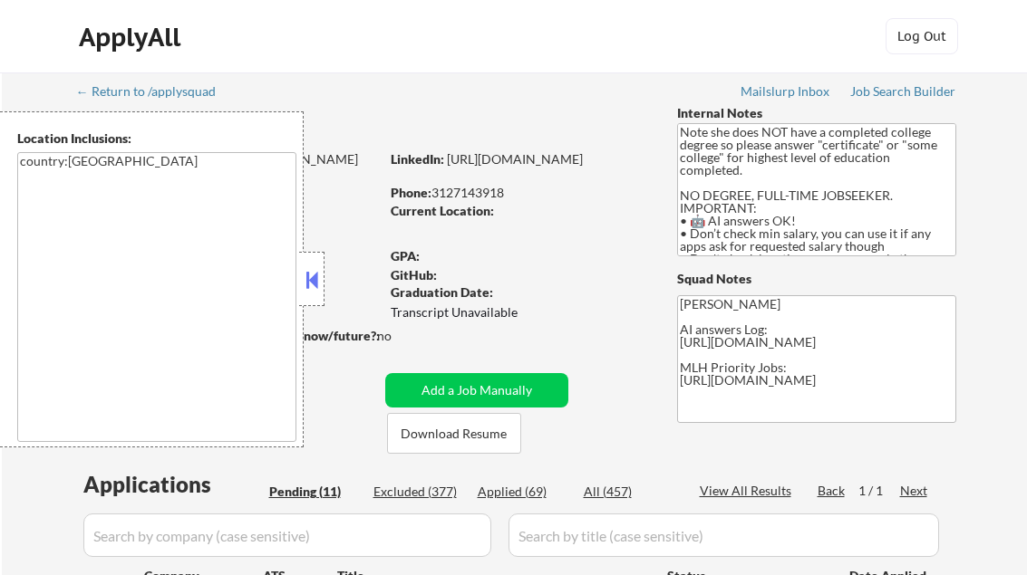
select select ""pending""
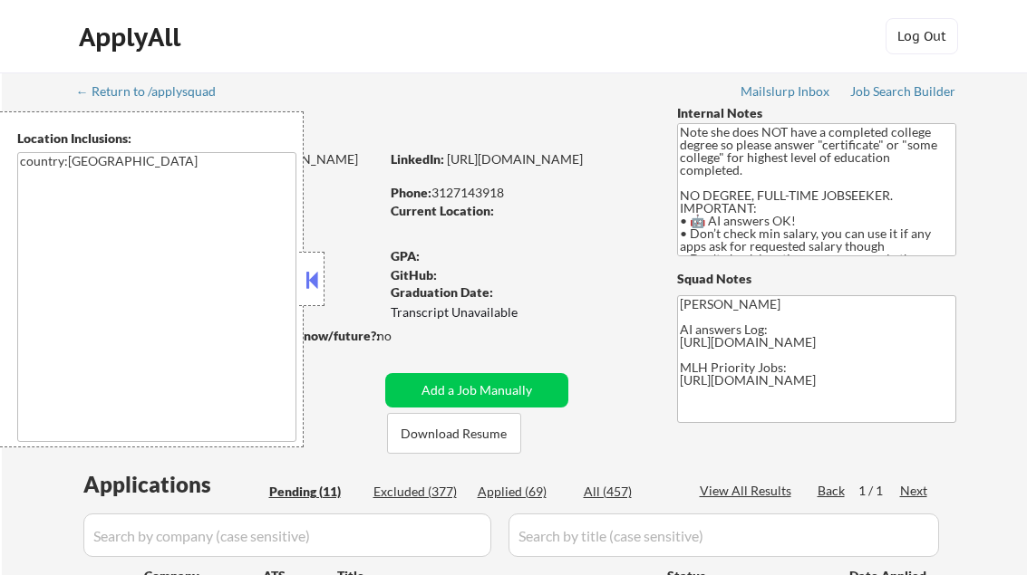
select select ""pending""
click at [304, 268] on button at bounding box center [312, 279] width 20 height 27
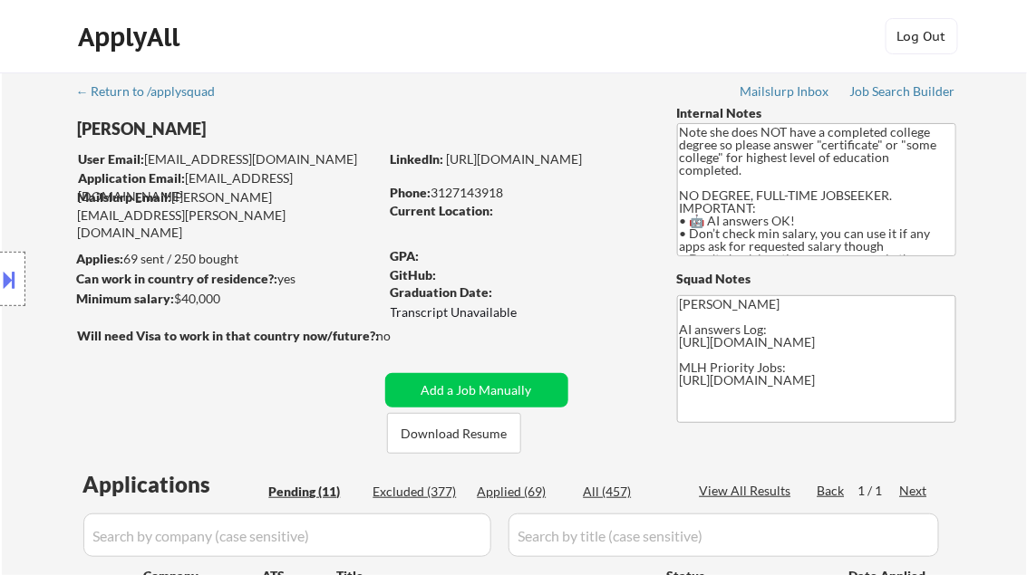
click at [906, 94] on div "Job Search Builder" at bounding box center [903, 91] width 106 height 13
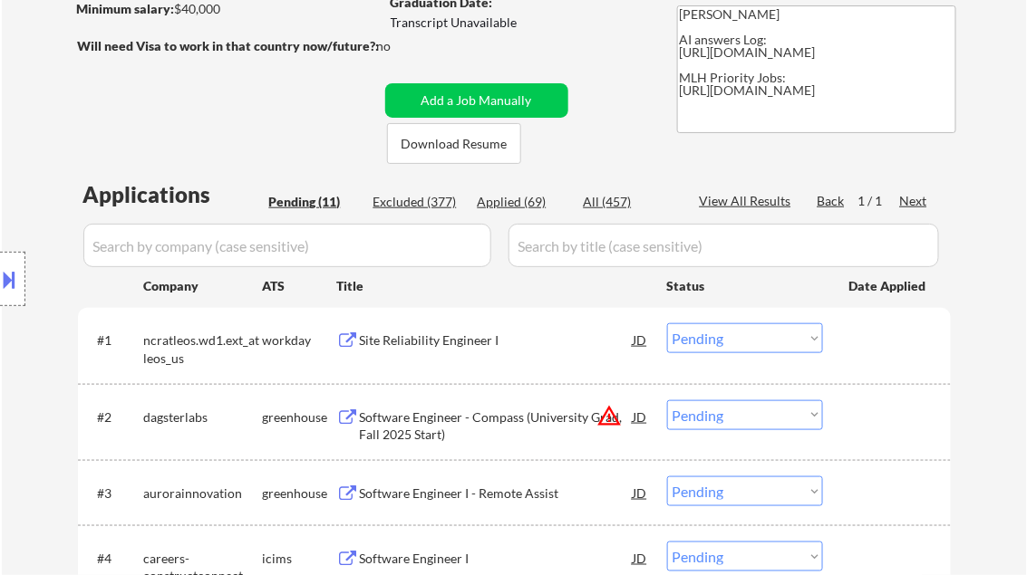
click at [444, 341] on div "Site Reliability Engineer I" at bounding box center [497, 341] width 274 height 18
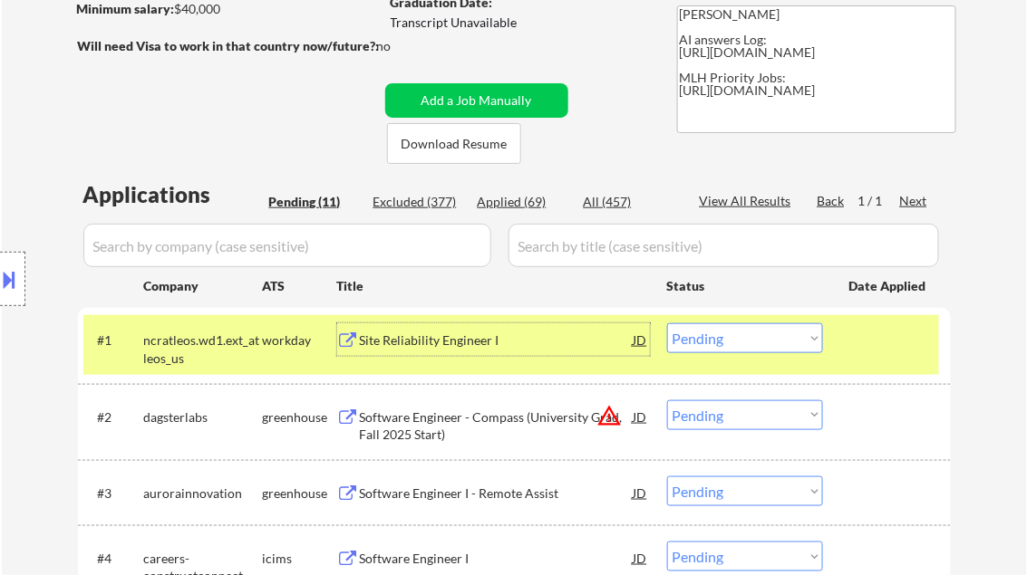
click at [732, 333] on select "Choose an option... Pending Applied Excluded (Questions) Excluded (Expired) Exc…" at bounding box center [745, 338] width 156 height 30
click at [667, 323] on select "Choose an option... Pending Applied Excluded (Questions) Excluded (Expired) Exc…" at bounding box center [745, 338] width 156 height 30
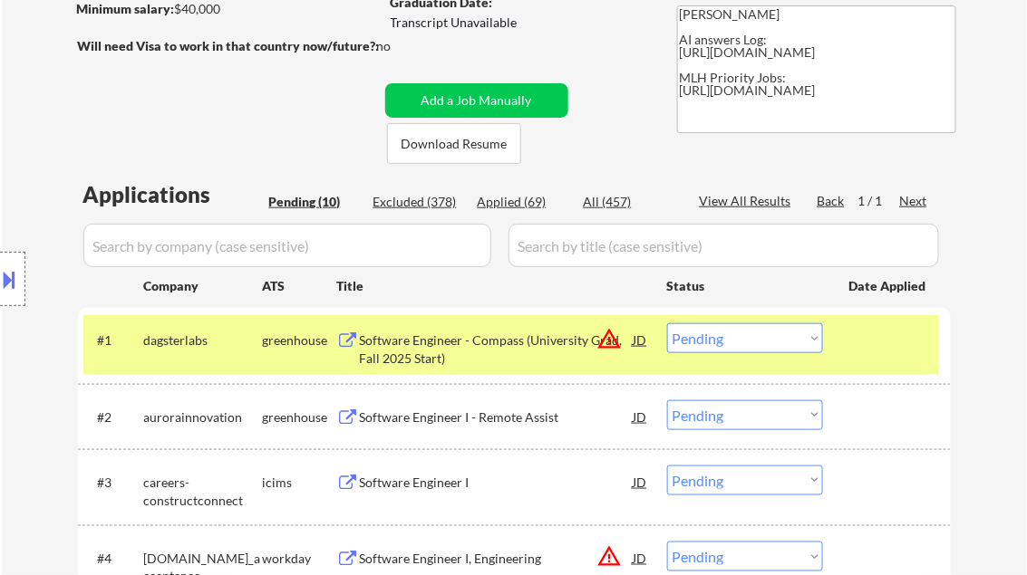
click at [441, 357] on div "Software Engineer - Compass (University Grad, Fall 2025 Start)" at bounding box center [497, 349] width 274 height 35
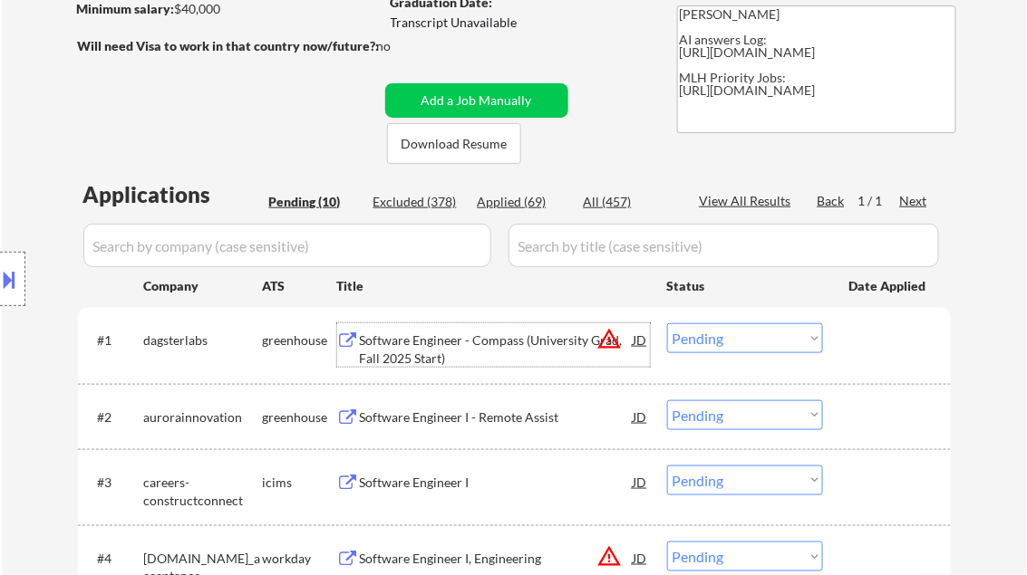
click at [747, 331] on select "Choose an option... Pending Applied Excluded (Questions) Excluded (Expired) Exc…" at bounding box center [745, 338] width 156 height 30
click at [735, 335] on select "Choose an option... Pending Applied Excluded (Questions) Excluded (Expired) Exc…" at bounding box center [745, 338] width 156 height 30
click at [453, 414] on div "Software Engineer I - Remote Assist" at bounding box center [497, 418] width 274 height 18
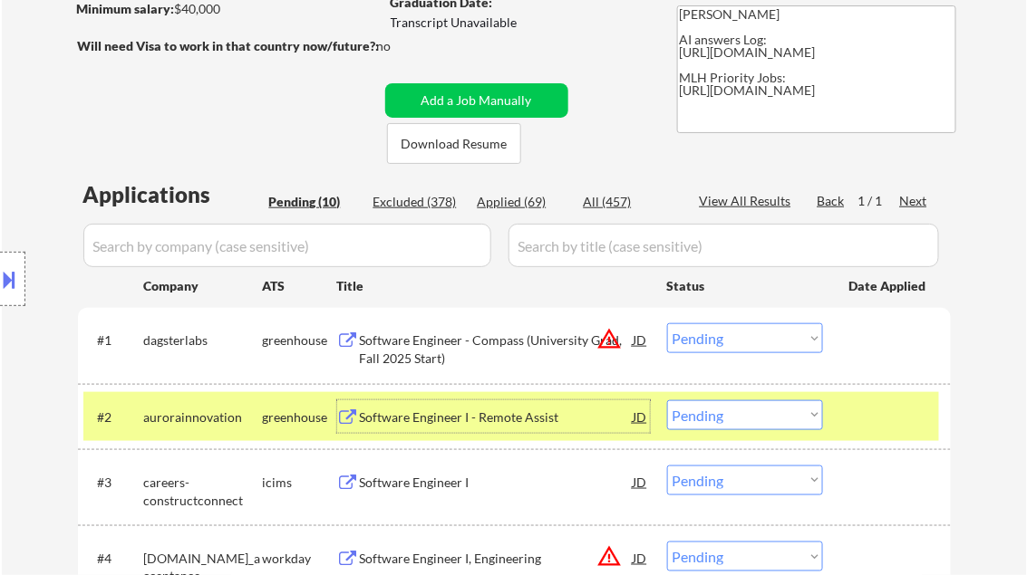
drag, startPoint x: 685, startPoint y: 343, endPoint x: 699, endPoint y: 346, distance: 14.7
click at [686, 343] on select "Choose an option... Pending Applied Excluded (Questions) Excluded (Expired) Exc…" at bounding box center [745, 338] width 156 height 30
click at [667, 323] on select "Choose an option... Pending Applied Excluded (Questions) Excluded (Expired) Exc…" at bounding box center [745, 338] width 156 height 30
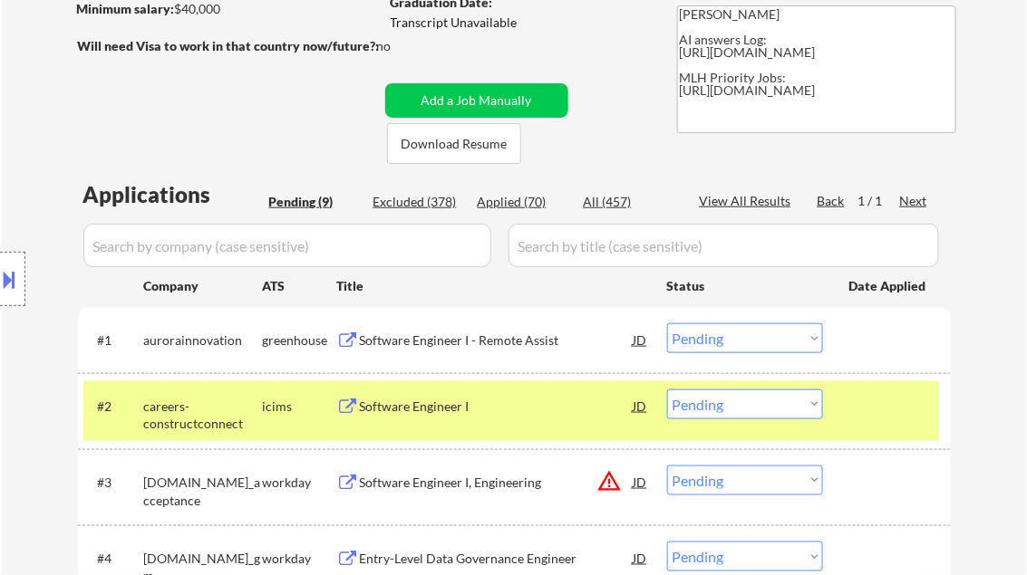
click at [749, 342] on select "Choose an option... Pending Applied Excluded (Questions) Excluded (Expired) Exc…" at bounding box center [745, 338] width 156 height 30
click at [667, 323] on select "Choose an option... Pending Applied Excluded (Questions) Excluded (Expired) Exc…" at bounding box center [745, 338] width 156 height 30
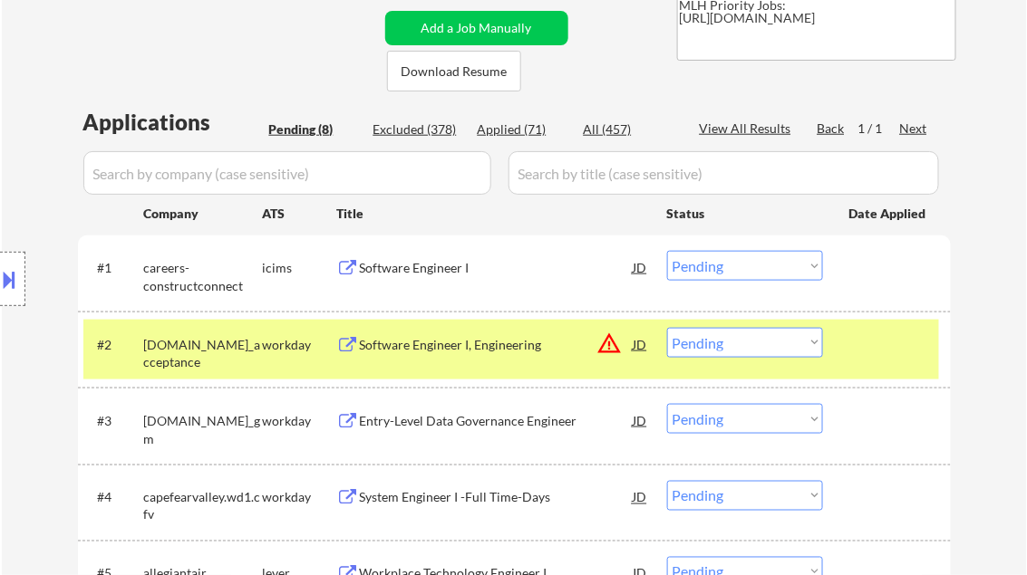
click at [426, 272] on div "Software Engineer I" at bounding box center [497, 268] width 274 height 18
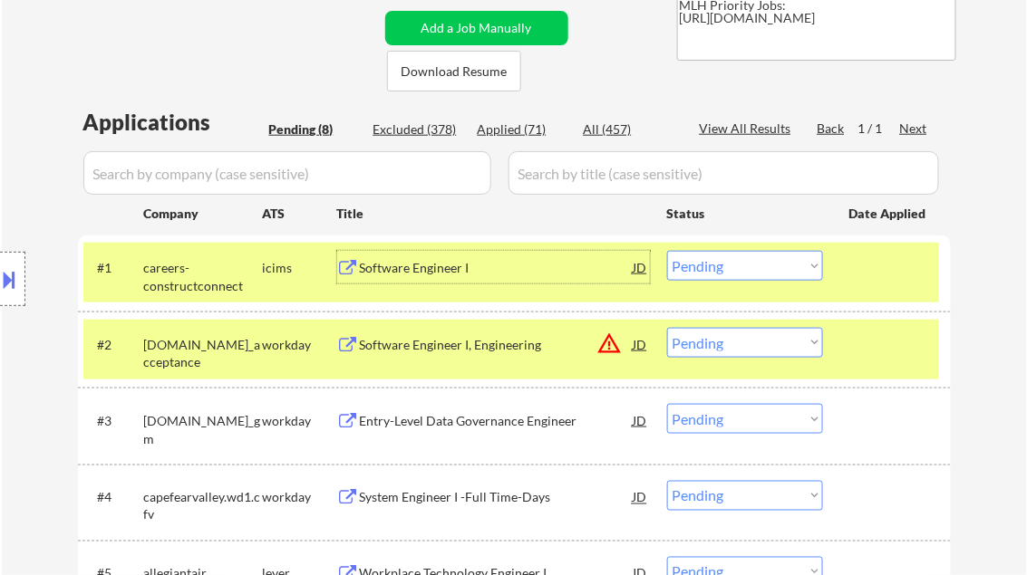
click at [518, 274] on div "Software Engineer I" at bounding box center [497, 268] width 274 height 18
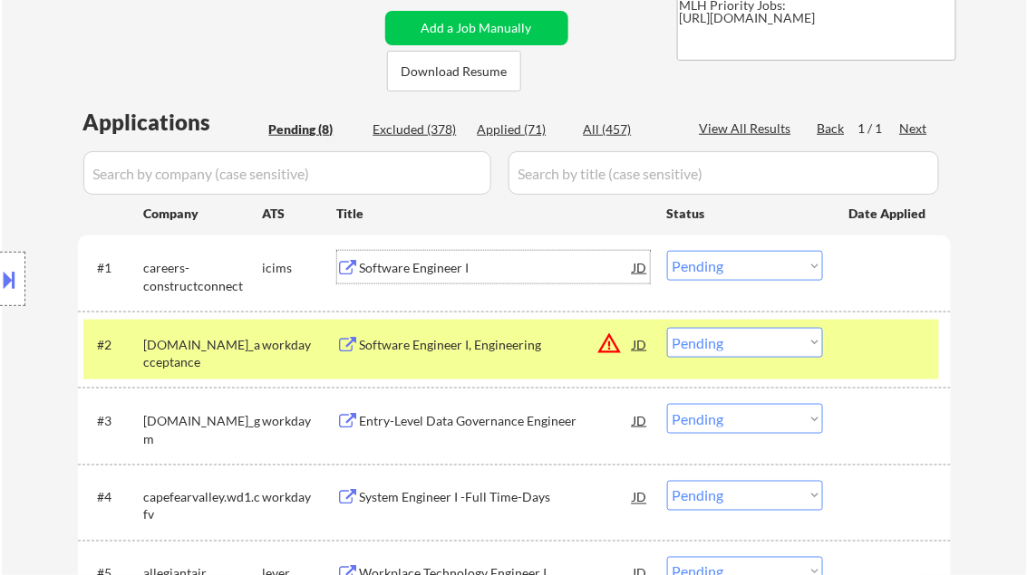
drag, startPoint x: 765, startPoint y: 257, endPoint x: 799, endPoint y: 279, distance: 40.7
click at [765, 257] on select "Choose an option... Pending Applied Excluded (Questions) Excluded (Expired) Exc…" at bounding box center [745, 266] width 156 height 30
click at [667, 251] on select "Choose an option... Pending Applied Excluded (Questions) Excluded (Expired) Exc…" at bounding box center [745, 266] width 156 height 30
click at [464, 339] on div "Software Engineer I, Engineering" at bounding box center [497, 345] width 274 height 18
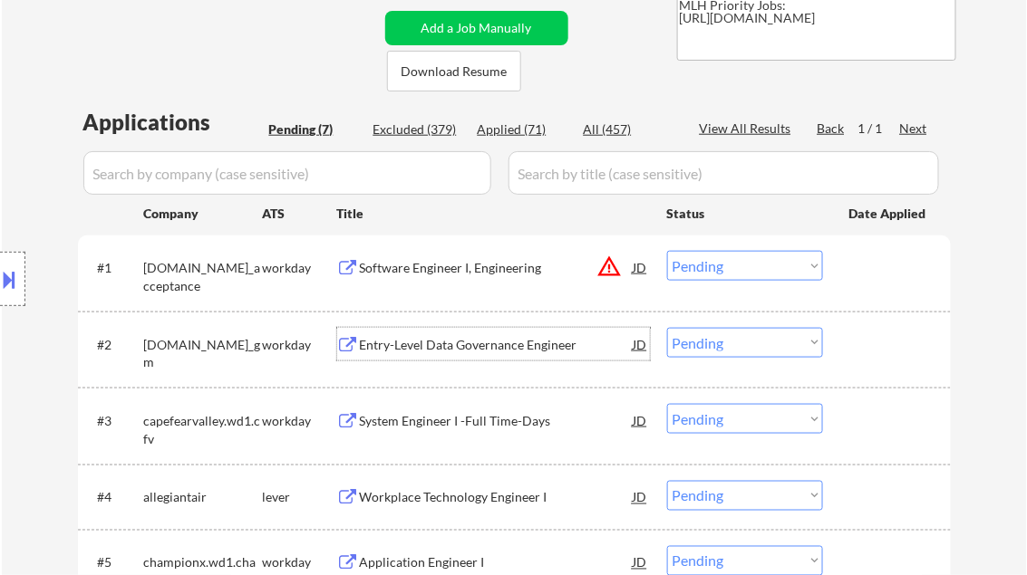
click at [729, 277] on select "Choose an option... Pending Applied Excluded (Questions) Excluded (Expired) Exc…" at bounding box center [745, 266] width 156 height 30
click at [667, 251] on select "Choose an option... Pending Applied Excluded (Questions) Excluded (Expired) Exc…" at bounding box center [745, 266] width 156 height 30
click at [480, 352] on div "Entry-Level Data Governance Engineer" at bounding box center [497, 345] width 274 height 18
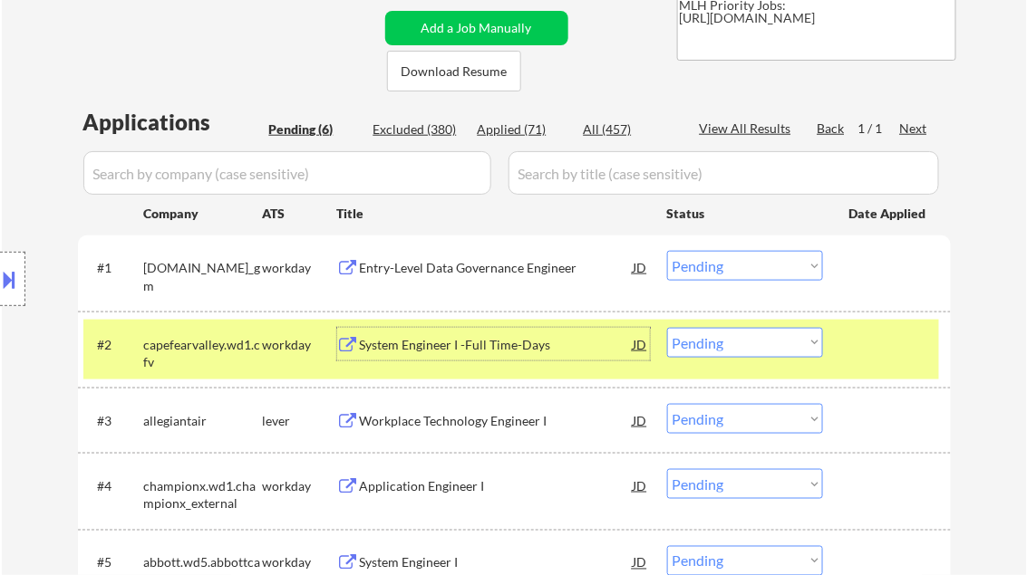
click at [460, 270] on div "Entry-Level Data Governance Engineer" at bounding box center [497, 268] width 274 height 18
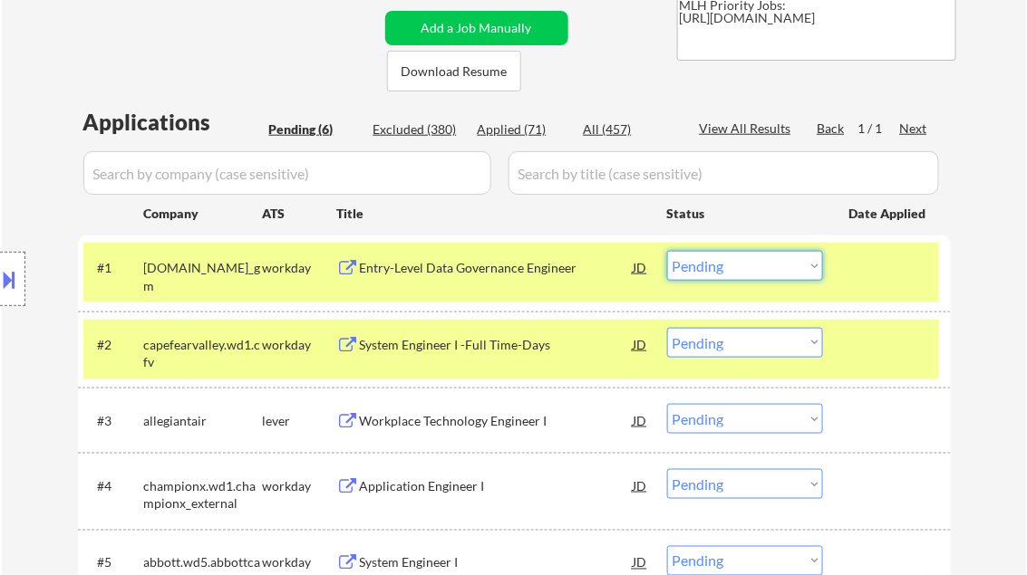
click at [730, 257] on select "Choose an option... Pending Applied Excluded (Questions) Excluded (Expired) Exc…" at bounding box center [745, 266] width 156 height 30
click at [667, 251] on select "Choose an option... Pending Applied Excluded (Questions) Excluded (Expired) Exc…" at bounding box center [745, 266] width 156 height 30
click at [401, 336] on div "System Engineer I -Full Time-Days" at bounding box center [497, 345] width 274 height 18
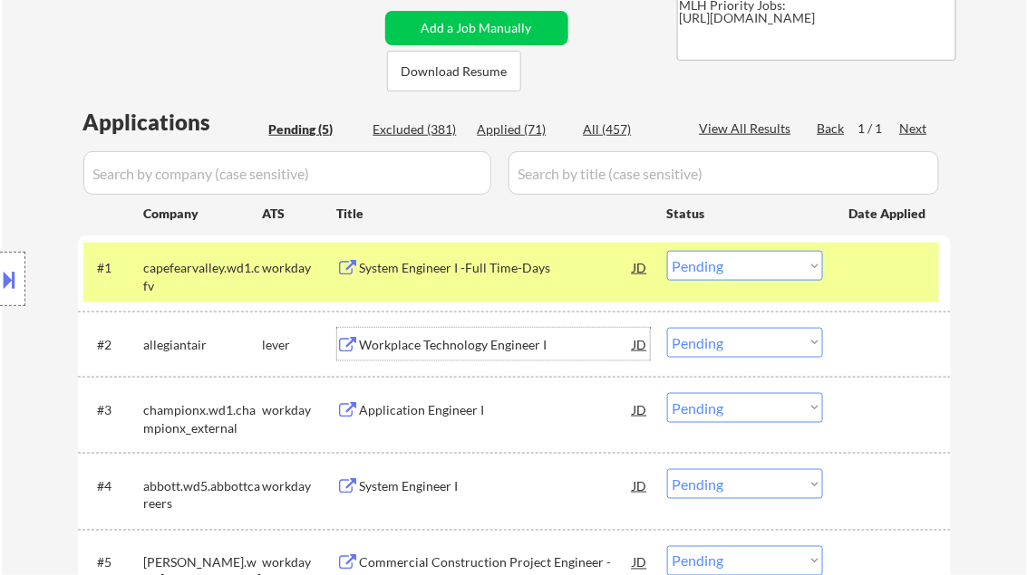
click at [761, 270] on select "Choose an option... Pending Applied Excluded (Questions) Excluded (Expired) Exc…" at bounding box center [745, 266] width 156 height 30
click at [667, 251] on select "Choose an option... Pending Applied Excluded (Questions) Excluded (Expired) Exc…" at bounding box center [745, 266] width 156 height 30
click at [484, 352] on div "Workplace Technology Engineer I" at bounding box center [497, 345] width 274 height 18
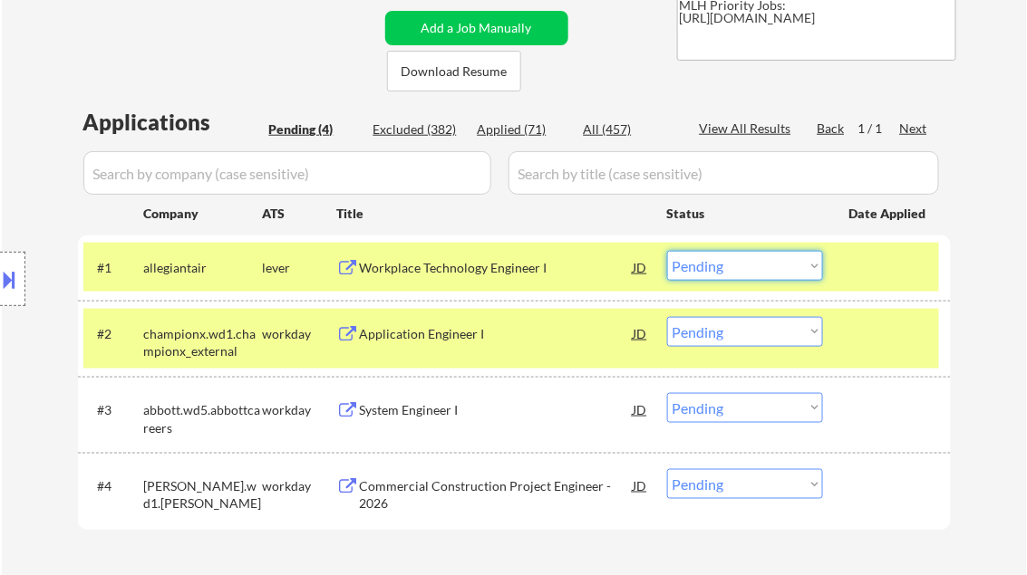
drag, startPoint x: 738, startPoint y: 269, endPoint x: 743, endPoint y: 282, distance: 13.5
click at [738, 269] on select "Choose an option... Pending Applied Excluded (Questions) Excluded (Expired) Exc…" at bounding box center [745, 266] width 156 height 30
click at [667, 251] on select "Choose an option... Pending Applied Excluded (Questions) Excluded (Expired) Exc…" at bounding box center [745, 266] width 156 height 30
click at [439, 333] on div "Application Engineer I" at bounding box center [497, 334] width 274 height 18
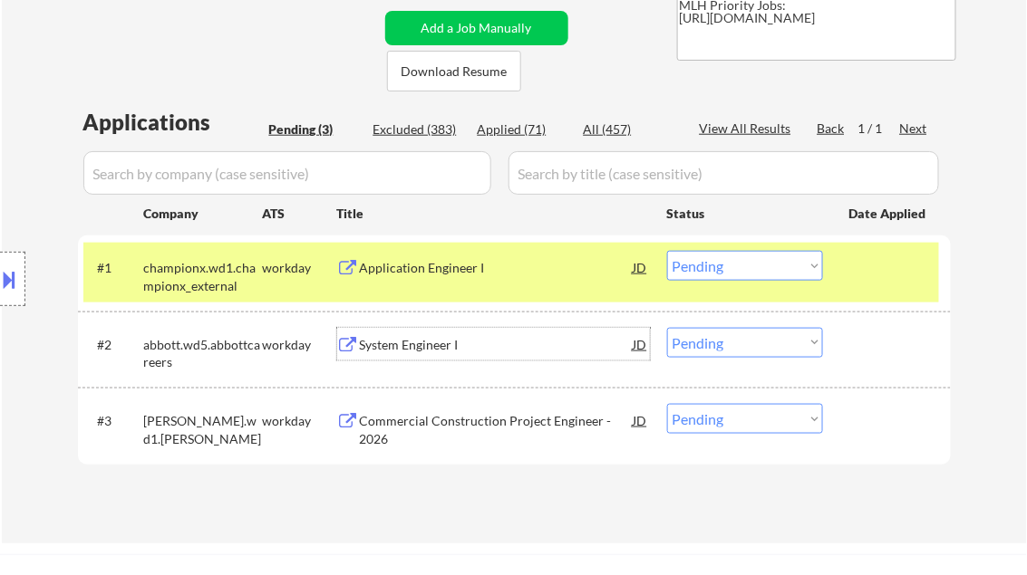
drag, startPoint x: 746, startPoint y: 255, endPoint x: 772, endPoint y: 280, distance: 35.9
click at [746, 257] on select "Choose an option... Pending Applied Excluded (Questions) Excluded (Expired) Exc…" at bounding box center [745, 266] width 156 height 30
click at [667, 251] on select "Choose an option... Pending Applied Excluded (Questions) Excluded (Expired) Exc…" at bounding box center [745, 266] width 156 height 30
click at [392, 345] on div "System Engineer I" at bounding box center [497, 345] width 274 height 18
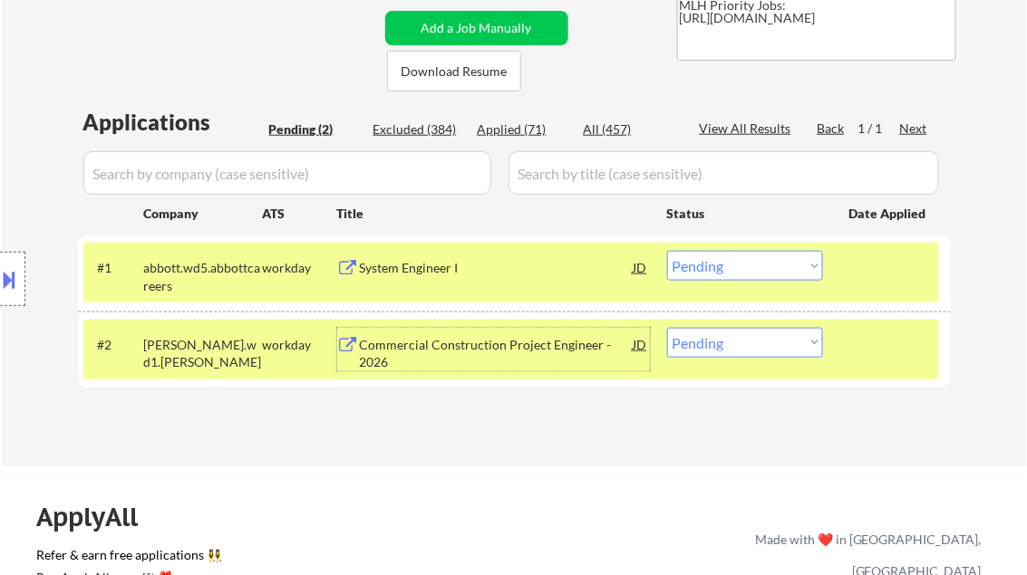
click at [729, 268] on select "Choose an option... Pending Applied Excluded (Questions) Excluded (Expired) Exc…" at bounding box center [745, 266] width 156 height 30
click at [667, 251] on select "Choose an option... Pending Applied Excluded (Questions) Excluded (Expired) Exc…" at bounding box center [745, 266] width 156 height 30
click at [458, 345] on div "Commercial Construction Project Engineer - 2026" at bounding box center [497, 353] width 274 height 35
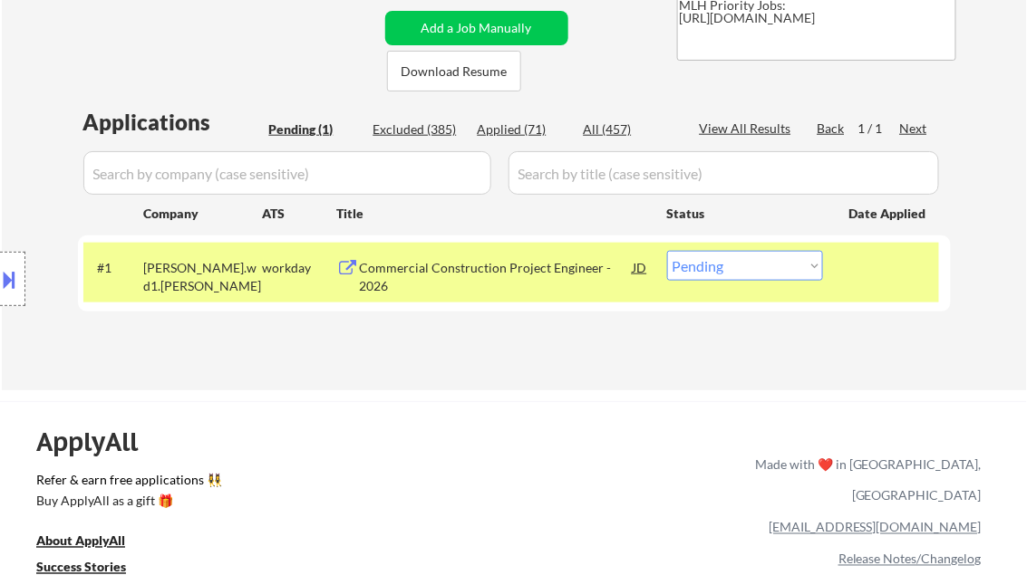
click at [759, 264] on select "Choose an option... Pending Applied Excluded (Questions) Excluded (Expired) Exc…" at bounding box center [745, 266] width 156 height 30
select select ""excluded__bad_match_""
click at [667, 251] on select "Choose an option... Pending Applied Excluded (Questions) Excluded (Expired) Exc…" at bounding box center [745, 266] width 156 height 30
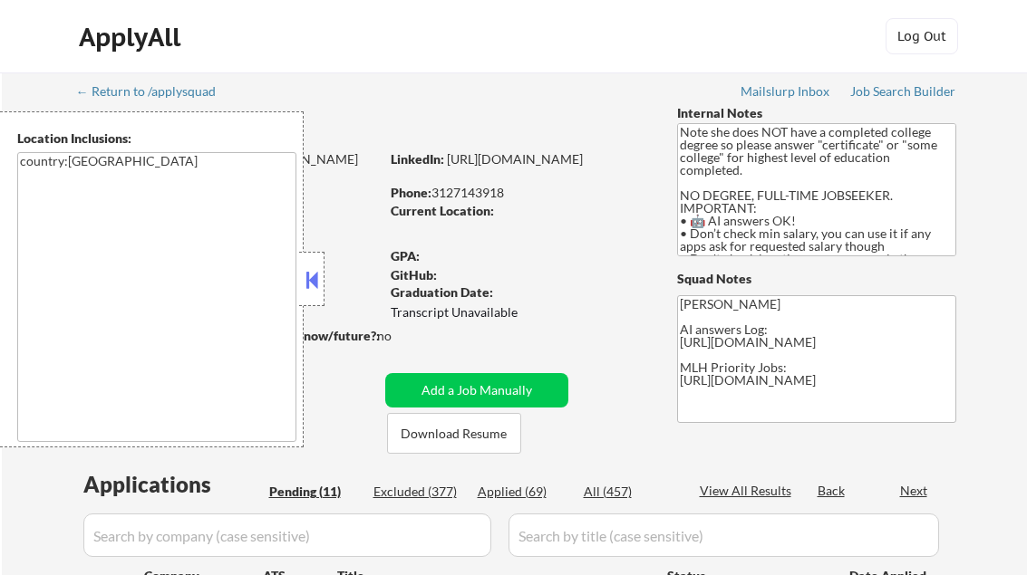
select select ""pending""
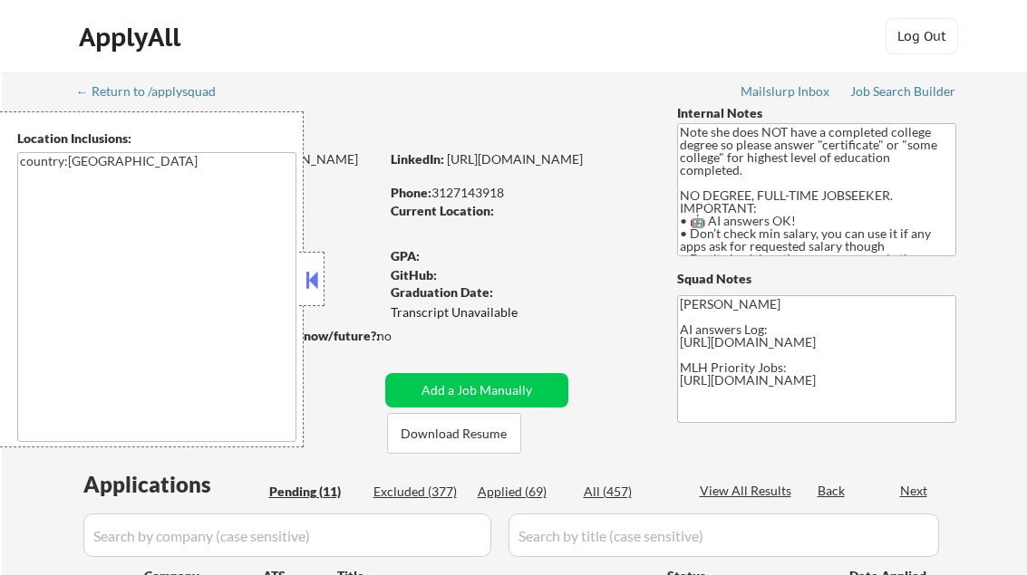
select select ""pending""
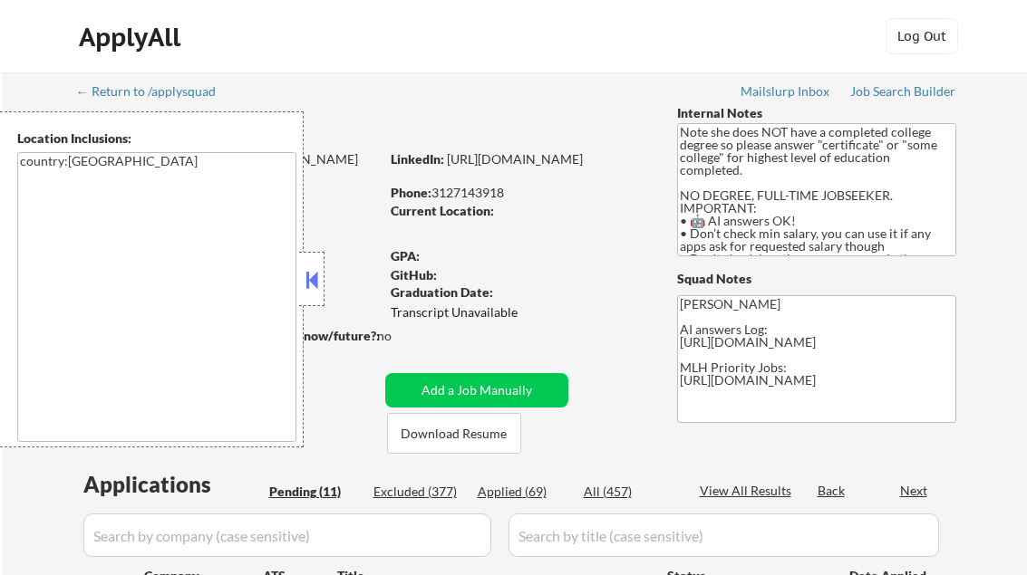
select select ""pending""
click at [306, 290] on button at bounding box center [312, 279] width 20 height 27
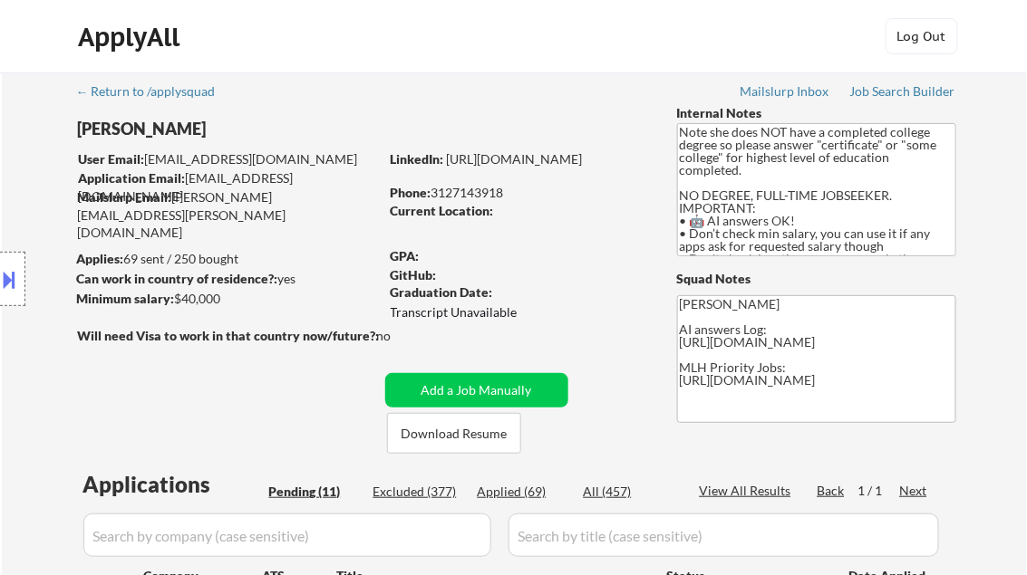
click at [534, 493] on div "Applied (69)" at bounding box center [522, 492] width 91 height 18
select select ""applied""
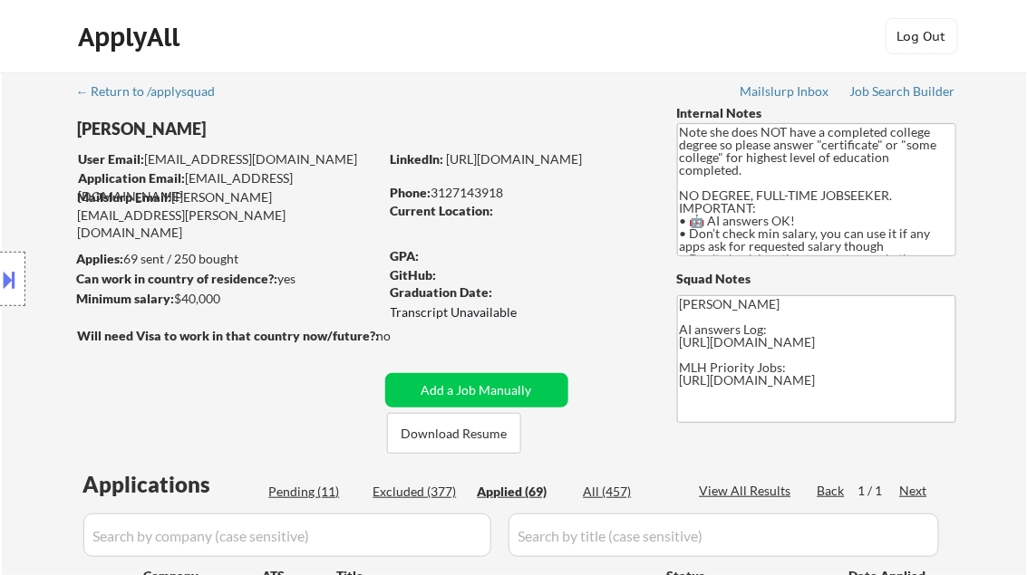
select select ""applied""
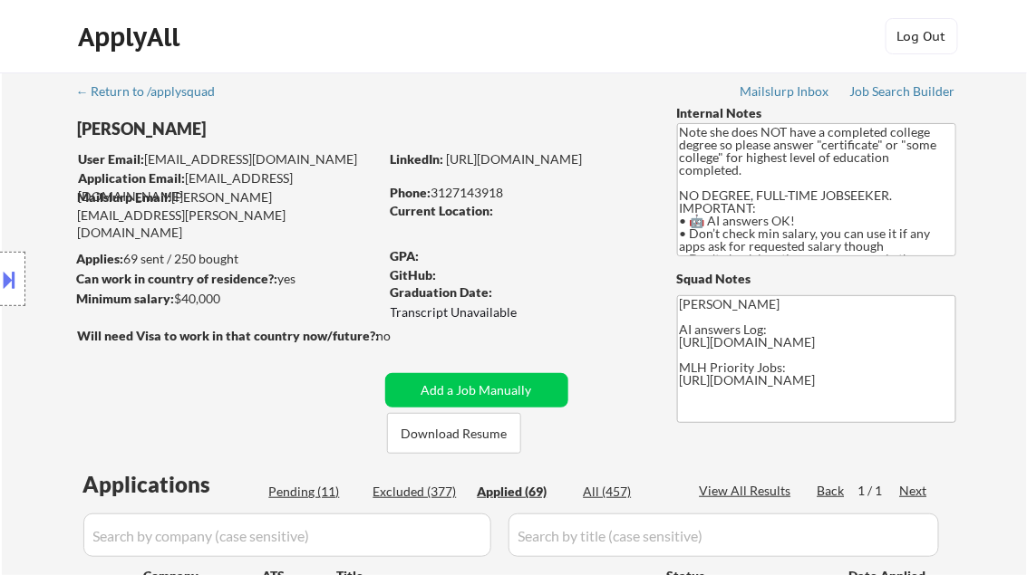
select select ""applied""
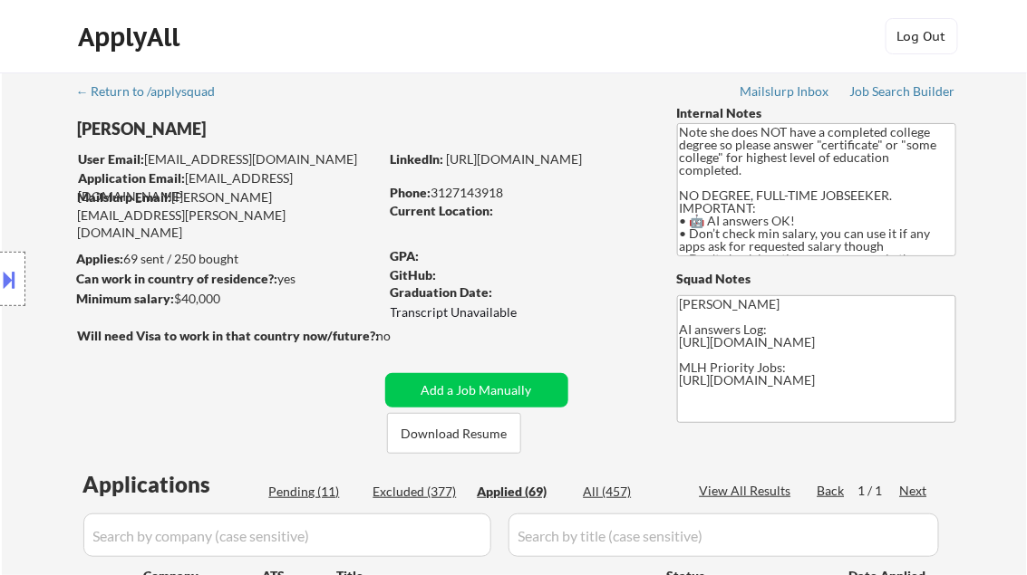
select select ""applied""
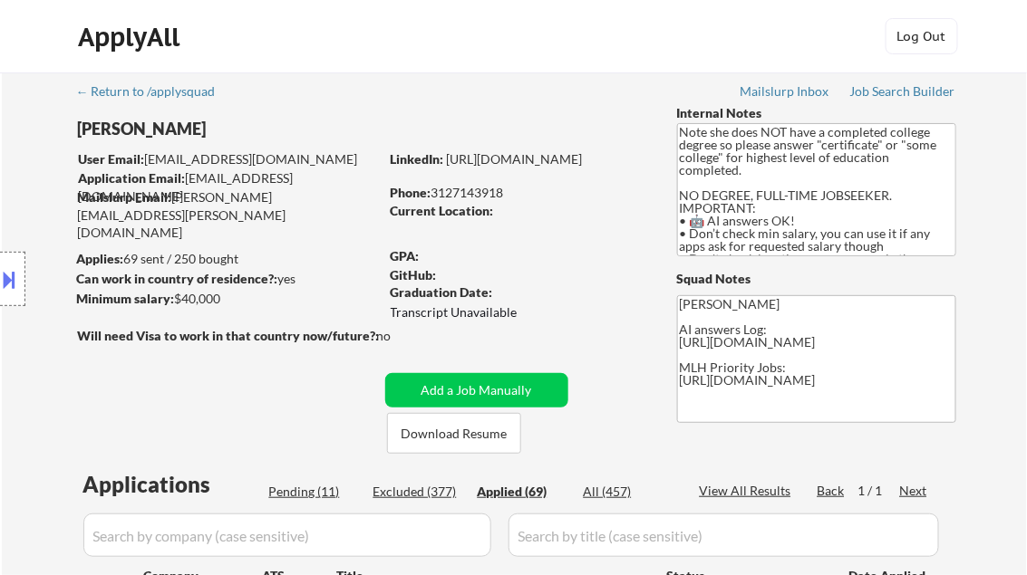
select select ""applied""
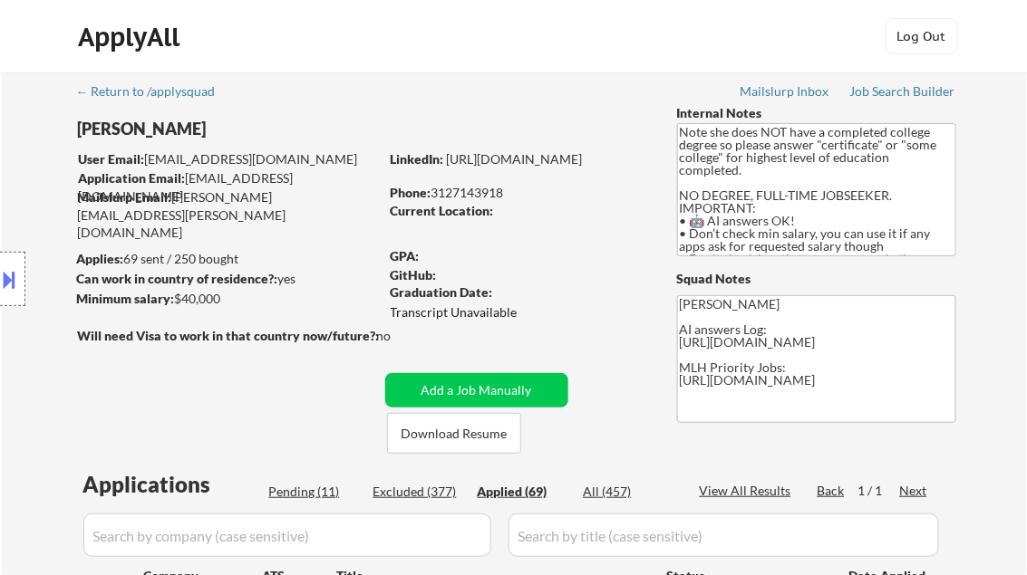
select select ""applied""
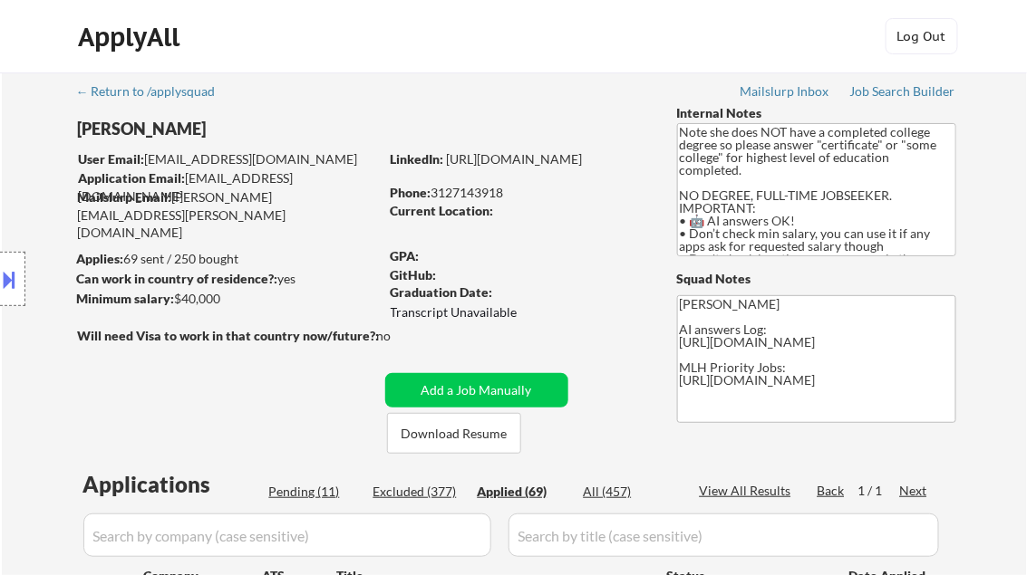
select select ""applied""
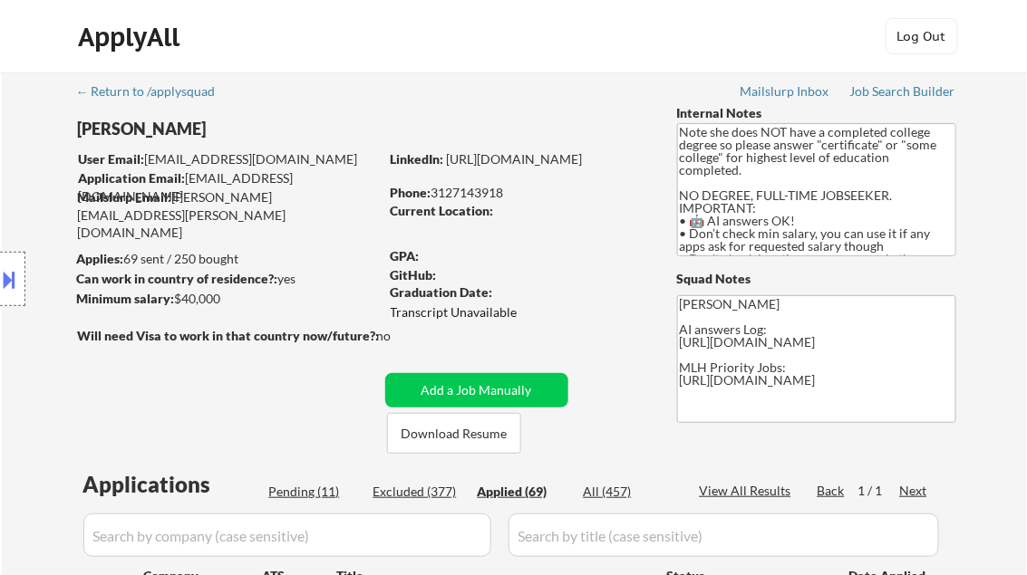
select select ""applied""
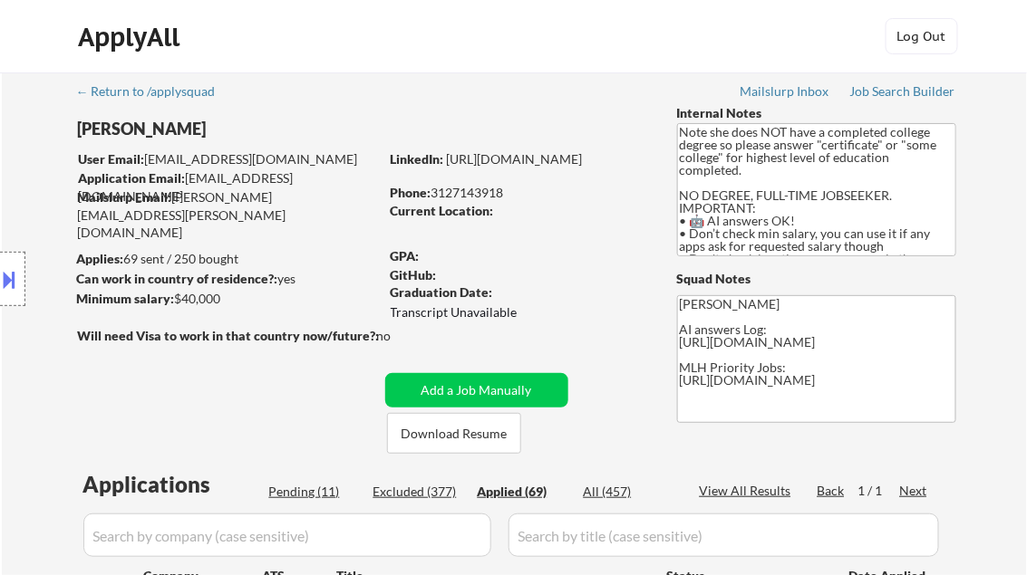
select select ""applied""
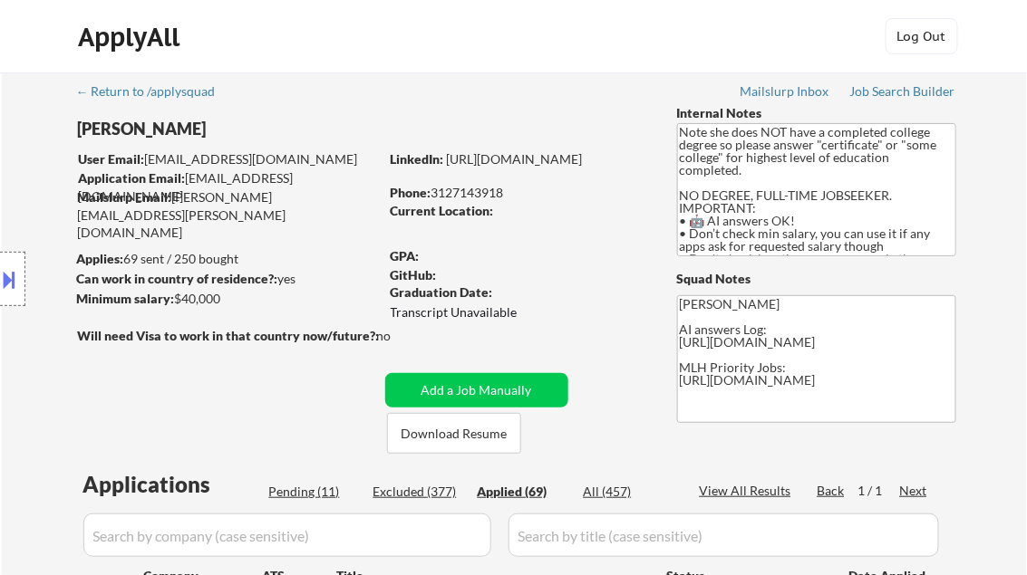
select select ""applied""
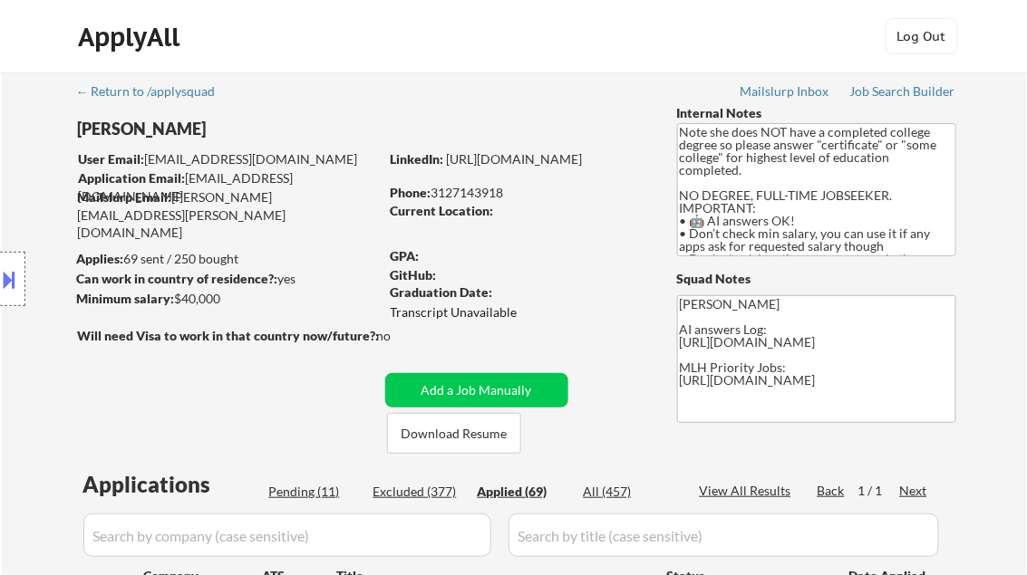
select select ""applied""
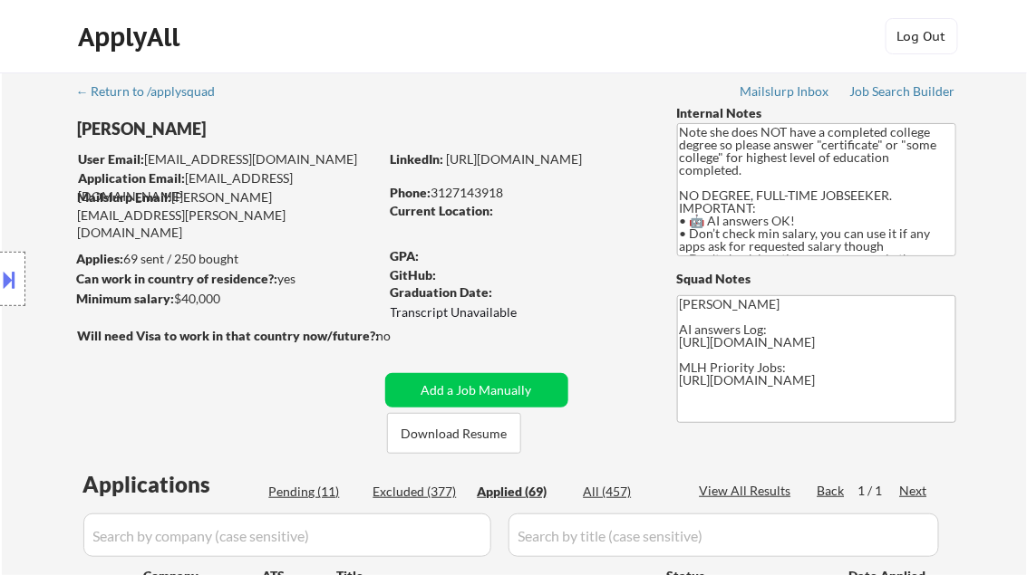
select select ""applied""
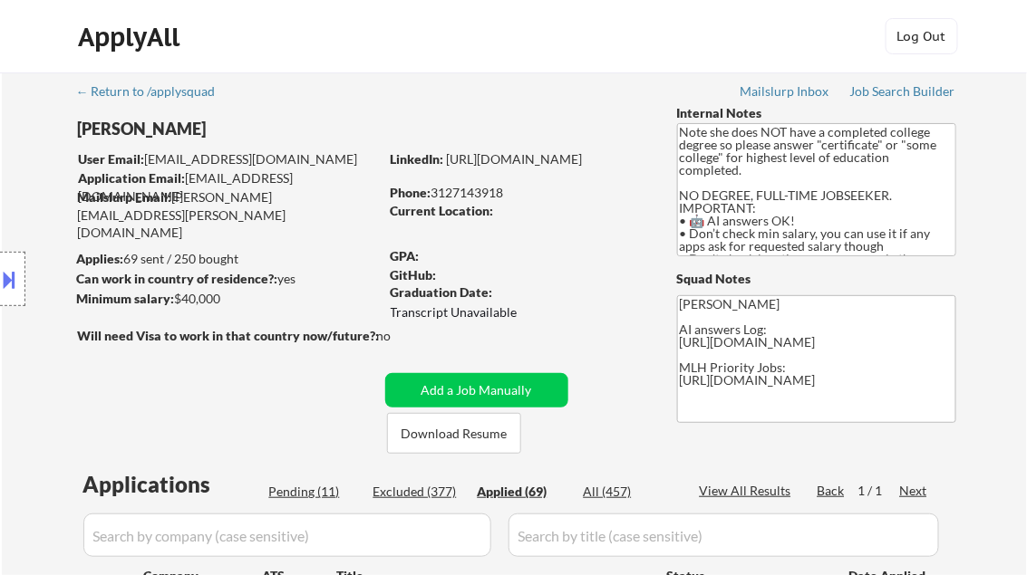
select select ""applied""
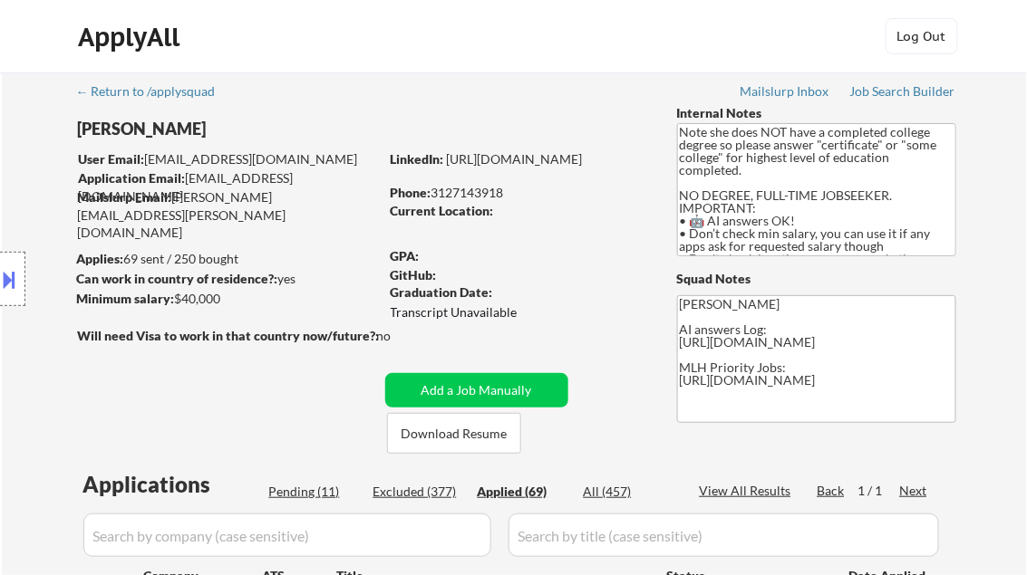
select select ""applied""
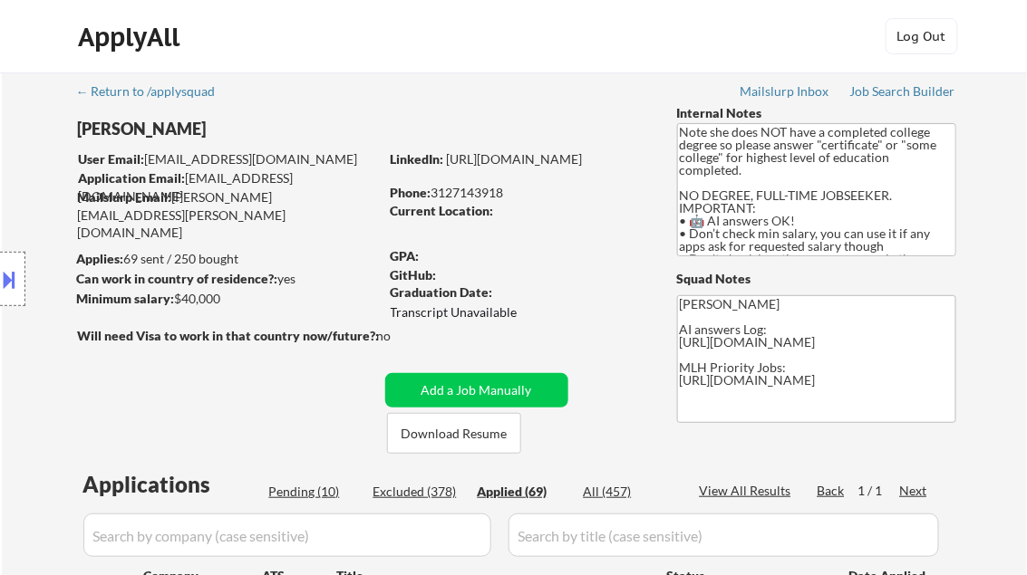
select select ""applied""
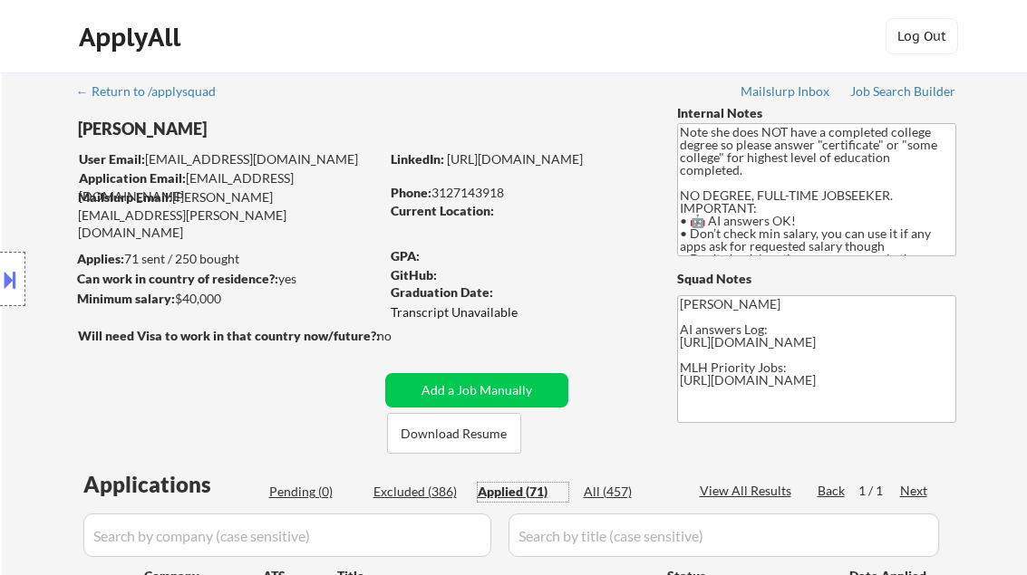
select select ""applied""
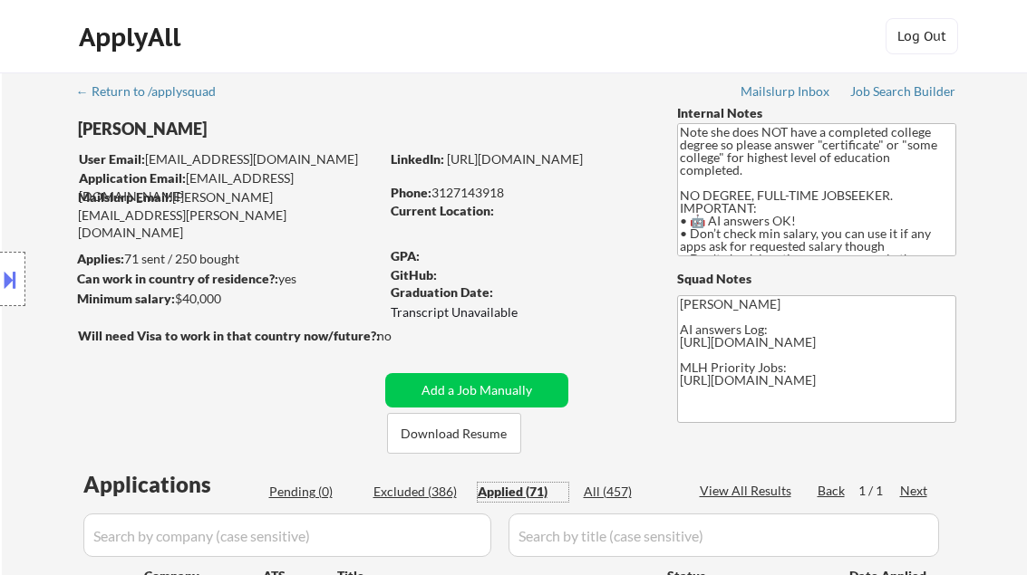
select select ""applied""
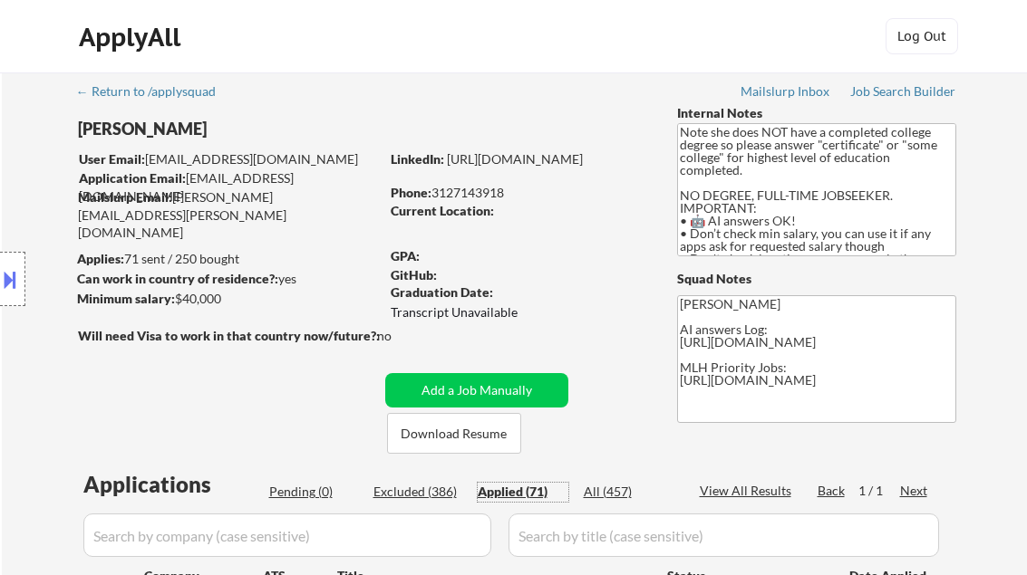
select select ""applied""
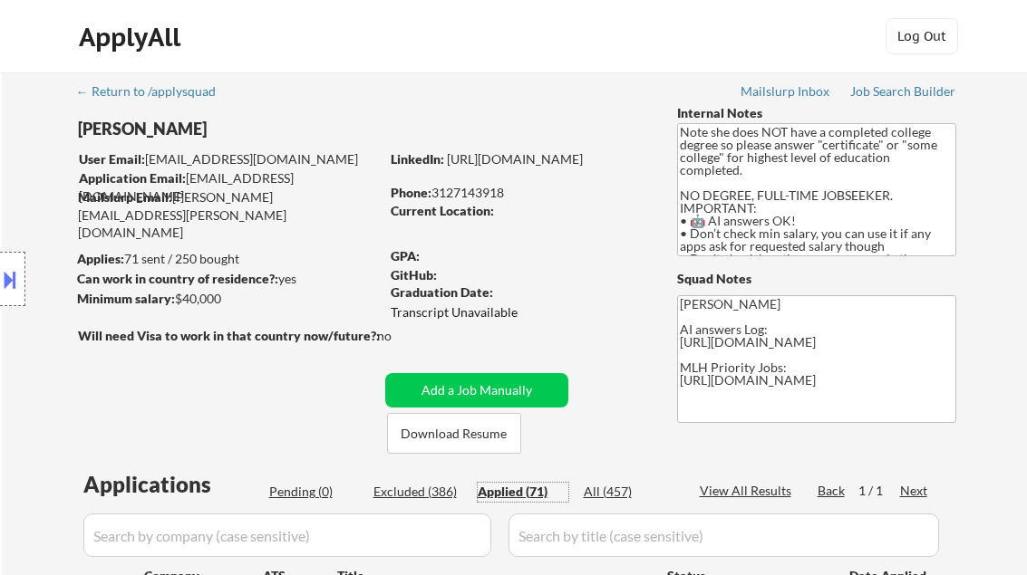
select select ""applied""
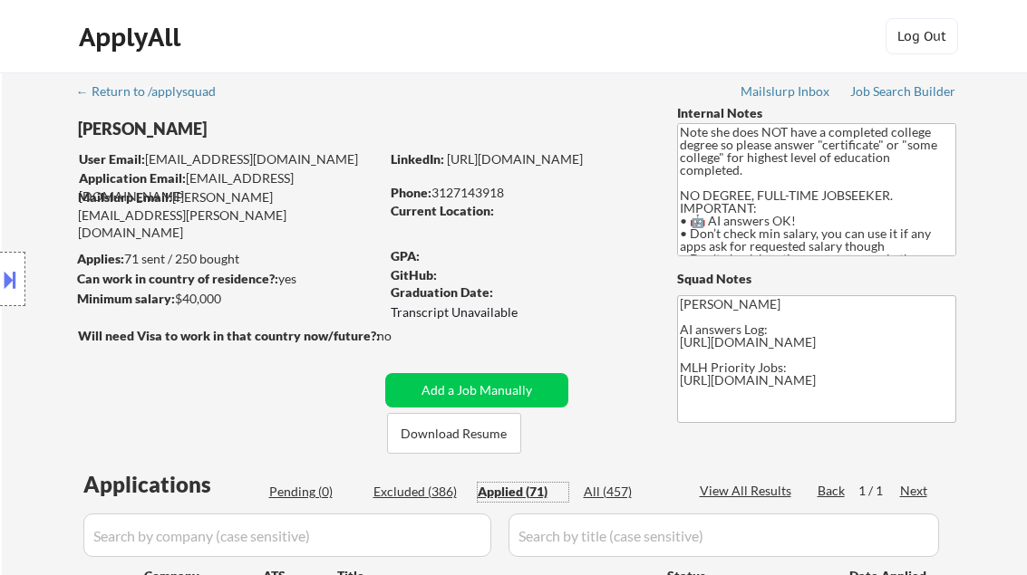
select select ""applied""
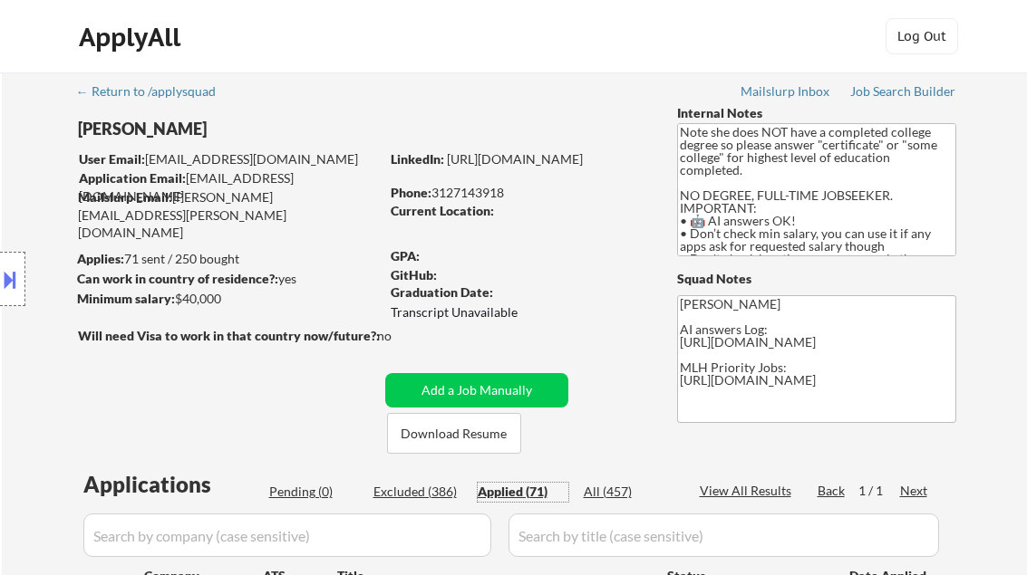
select select ""applied""
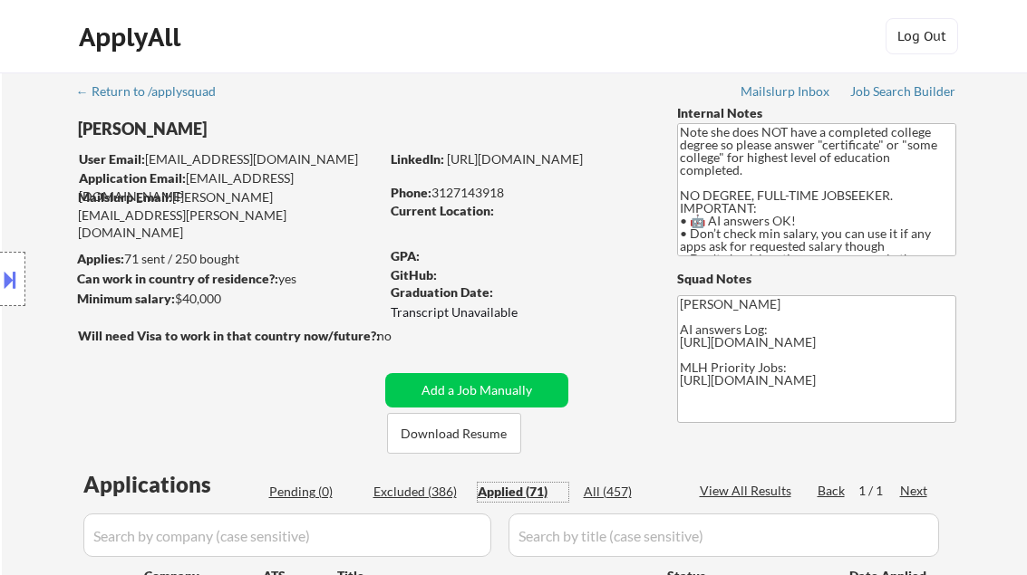
select select ""applied""
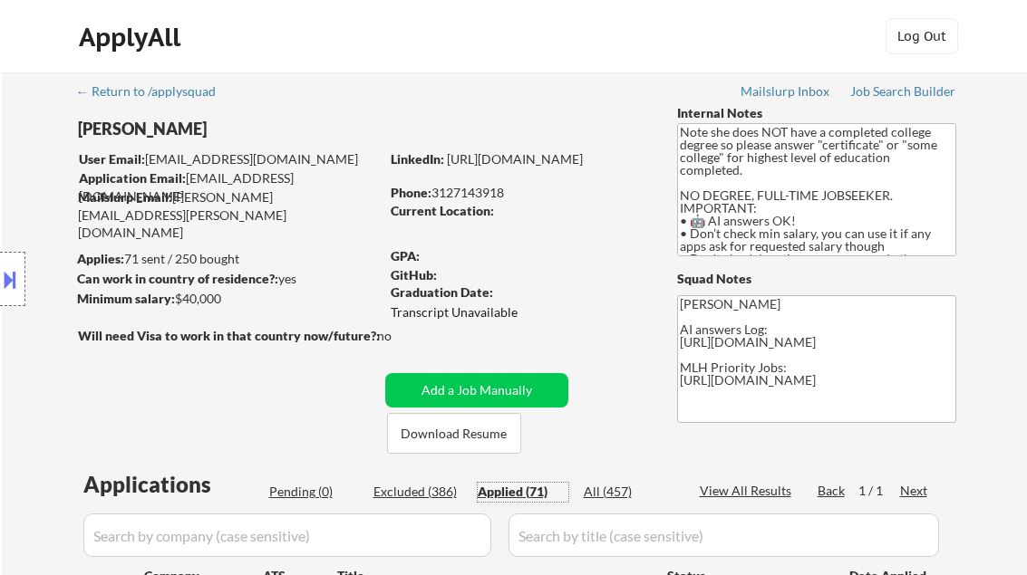
select select ""applied""
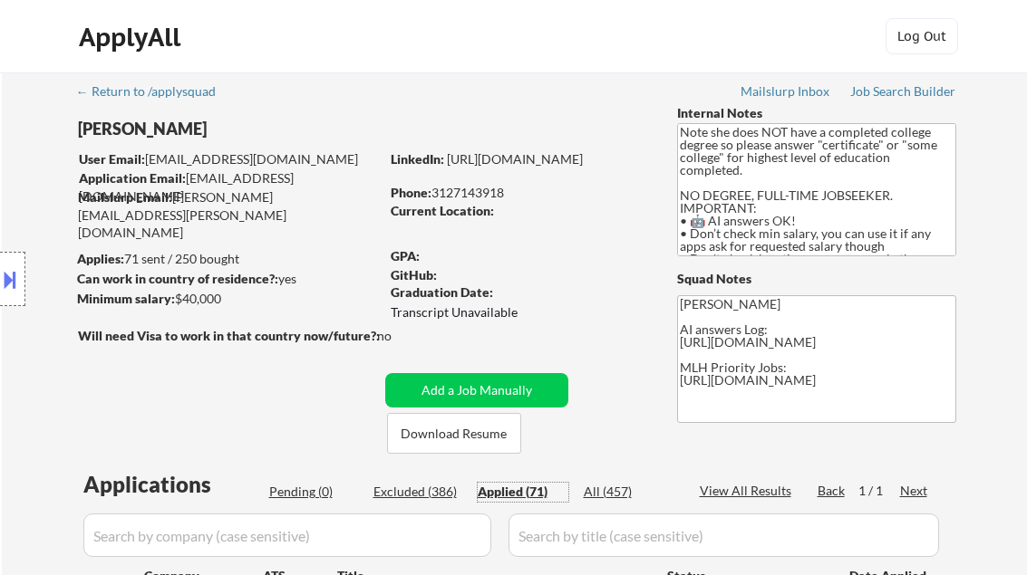
select select ""applied""
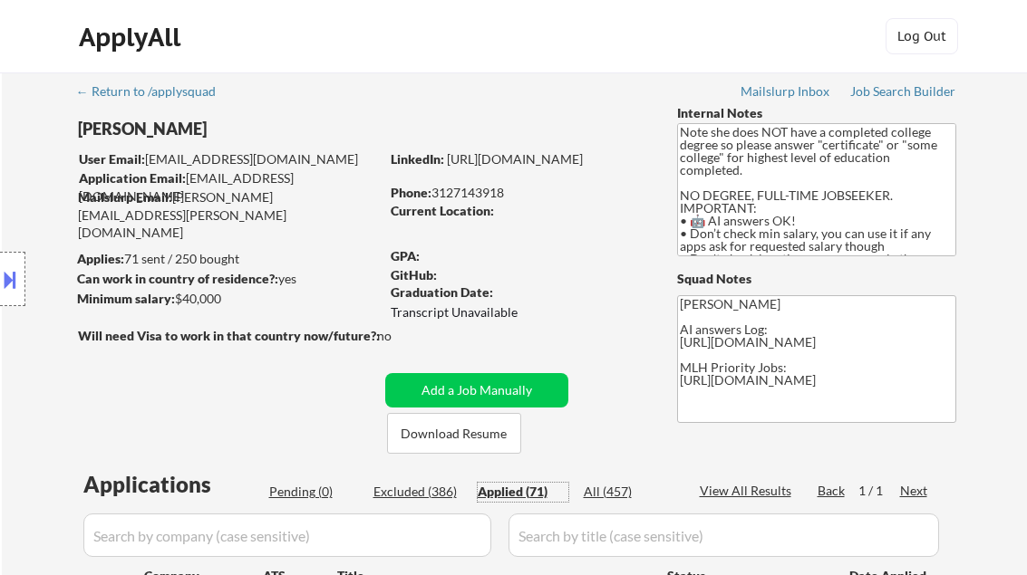
select select ""applied""
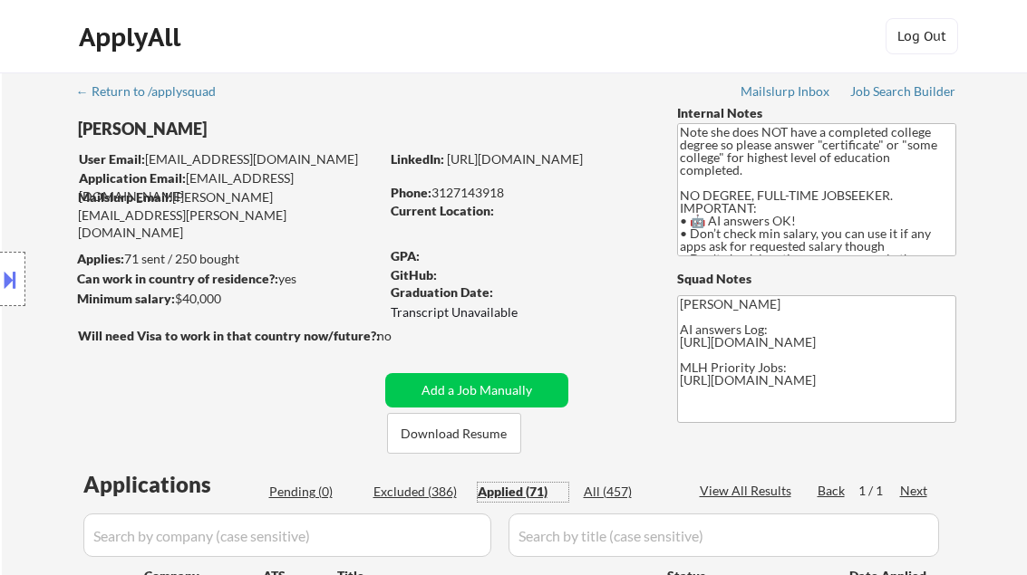
select select ""applied""
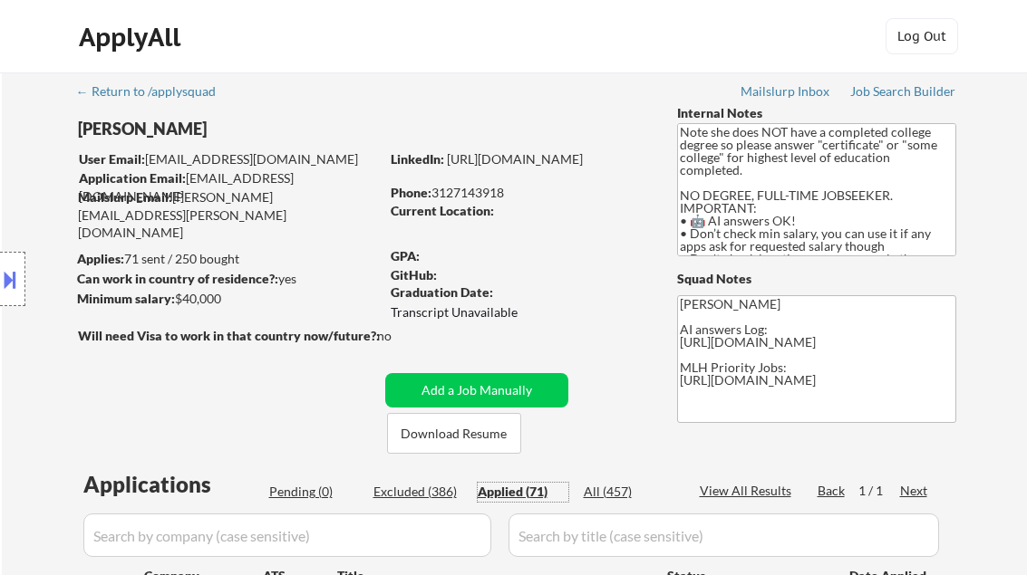
select select ""applied""
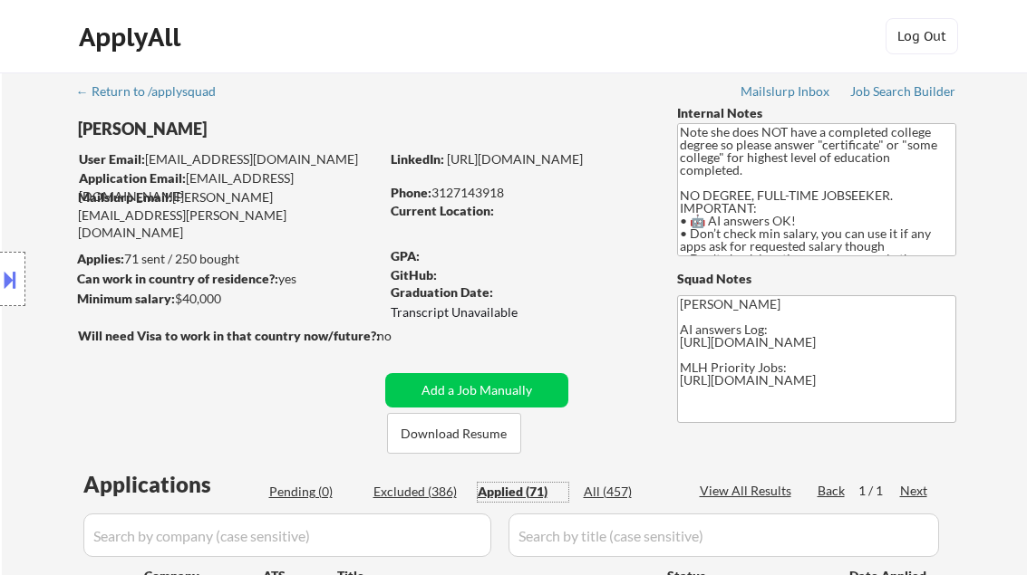
select select ""applied""
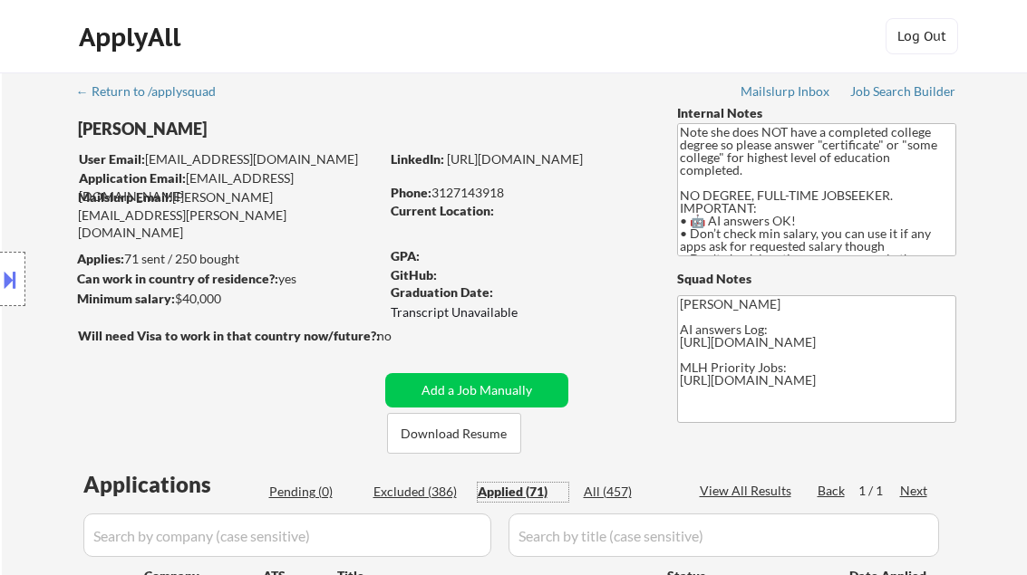
select select ""applied""
